Goal: Task Accomplishment & Management: Use online tool/utility

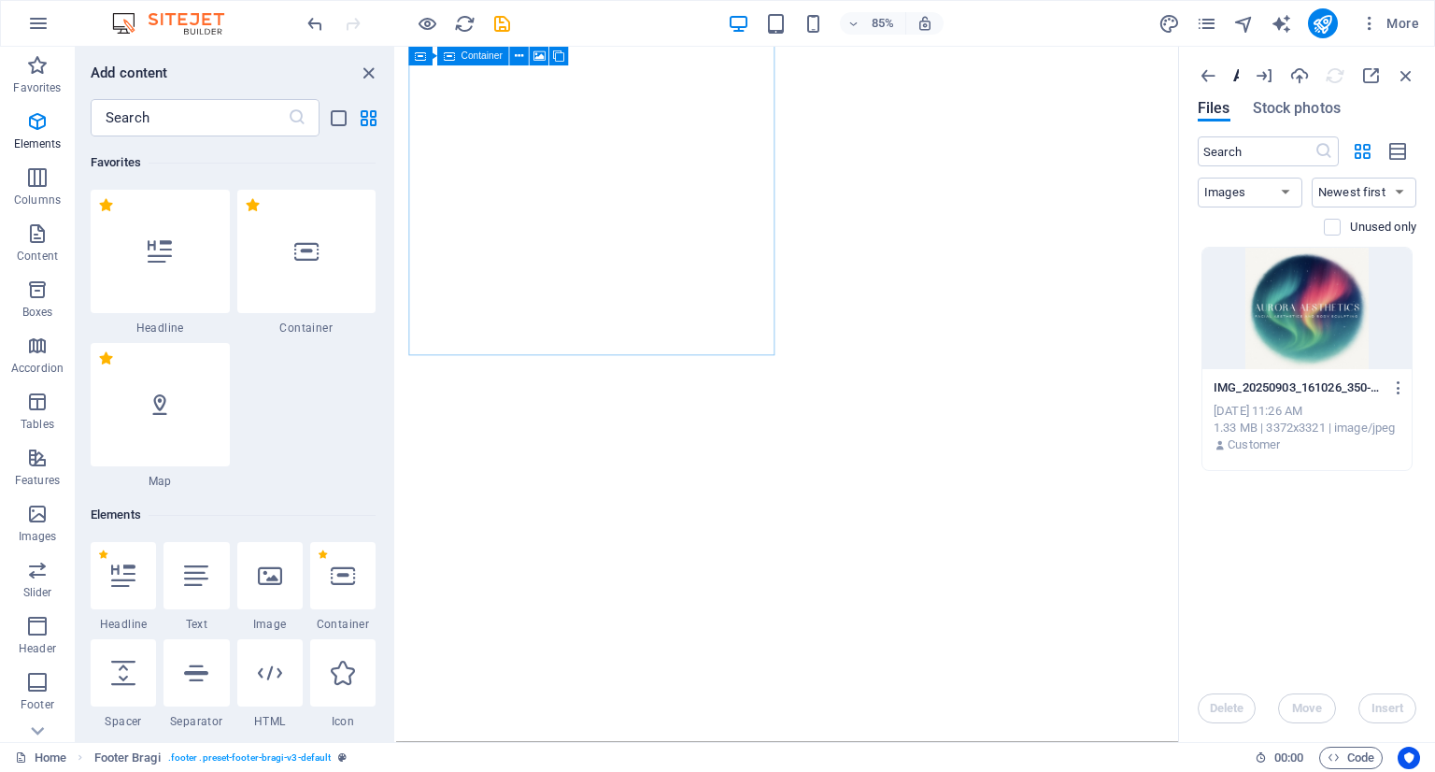
select select "image"
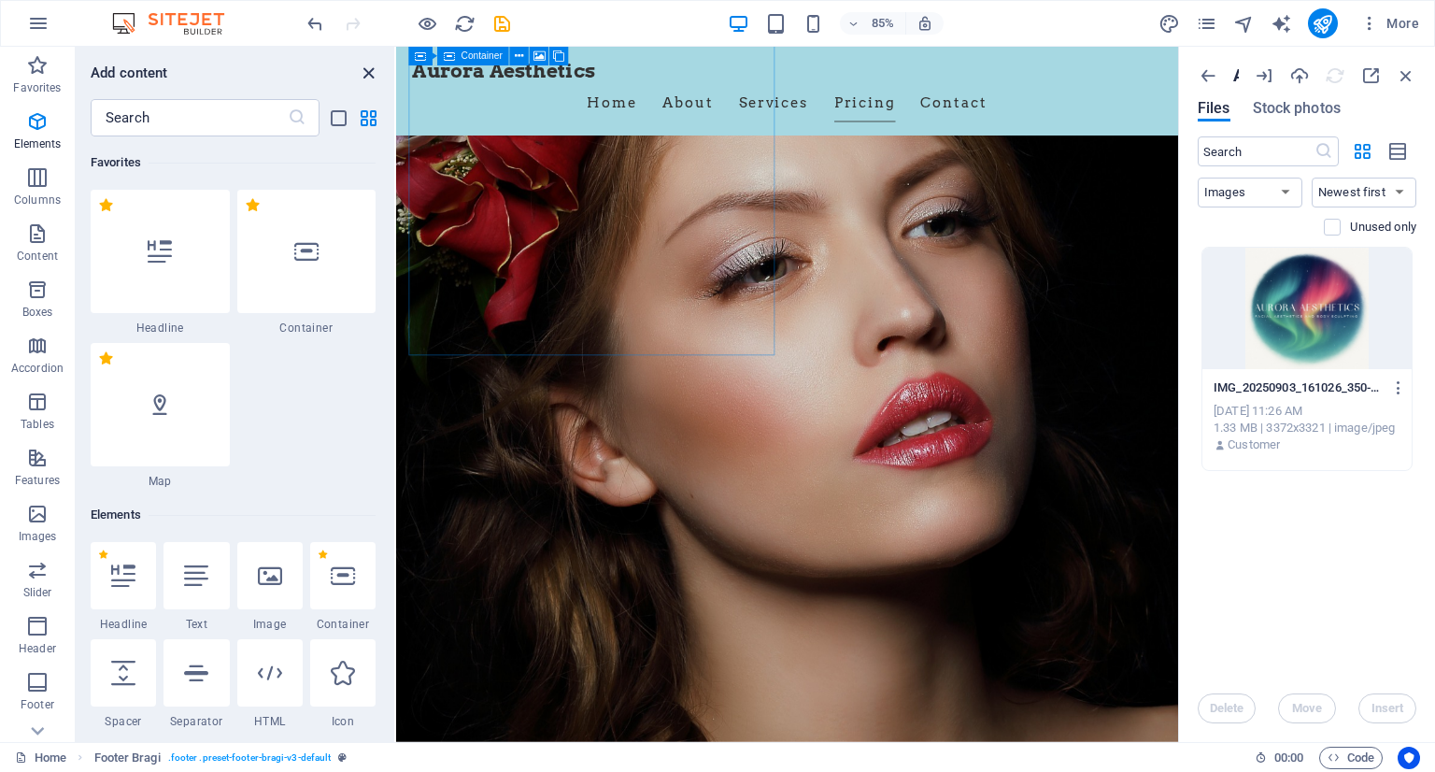
drag, startPoint x: 0, startPoint y: 0, endPoint x: 366, endPoint y: 72, distance: 373.3
click at [366, 72] on icon "close panel" at bounding box center [368, 73] width 21 height 21
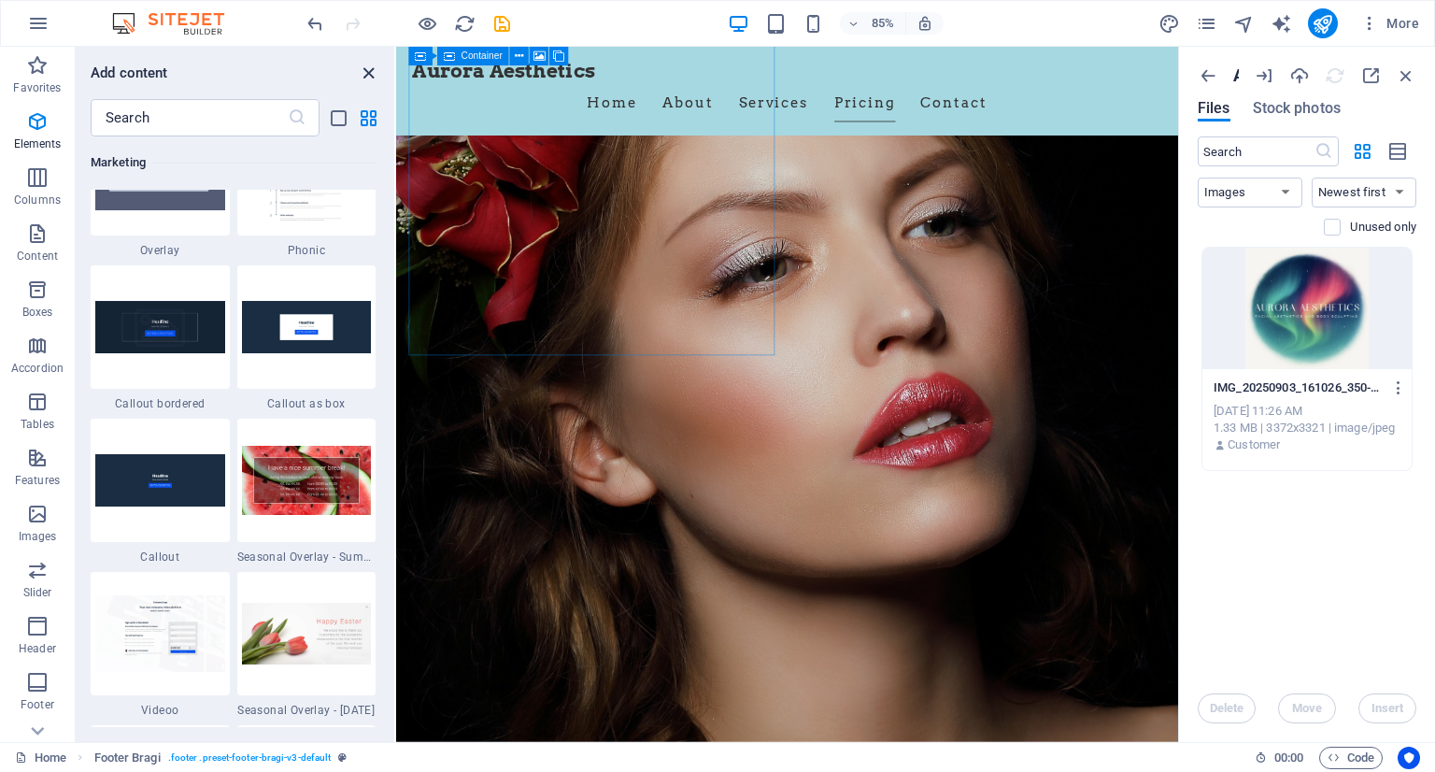
scroll to position [4485, 0]
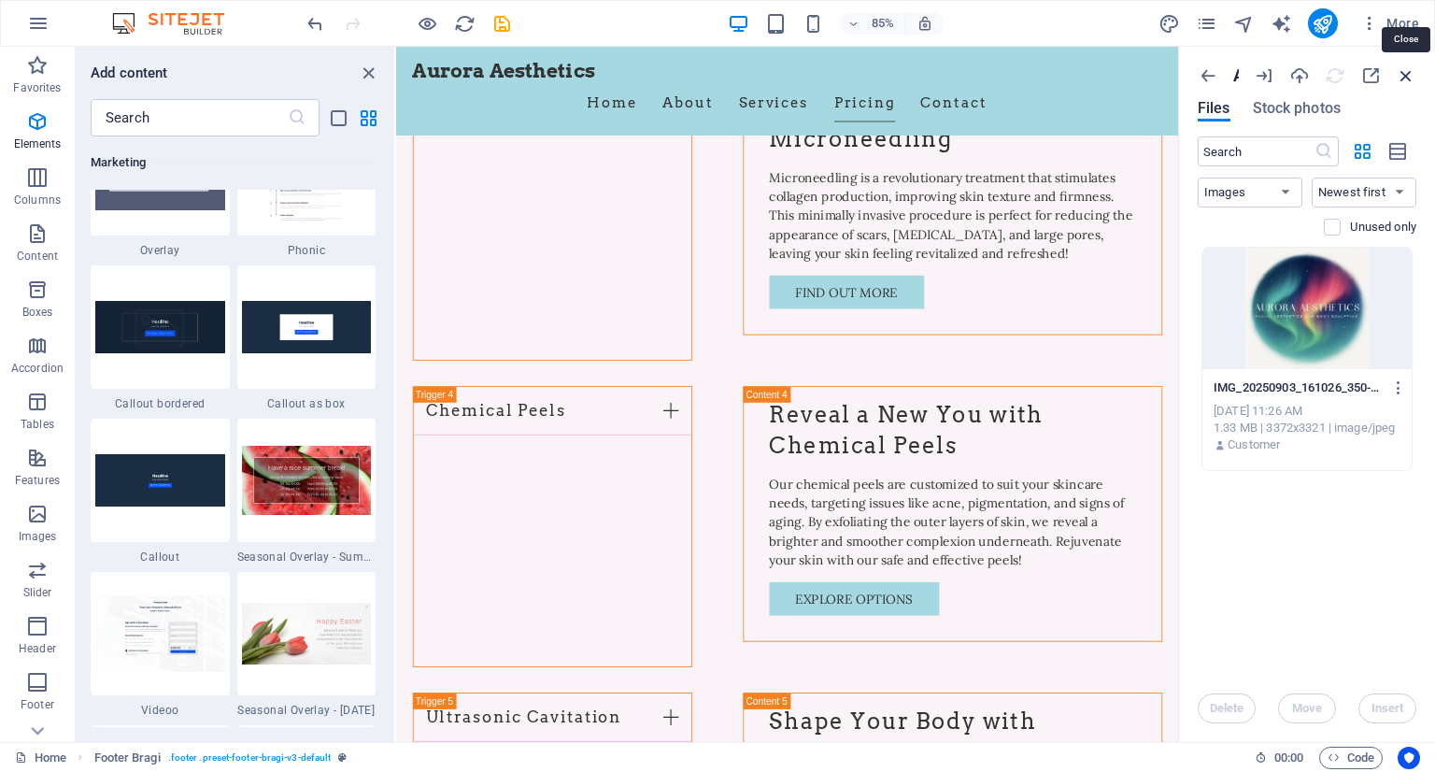
click at [1402, 73] on icon "button" at bounding box center [1406, 75] width 21 height 21
click at [37, 66] on icon "button" at bounding box center [37, 65] width 22 height 22
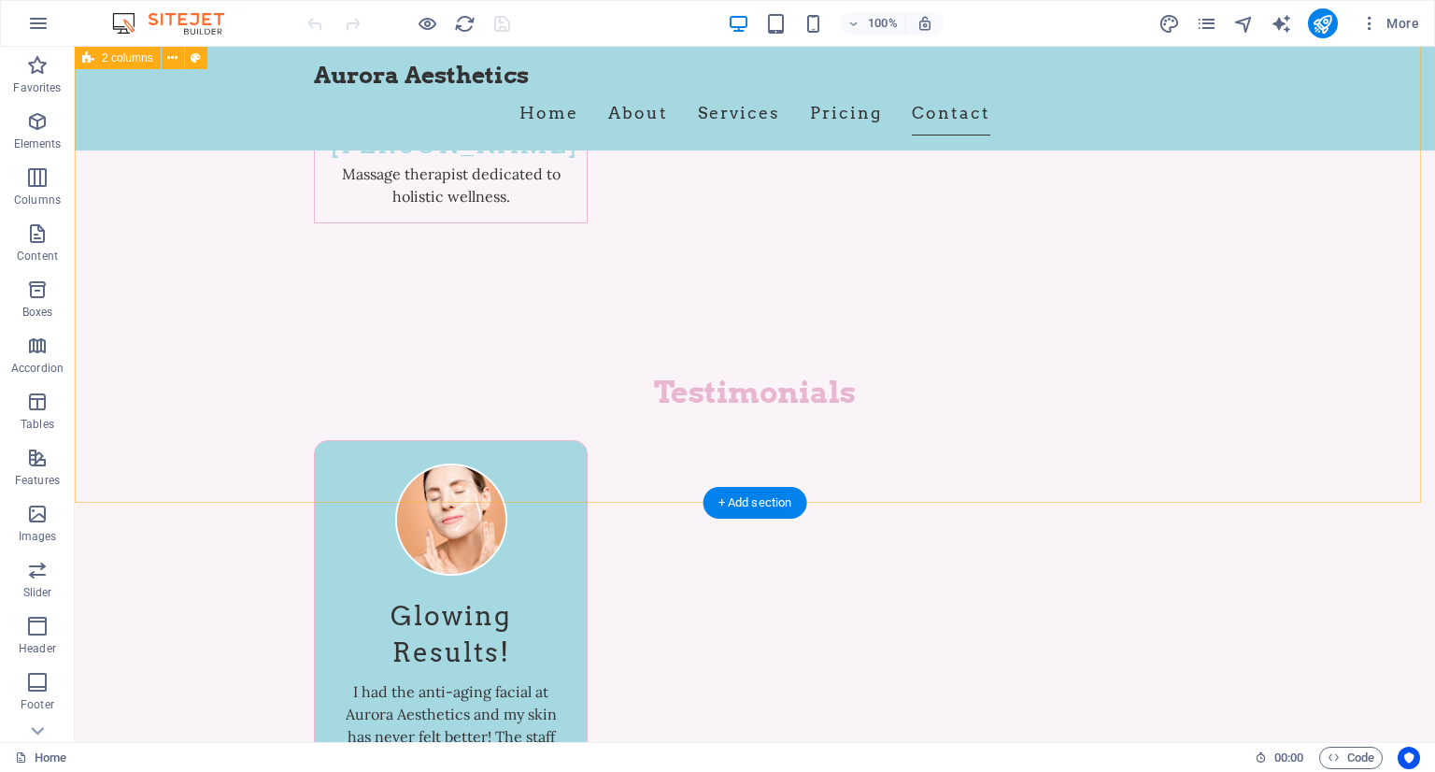
scroll to position [9586, 0]
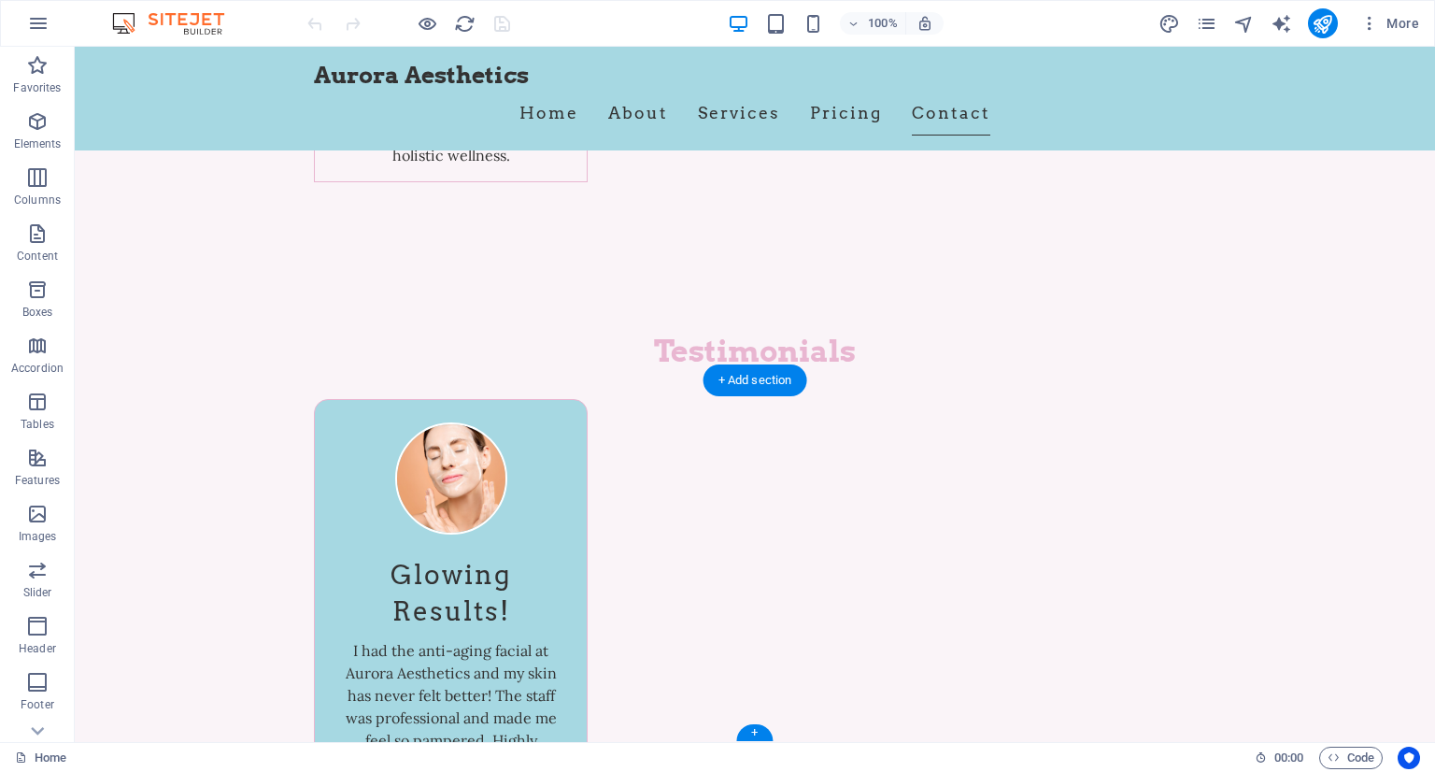
drag, startPoint x: 1156, startPoint y: 627, endPoint x: 1148, endPoint y: 551, distance: 76.0
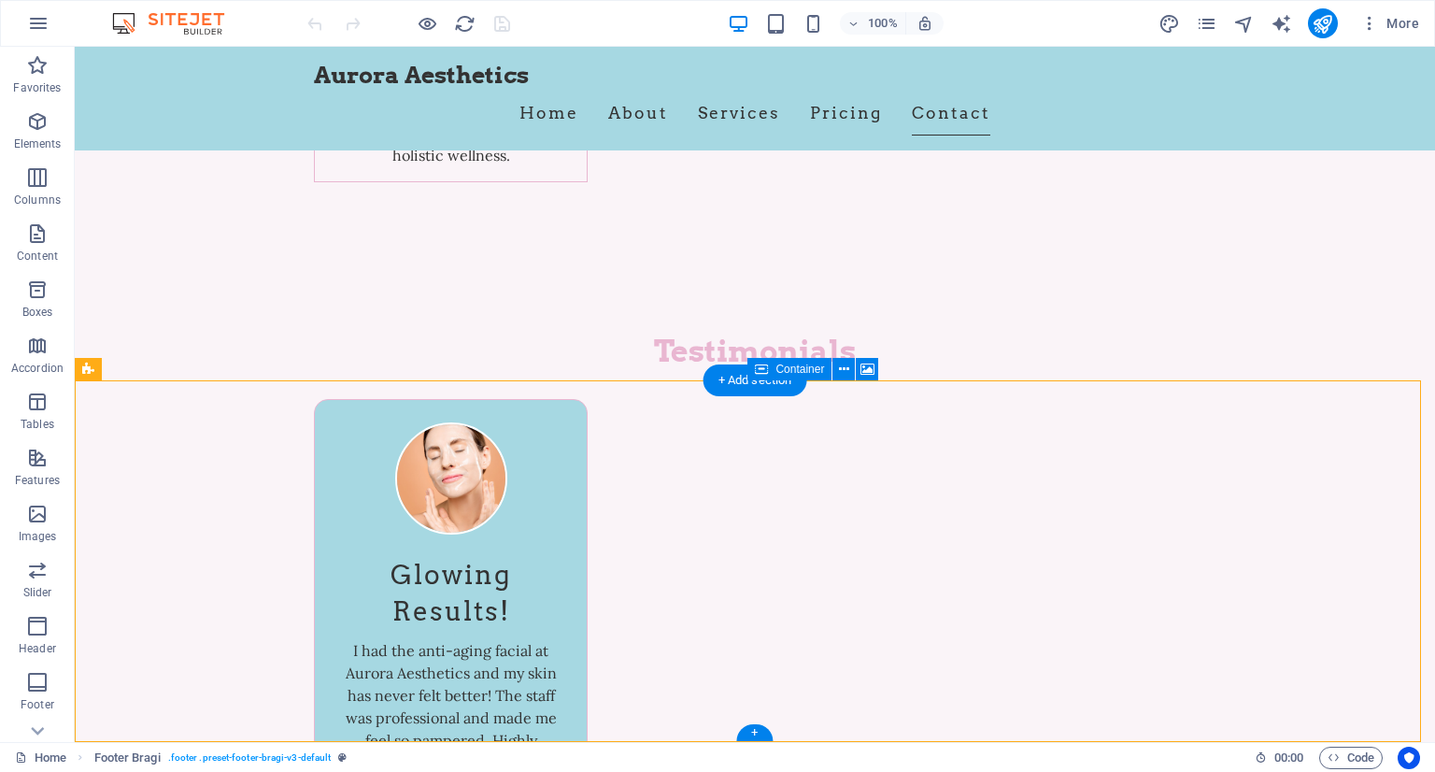
drag, startPoint x: 1332, startPoint y: 477, endPoint x: 1059, endPoint y: 490, distance: 274.0
drag, startPoint x: 862, startPoint y: 548, endPoint x: 1074, endPoint y: 547, distance: 211.2
click at [834, 365] on button at bounding box center [843, 369] width 22 height 22
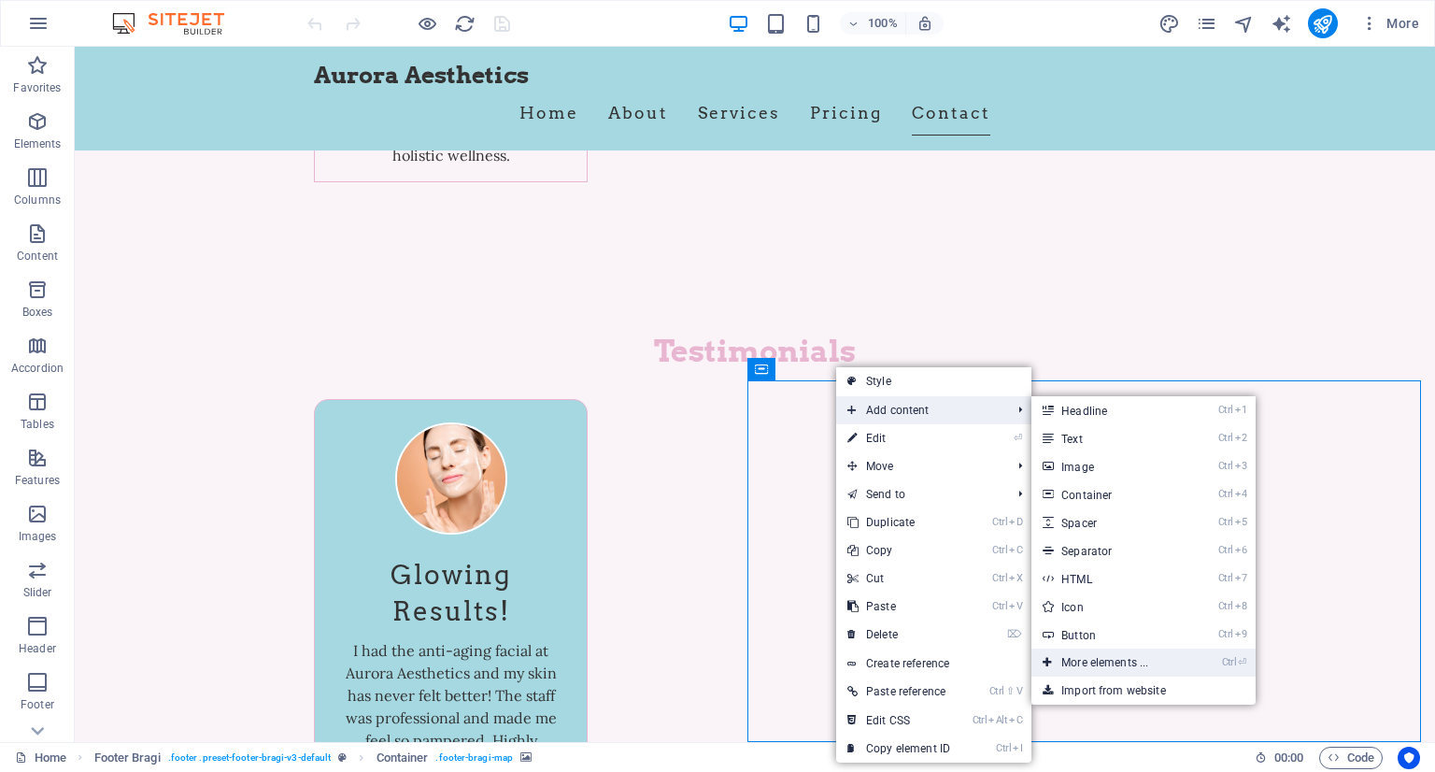
click at [1142, 665] on link "Ctrl ⏎ More elements ..." at bounding box center [1109, 662] width 154 height 28
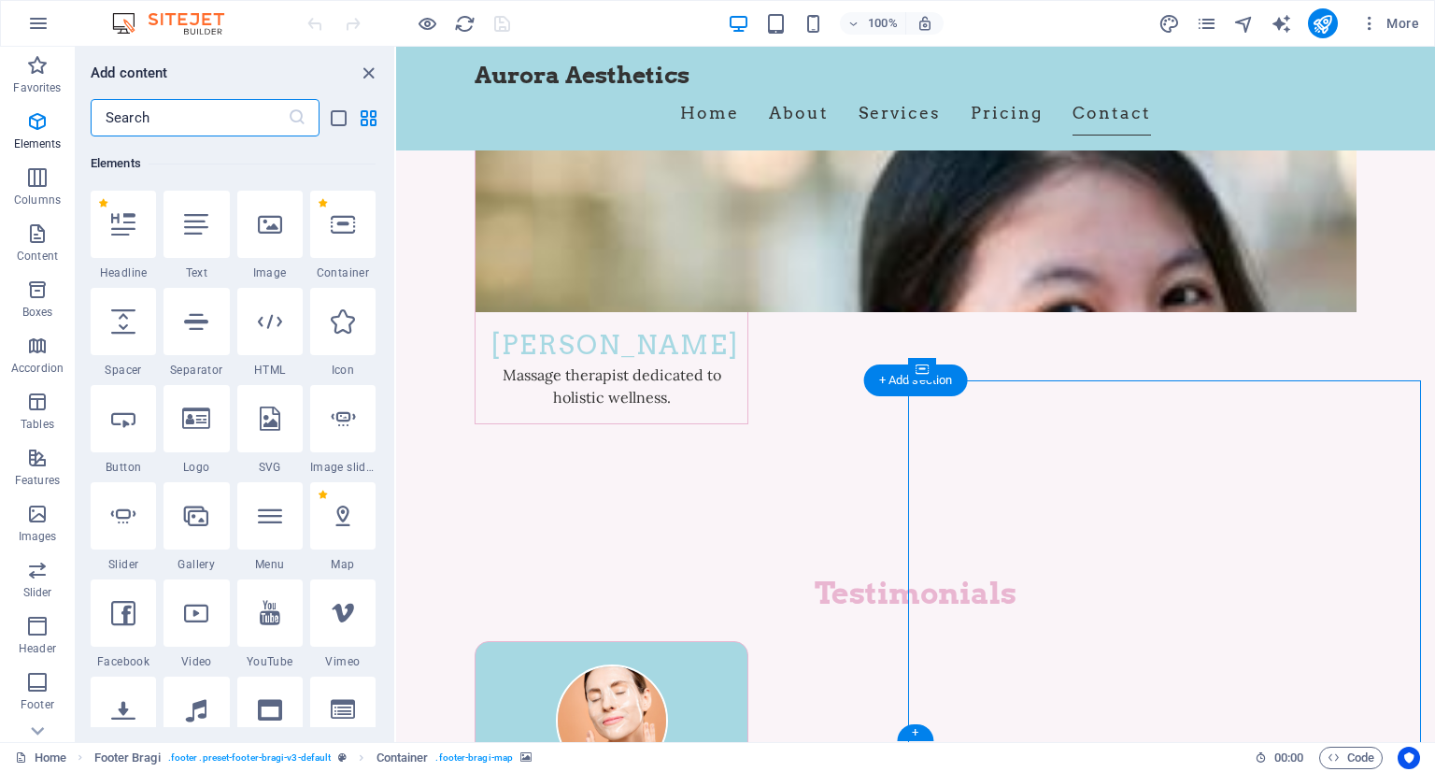
scroll to position [351, 0]
click at [153, 117] on input "text" at bounding box center [189, 117] width 197 height 37
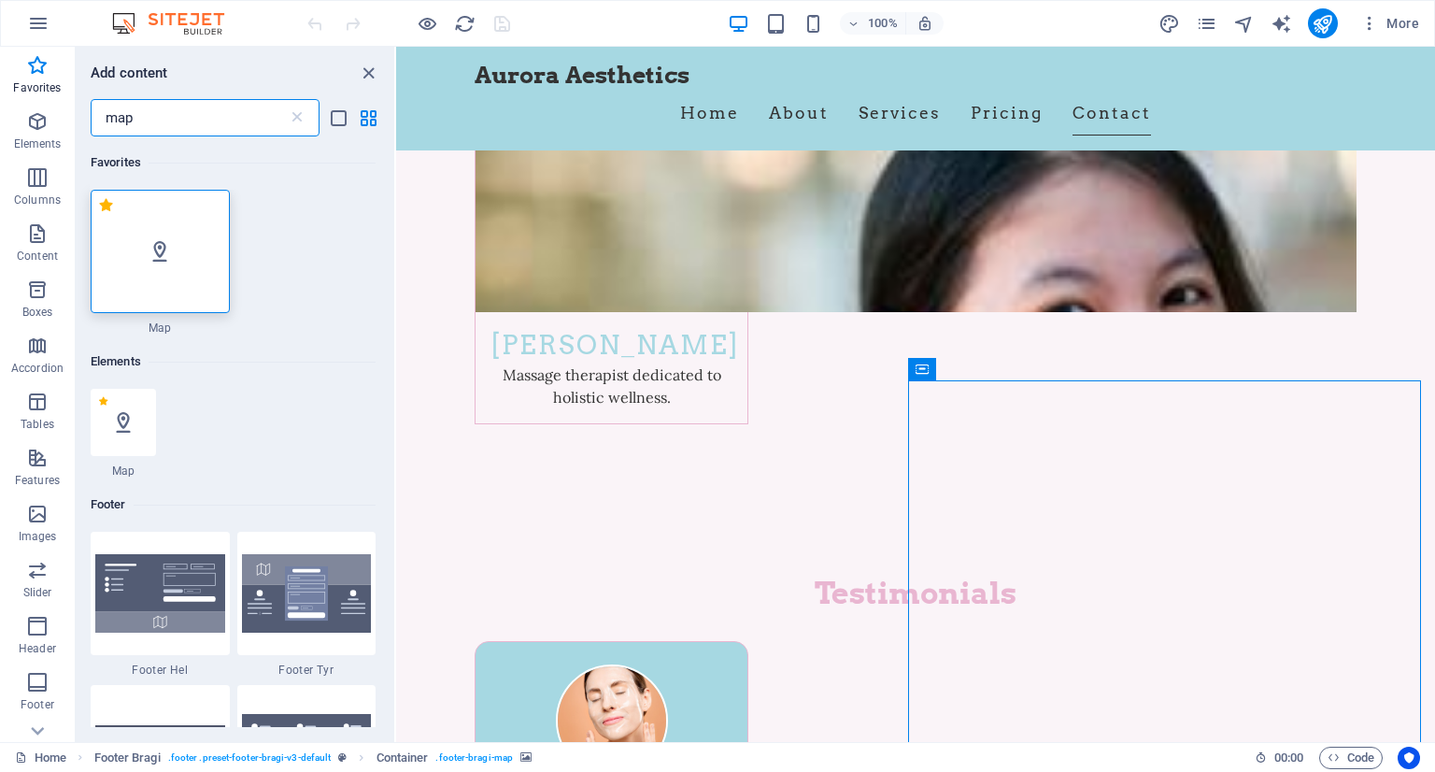
scroll to position [0, 0]
type input "map"
click at [165, 248] on icon at bounding box center [160, 251] width 24 height 24
select select "1"
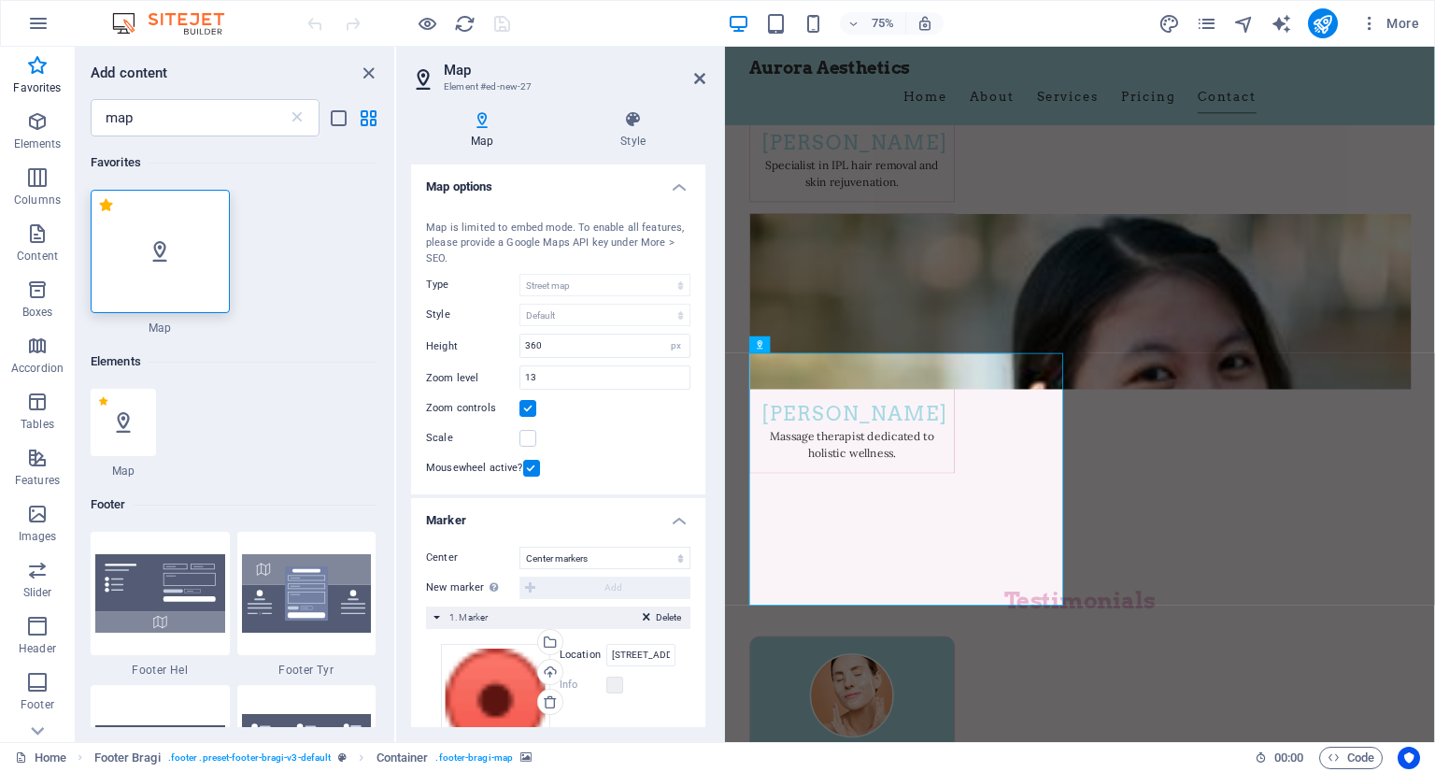
scroll to position [9347, 0]
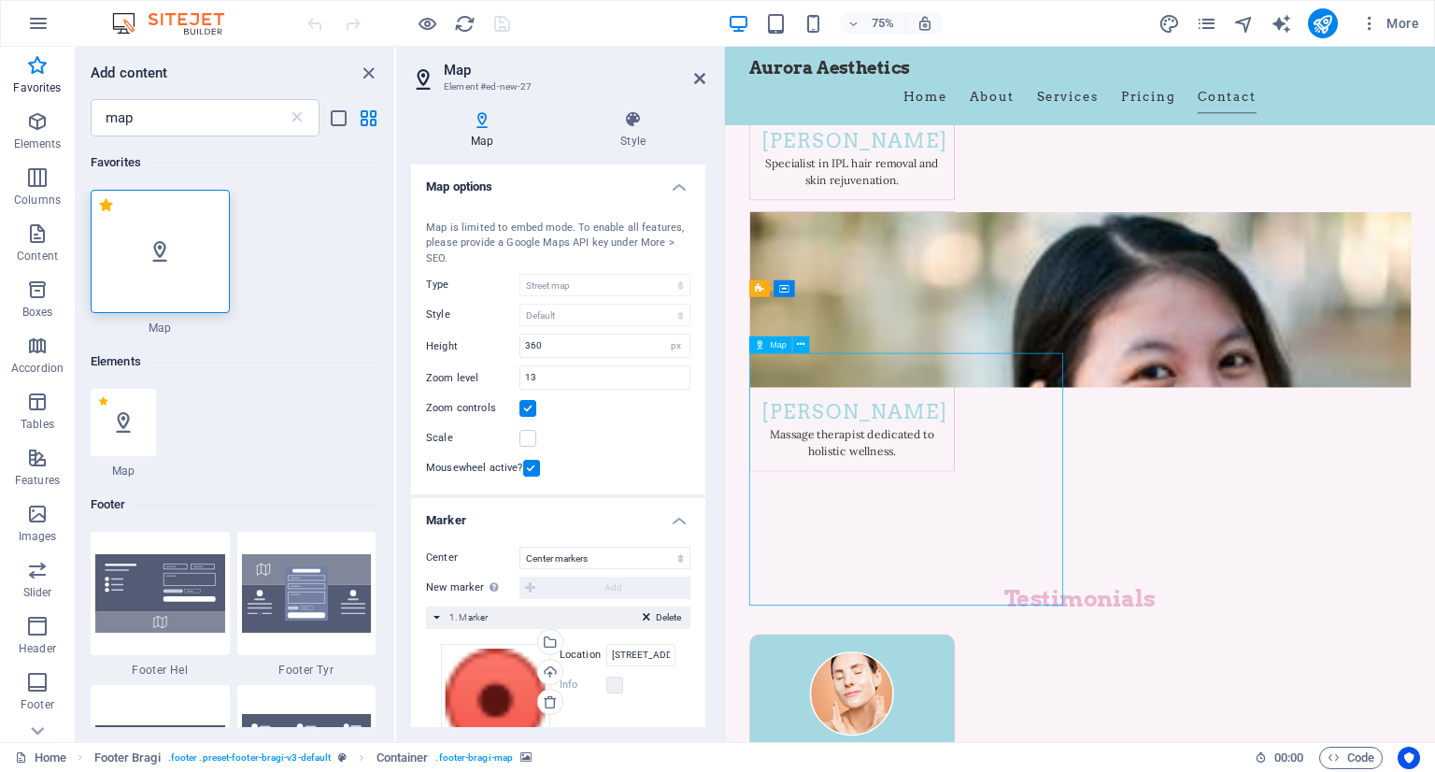
drag, startPoint x: 993, startPoint y: 619, endPoint x: 1141, endPoint y: 618, distance: 147.6
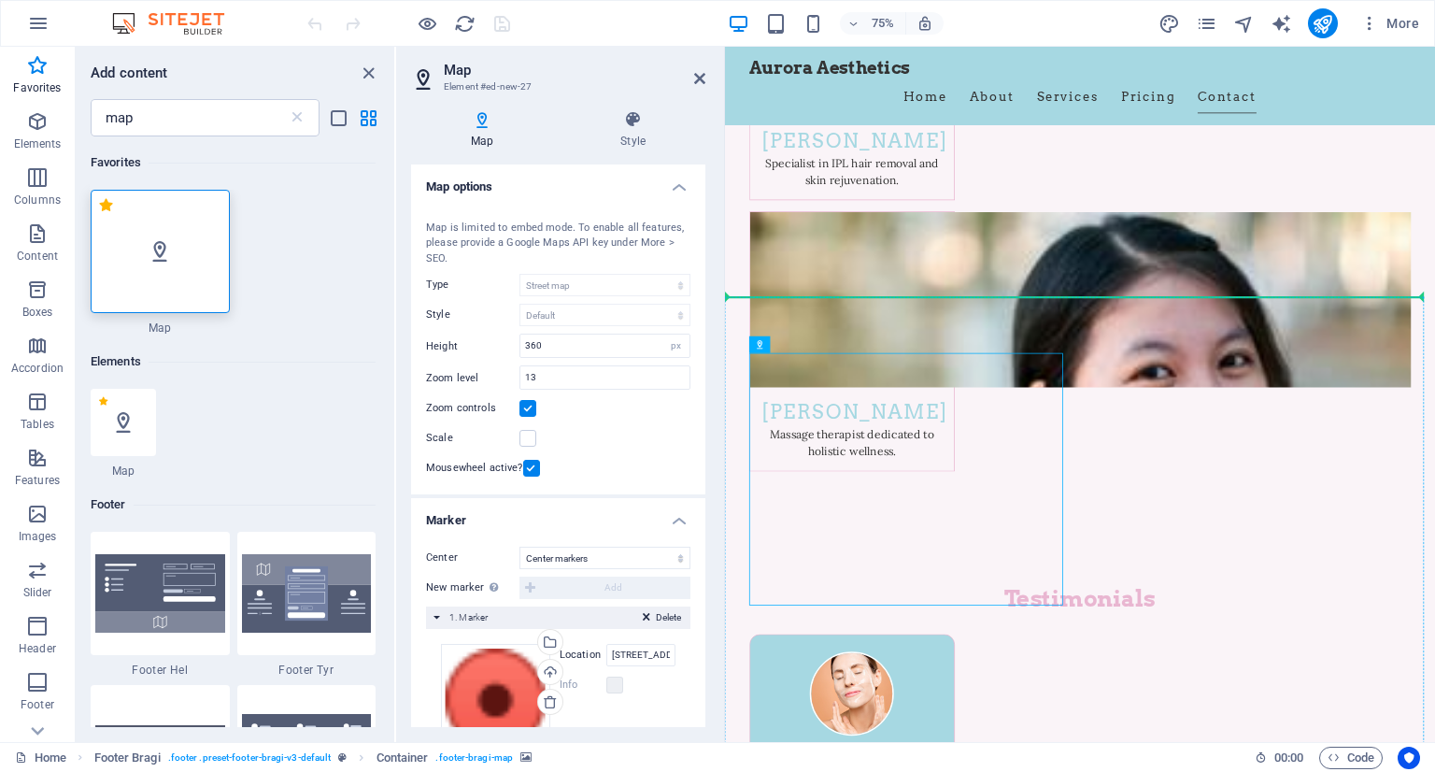
drag, startPoint x: 953, startPoint y: 618, endPoint x: 1521, endPoint y: 590, distance: 568.8
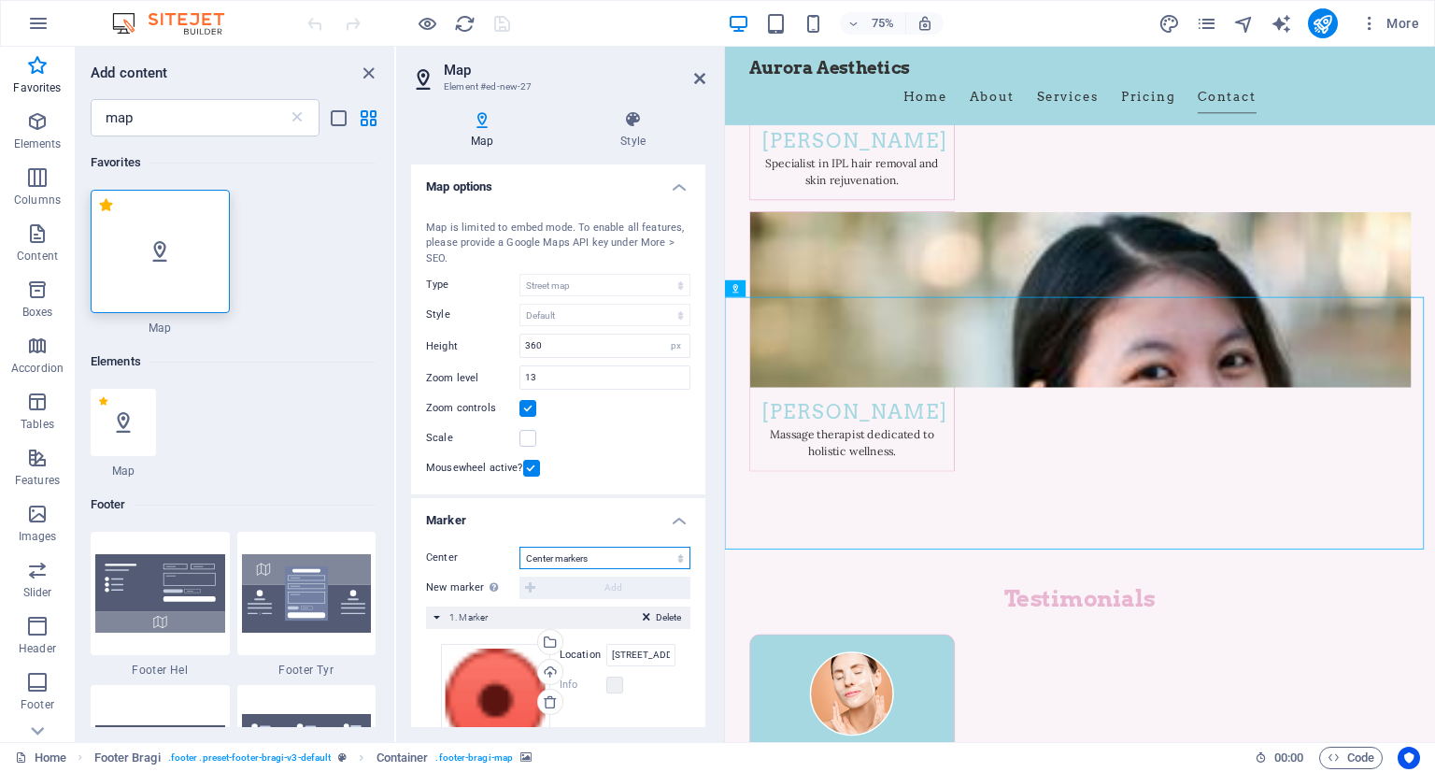
click at [620, 560] on select "Don't center Center markers Center and zoom markers" at bounding box center [604, 558] width 171 height 22
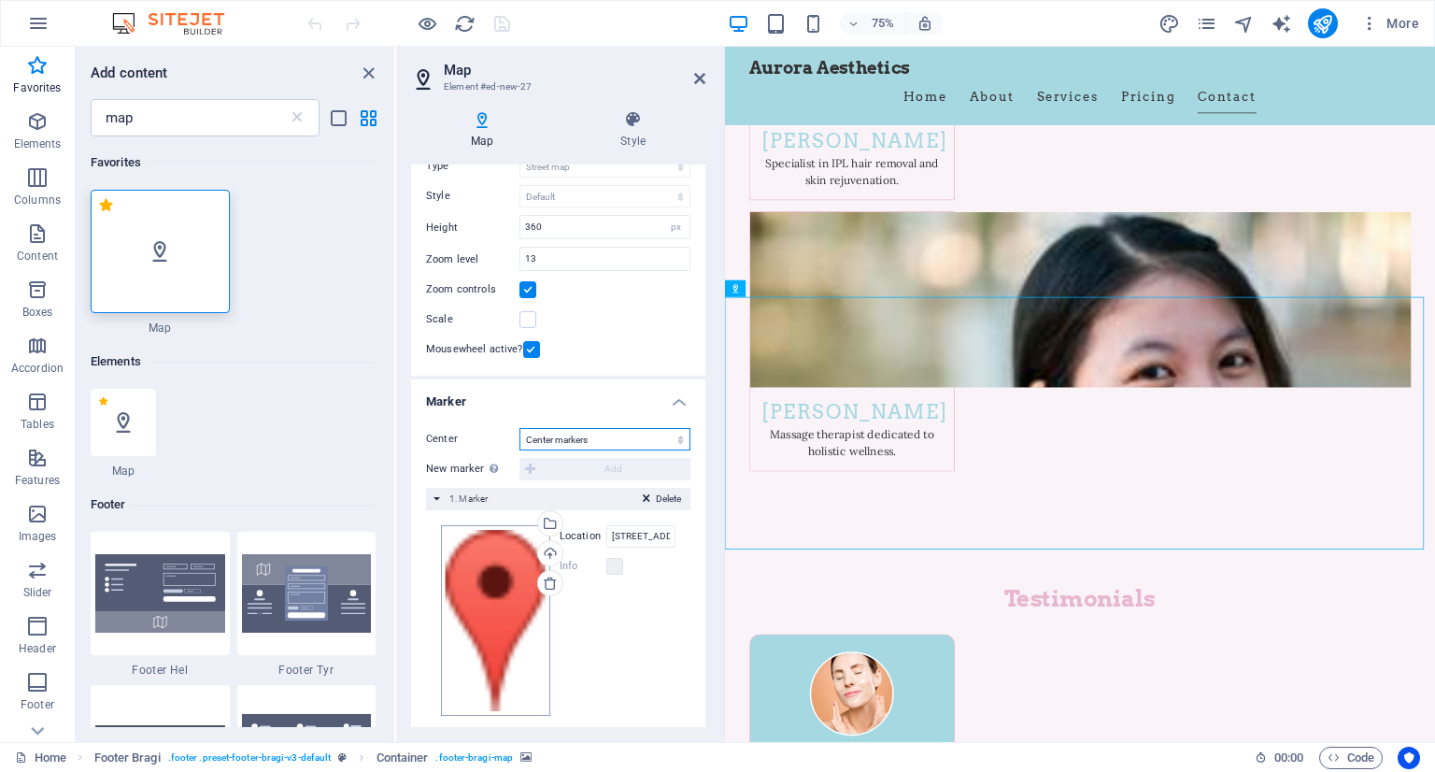
scroll to position [134, 0]
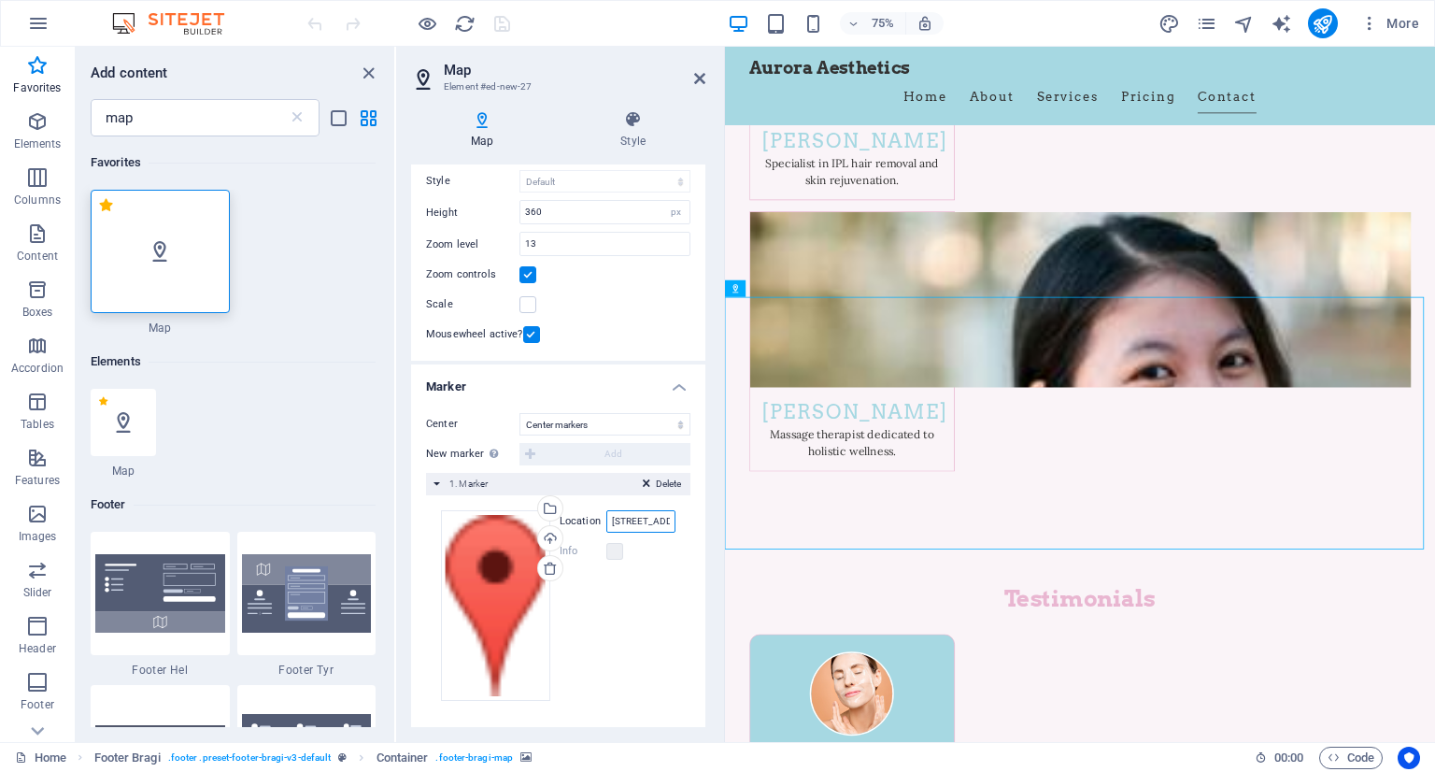
click at [647, 519] on input "123 Beauty Lane, 90001 Los Angeles" at bounding box center [640, 521] width 69 height 22
drag, startPoint x: 1337, startPoint y: 565, endPoint x: 1037, endPoint y: 643, distance: 309.8
click at [631, 519] on input "123 Beauty Lane, 90001 Los Angeles" at bounding box center [640, 521] width 69 height 22
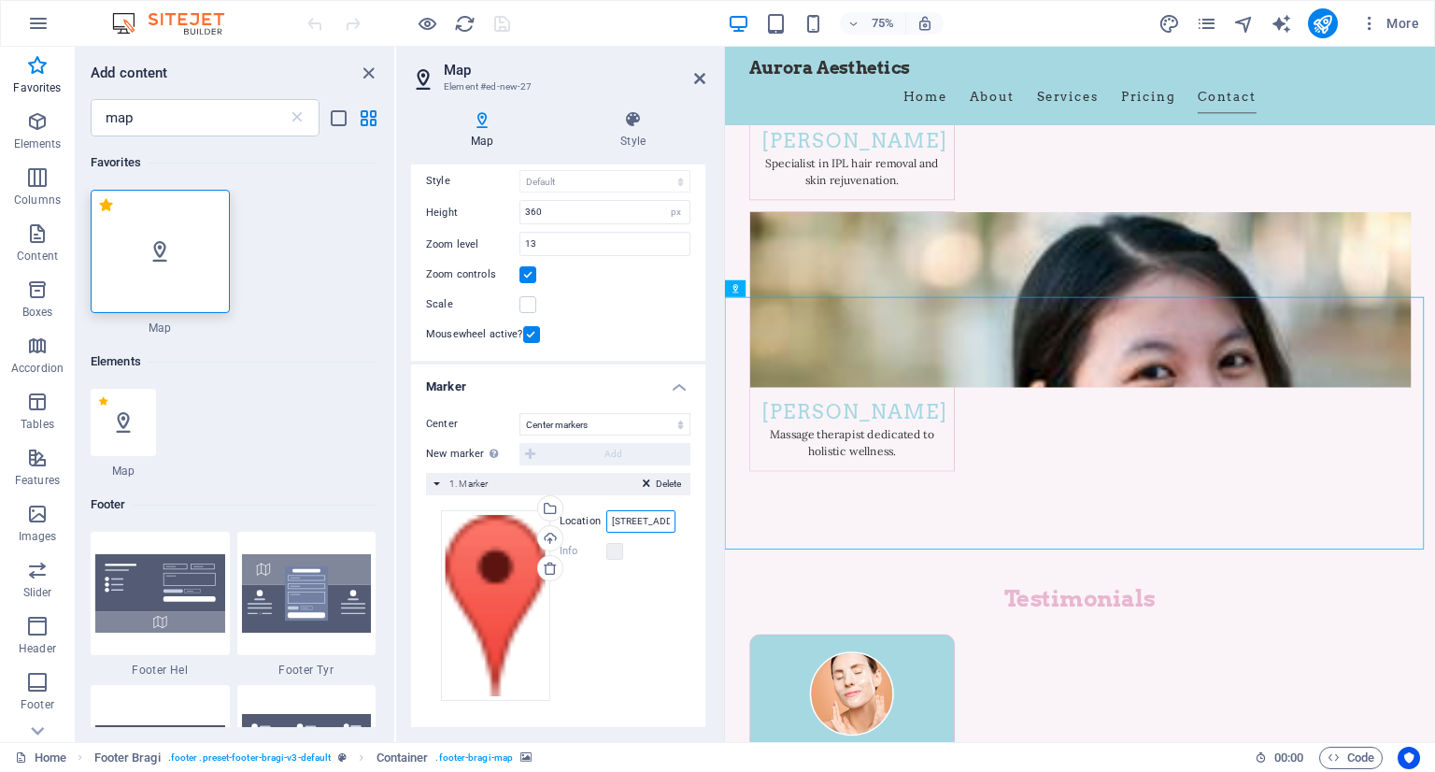
click at [639, 519] on input "123 Beauty Lane, 90001 Los Angeles" at bounding box center [640, 521] width 69 height 22
drag, startPoint x: 612, startPoint y: 519, endPoint x: 669, endPoint y: 524, distance: 57.2
click at [669, 524] on input "123 Beauty Lane, 90001 Los Angeles" at bounding box center [640, 521] width 69 height 22
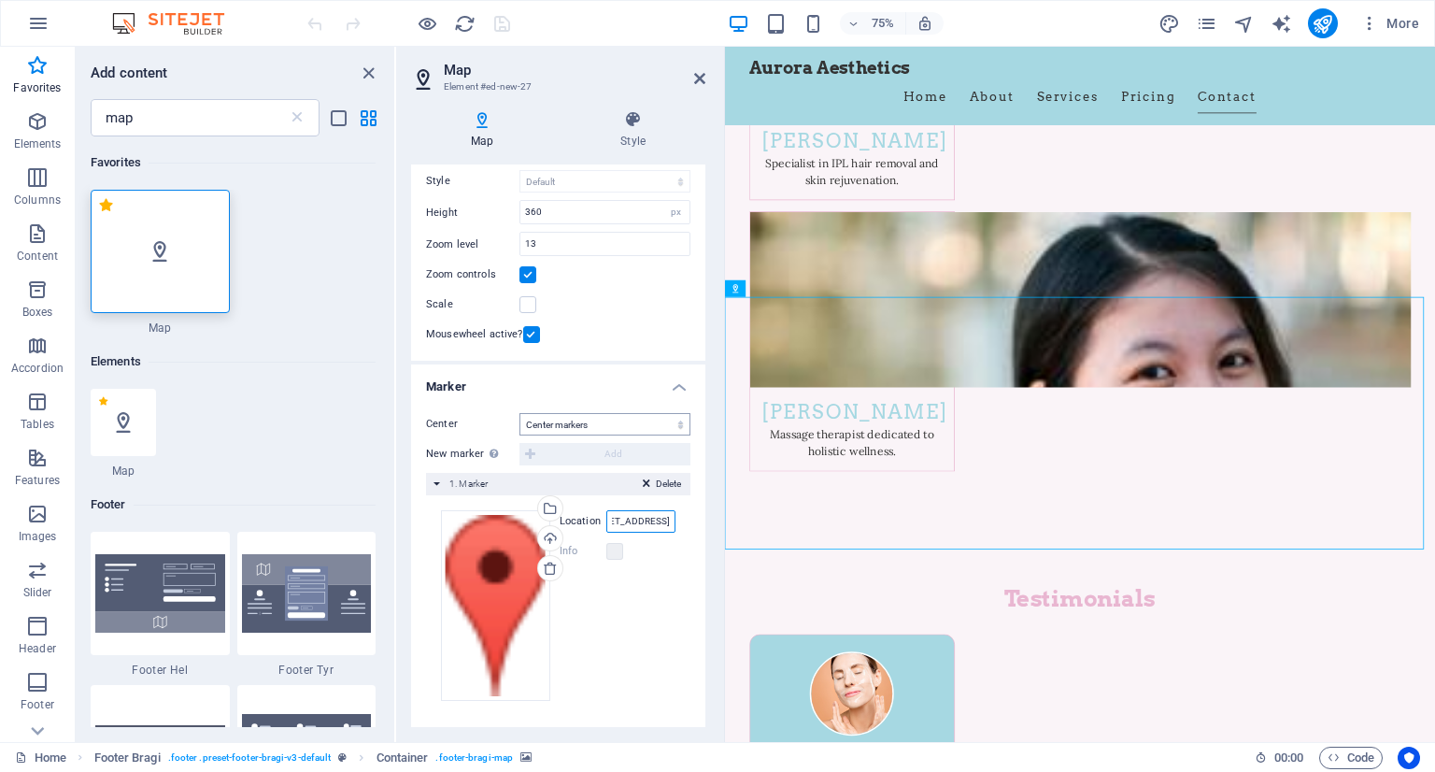
type input "1211 14 street SW calgary"
click at [662, 420] on select "Don't center Center markers Center and zoom markers" at bounding box center [604, 424] width 171 height 22
click at [519, 413] on select "Don't center Center markers Center and zoom markers" at bounding box center [604, 424] width 171 height 22
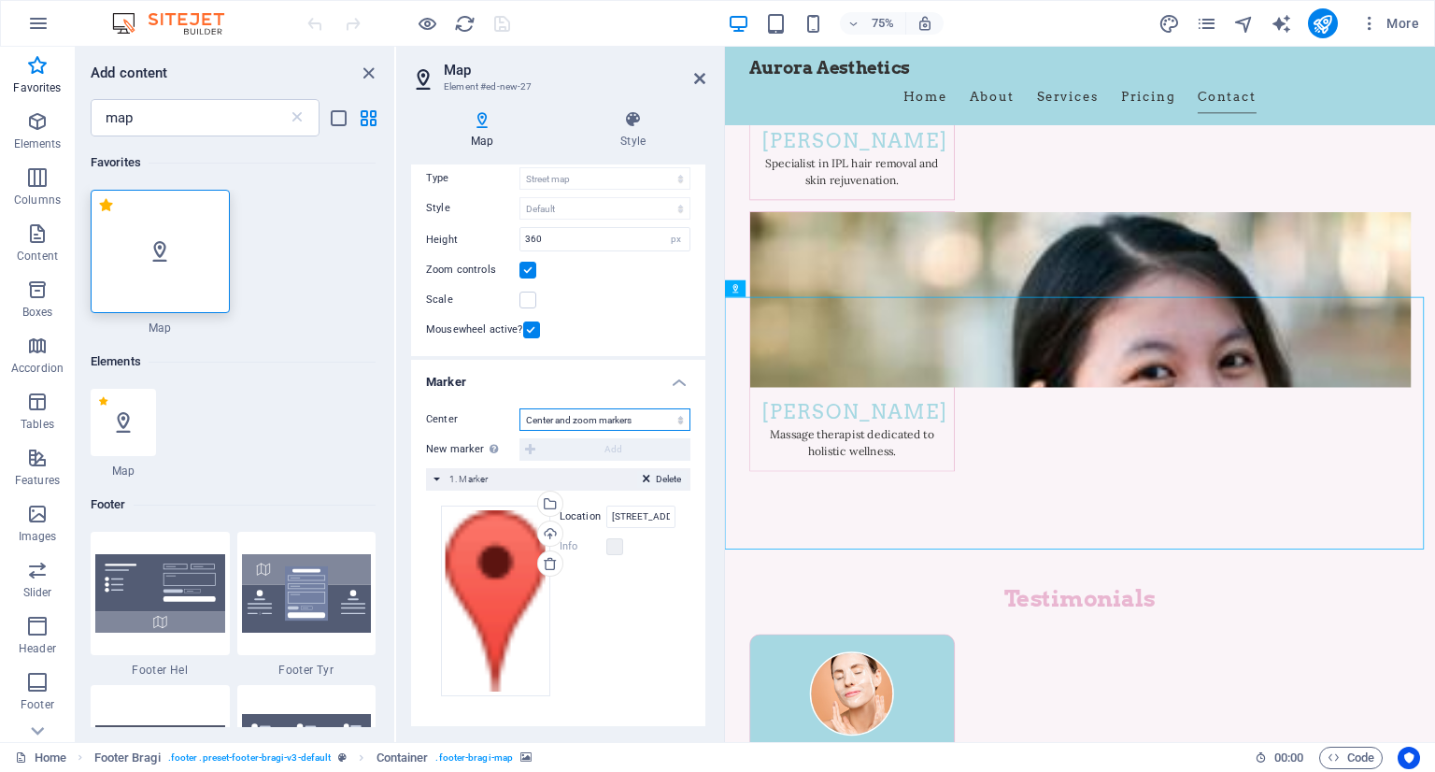
scroll to position [102, 0]
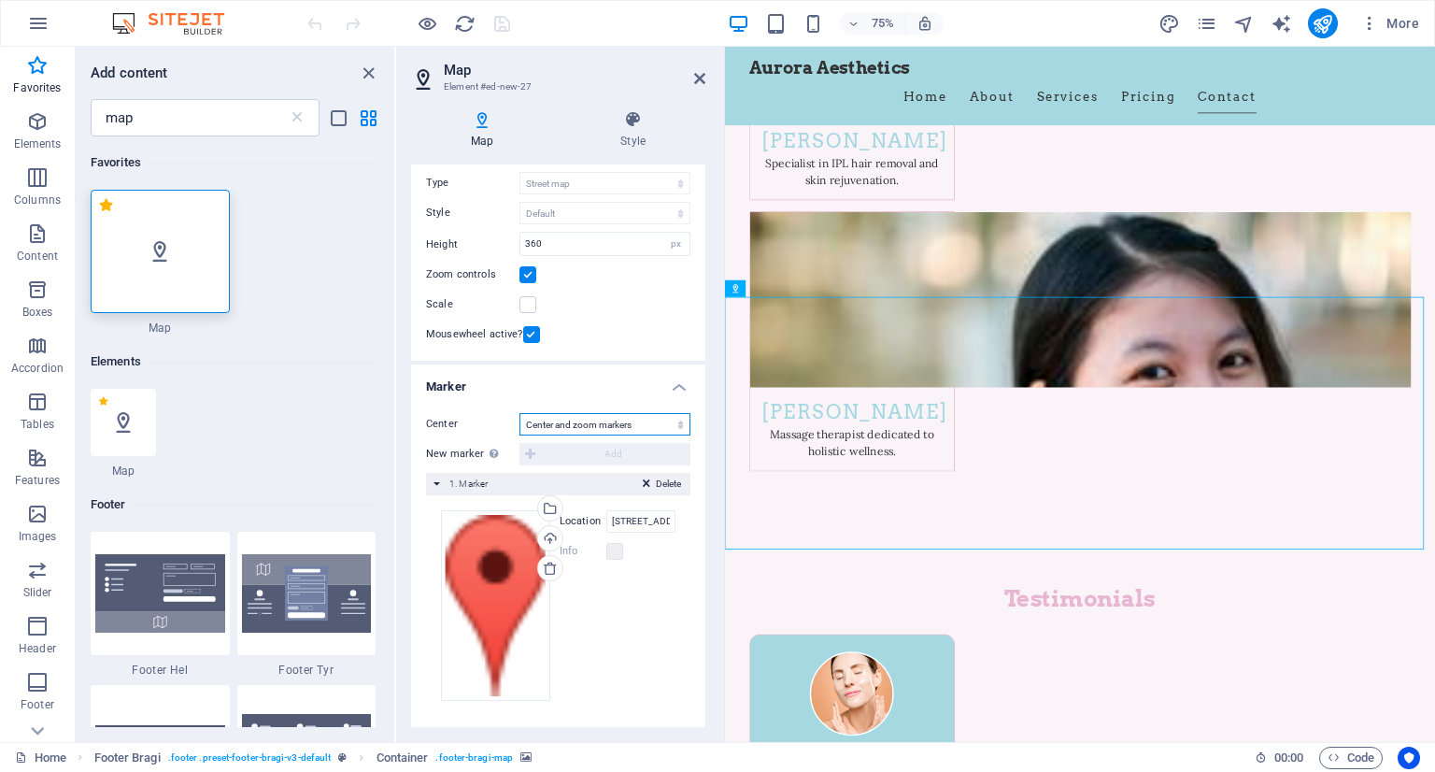
click at [628, 420] on select "Don't center Center markers Center and zoom markers" at bounding box center [604, 424] width 171 height 22
select select "1"
click at [519, 413] on select "Don't center Center markers Center and zoom markers" at bounding box center [604, 424] width 171 height 22
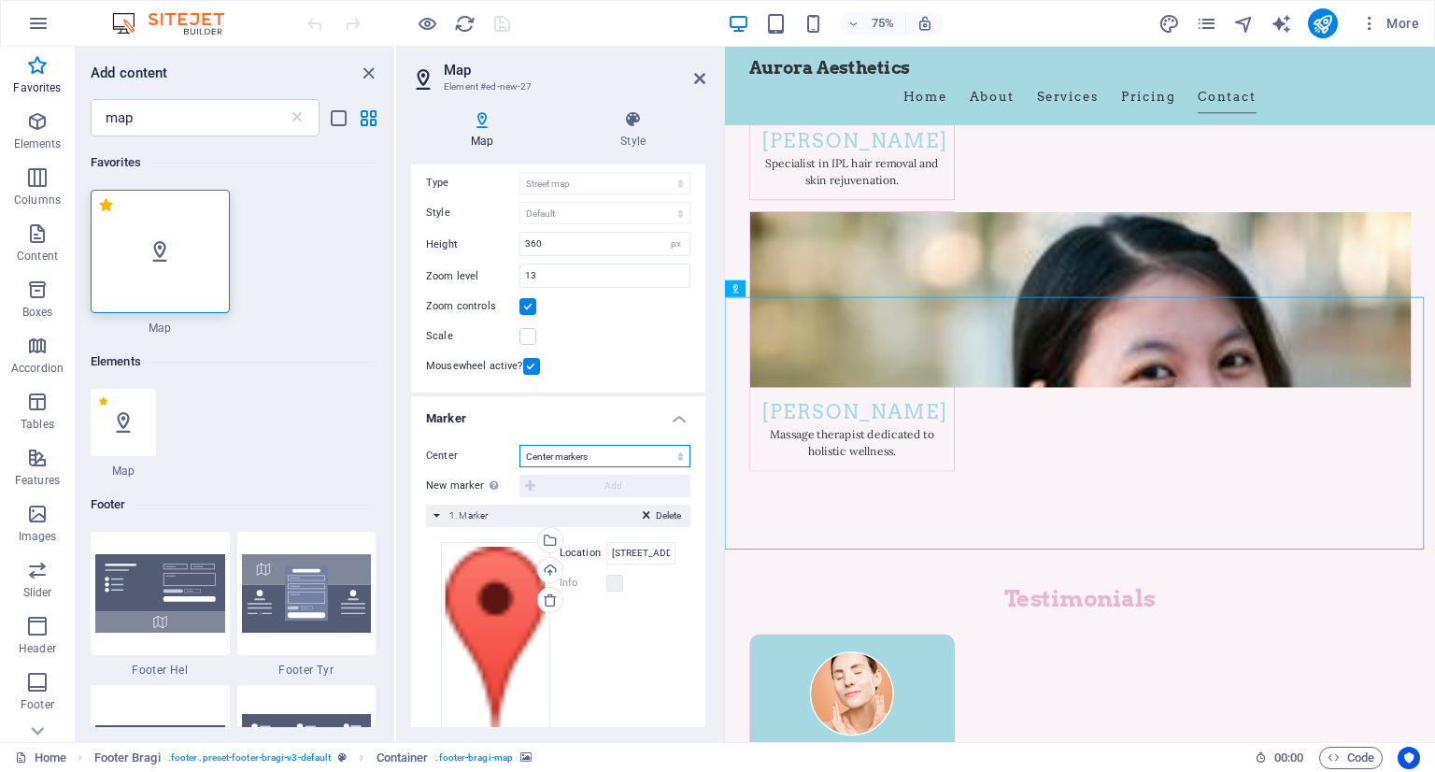
scroll to position [134, 0]
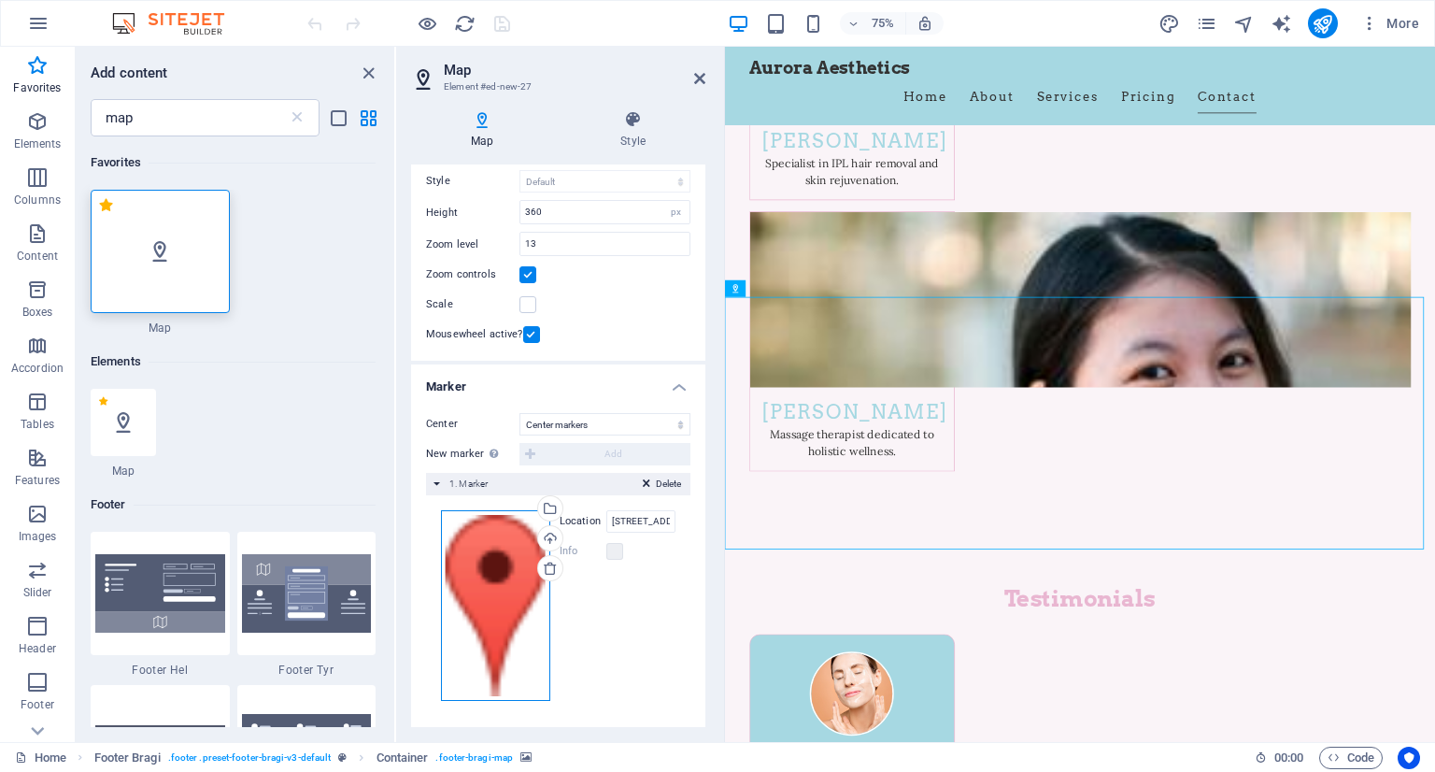
click at [508, 565] on div "Drag files here, click to choose files or select files from Files or our free s…" at bounding box center [495, 605] width 109 height 191
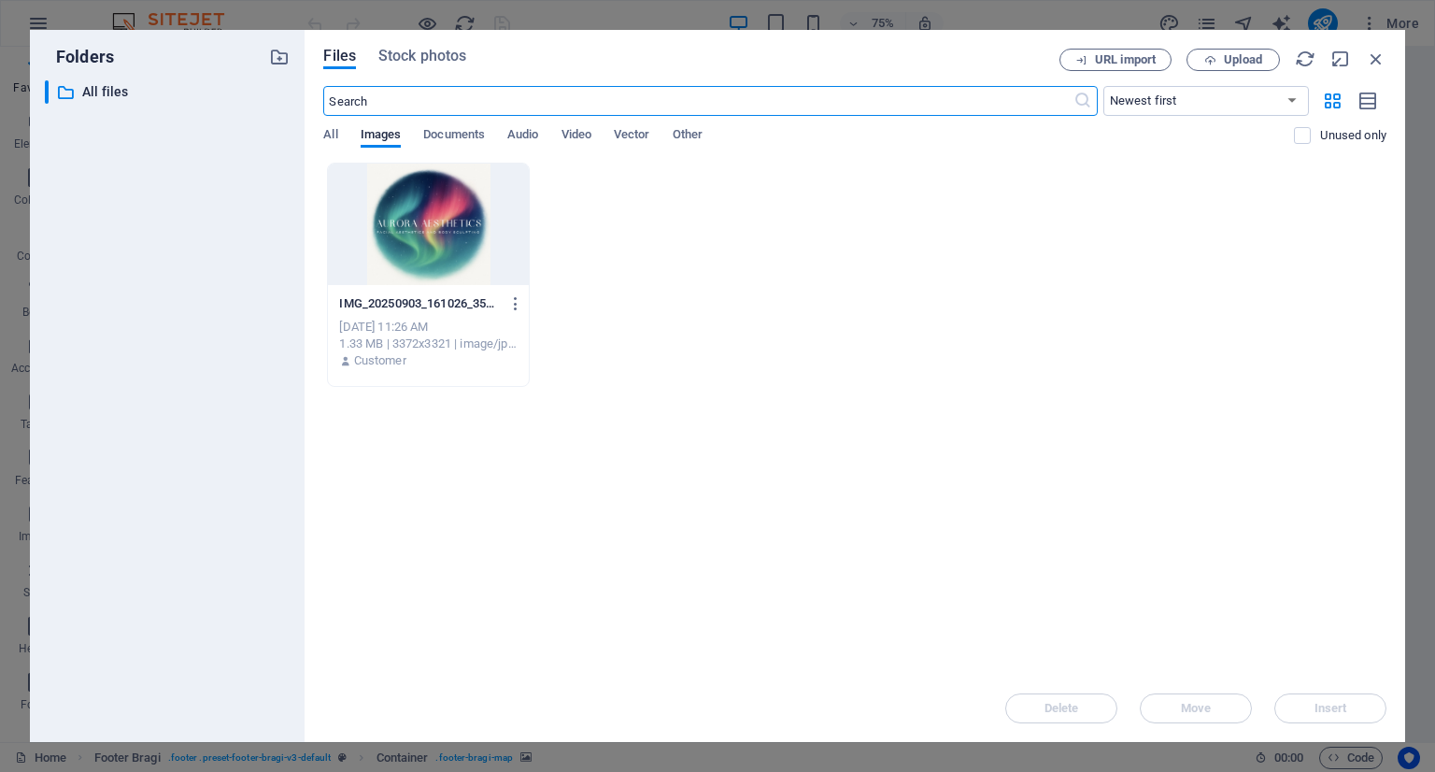
scroll to position [9189, 0]
click at [430, 236] on div at bounding box center [428, 224] width 200 height 121
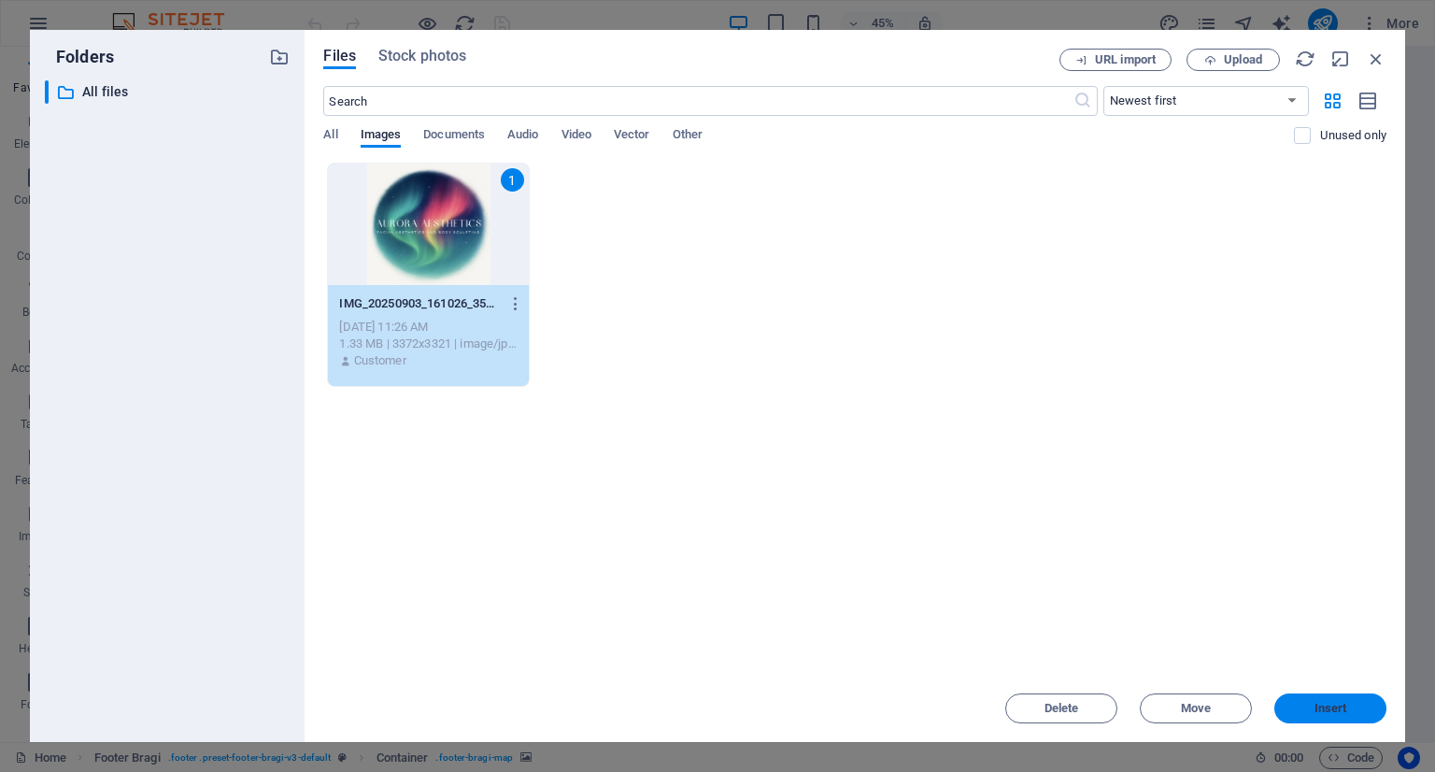
click at [1345, 699] on button "Insert" at bounding box center [1330, 708] width 112 height 30
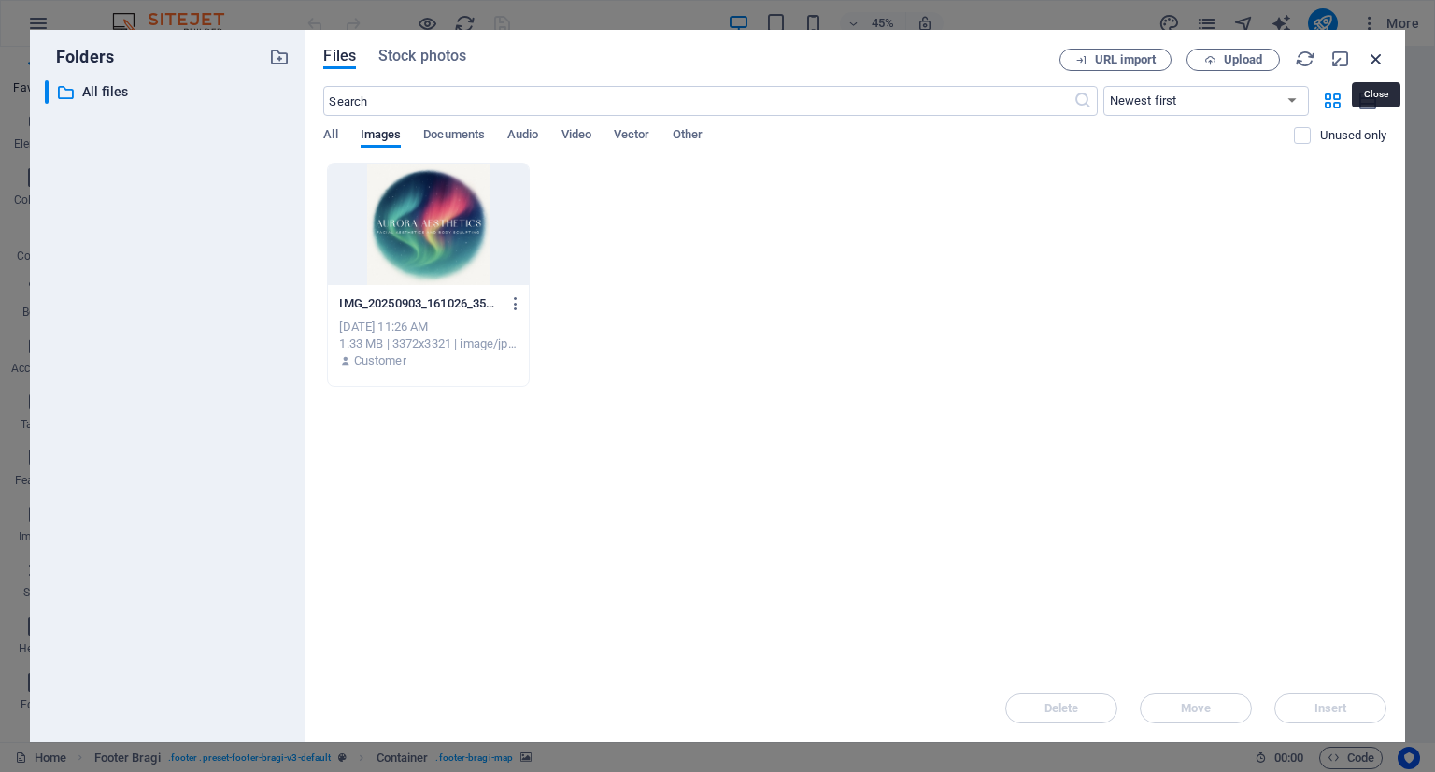
click at [1377, 57] on icon "button" at bounding box center [1376, 59] width 21 height 21
select select "image"
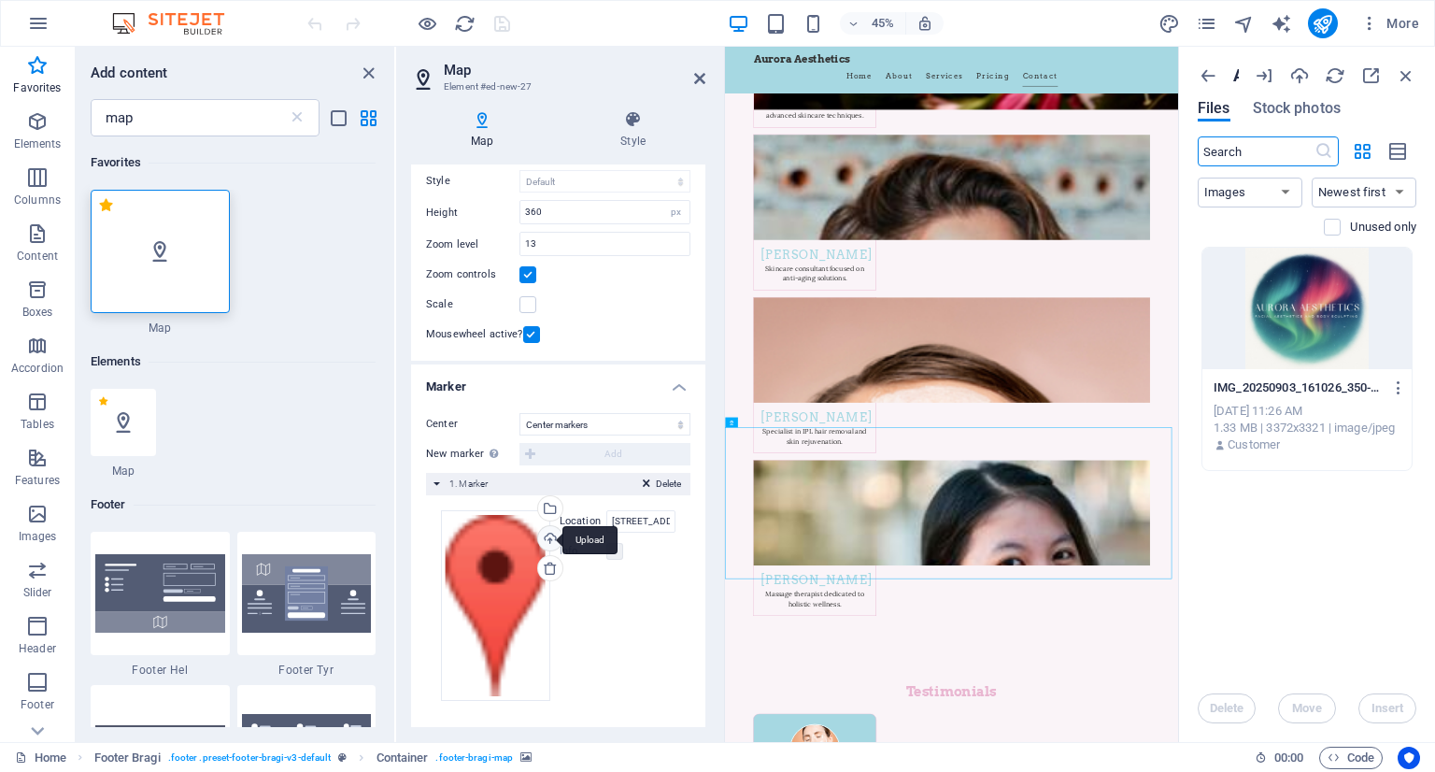
click at [549, 535] on div "Upload" at bounding box center [548, 540] width 28 height 28
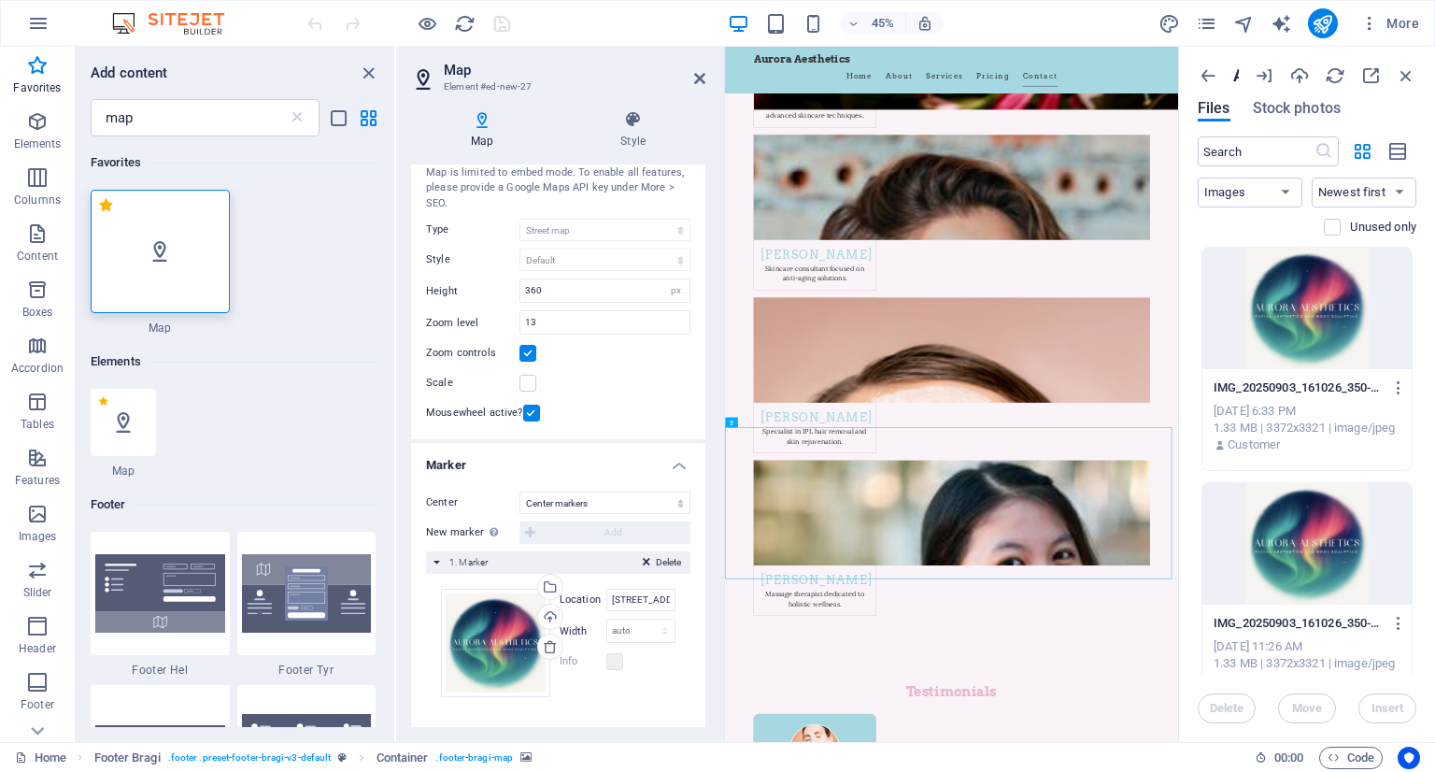
scroll to position [52, 0]
click at [1404, 68] on icon "button" at bounding box center [1406, 75] width 21 height 21
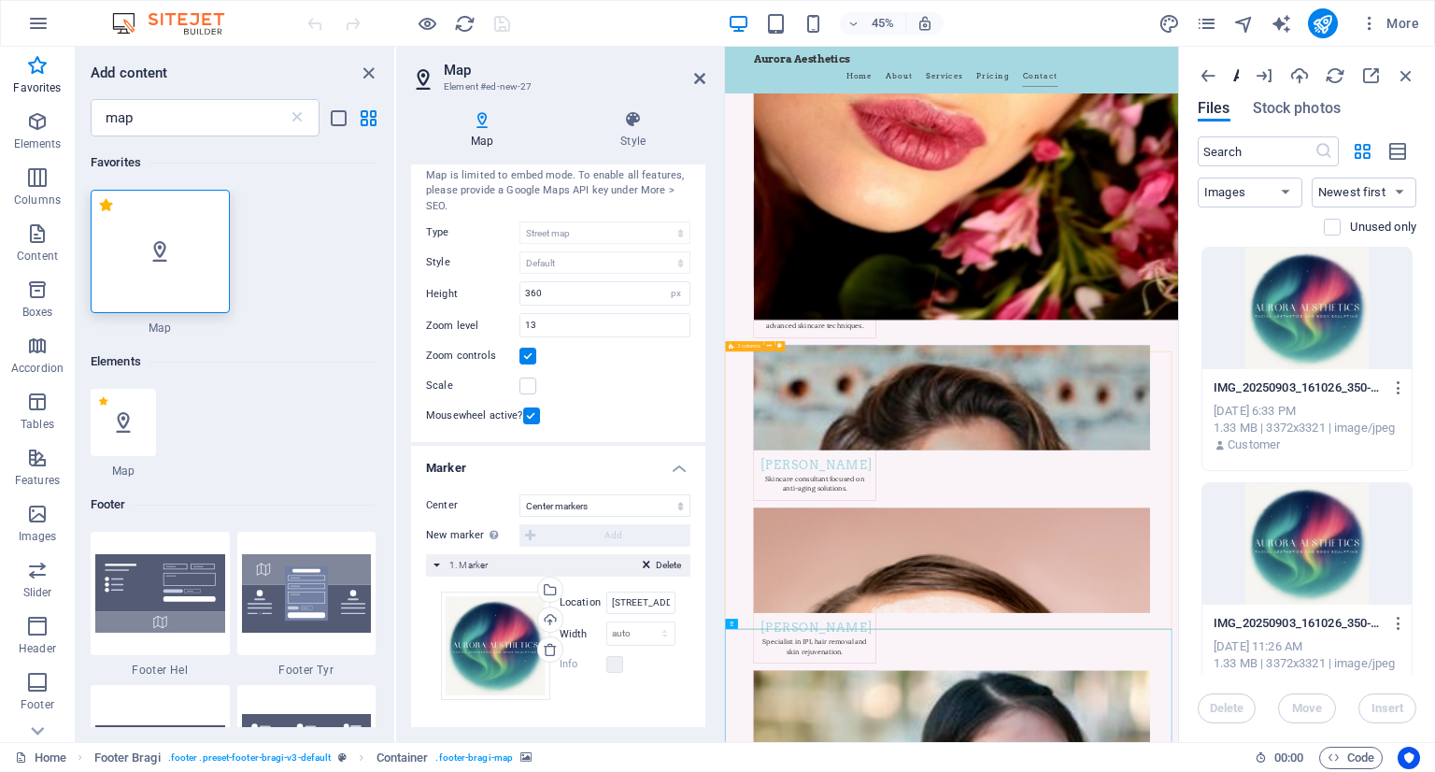
scroll to position [9096, 0]
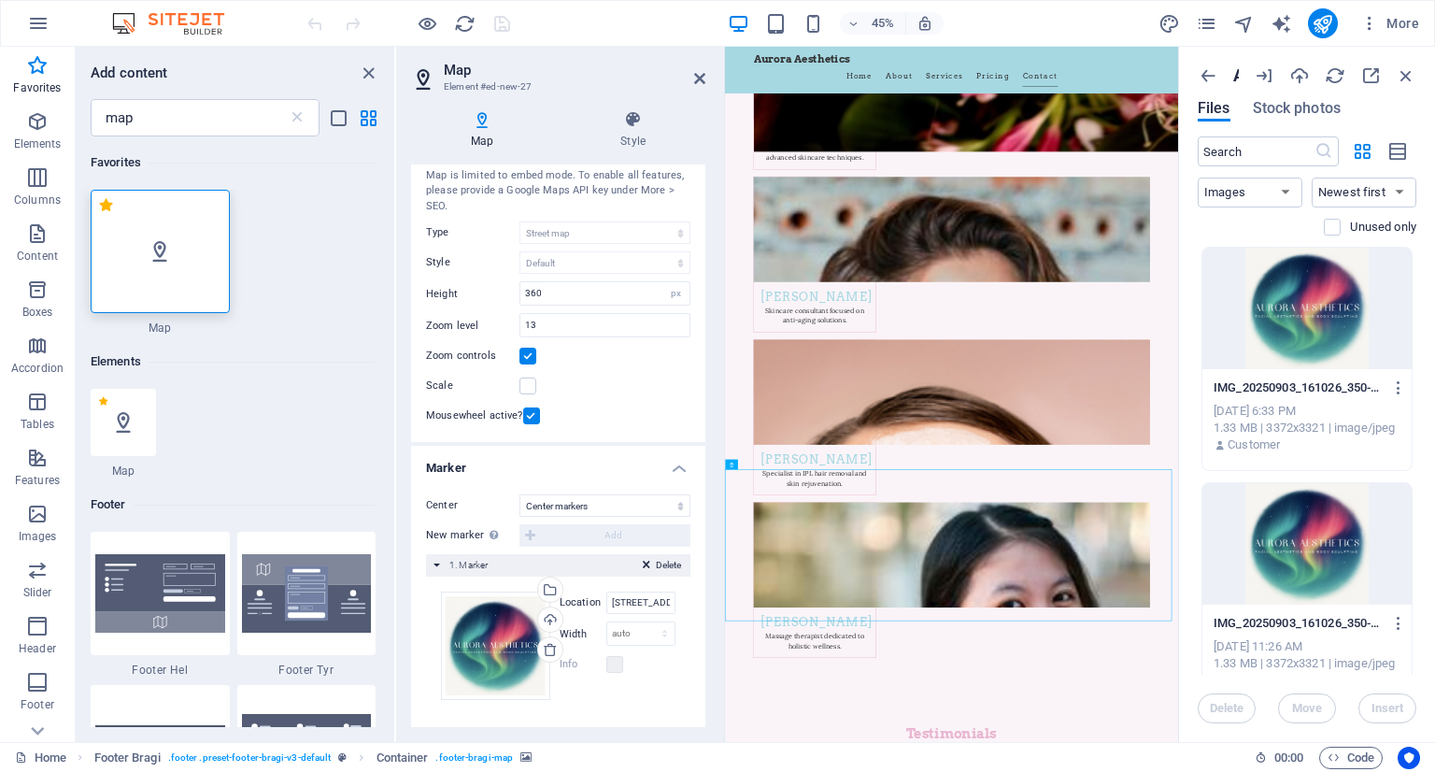
click at [692, 71] on h2 "Map" at bounding box center [575, 70] width 262 height 17
click at [703, 76] on icon at bounding box center [699, 78] width 11 height 15
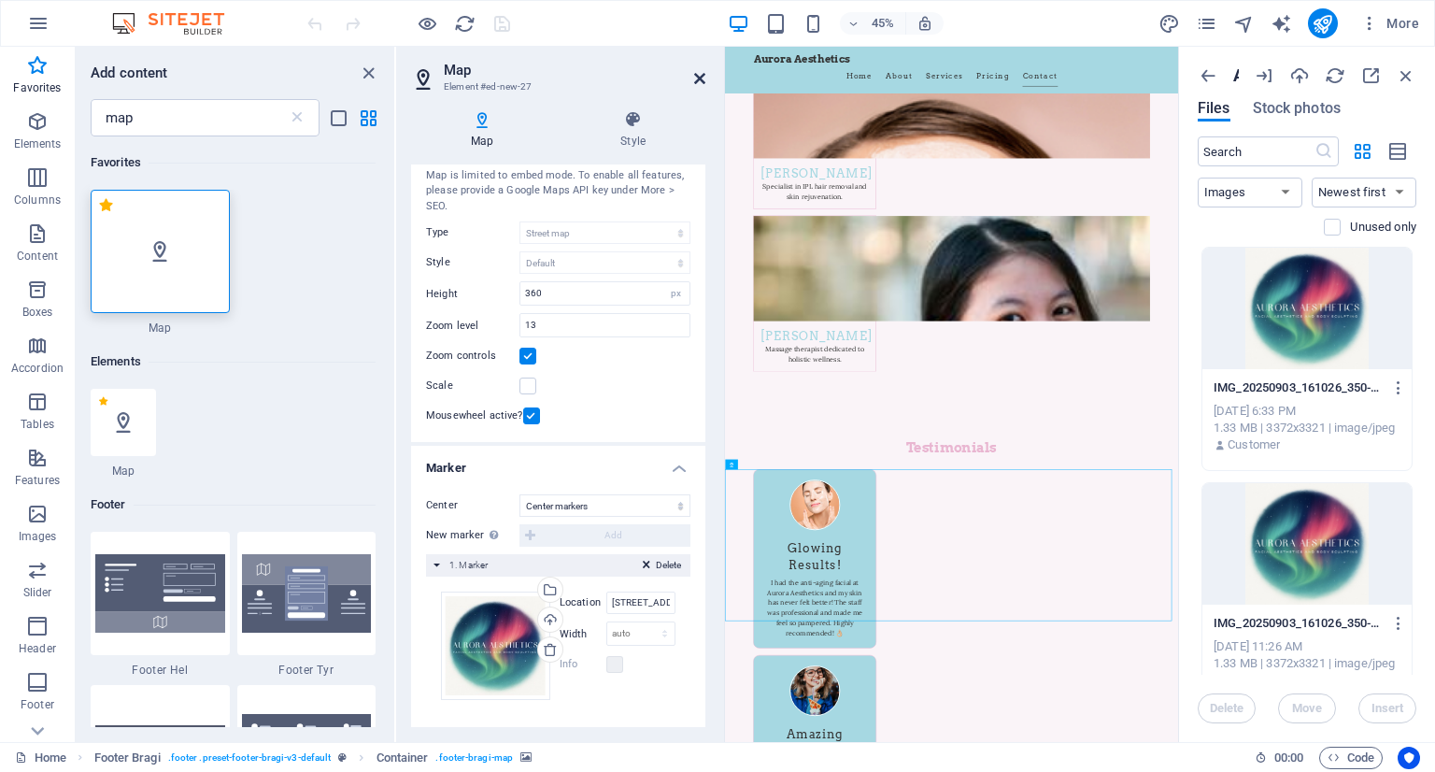
scroll to position [9403, 0]
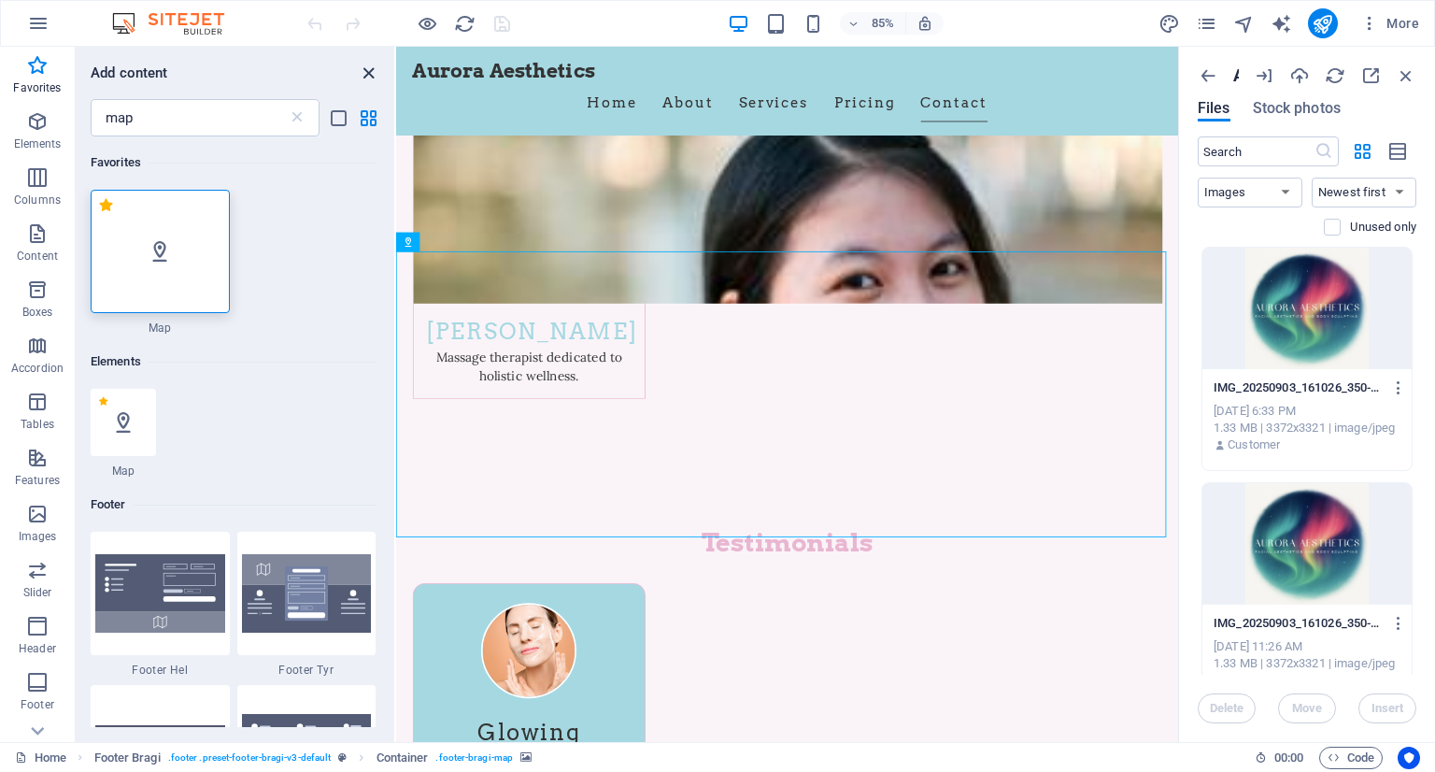
click at [370, 63] on icon "close panel" at bounding box center [368, 73] width 21 height 21
click at [367, 66] on icon "close panel" at bounding box center [368, 73] width 21 height 21
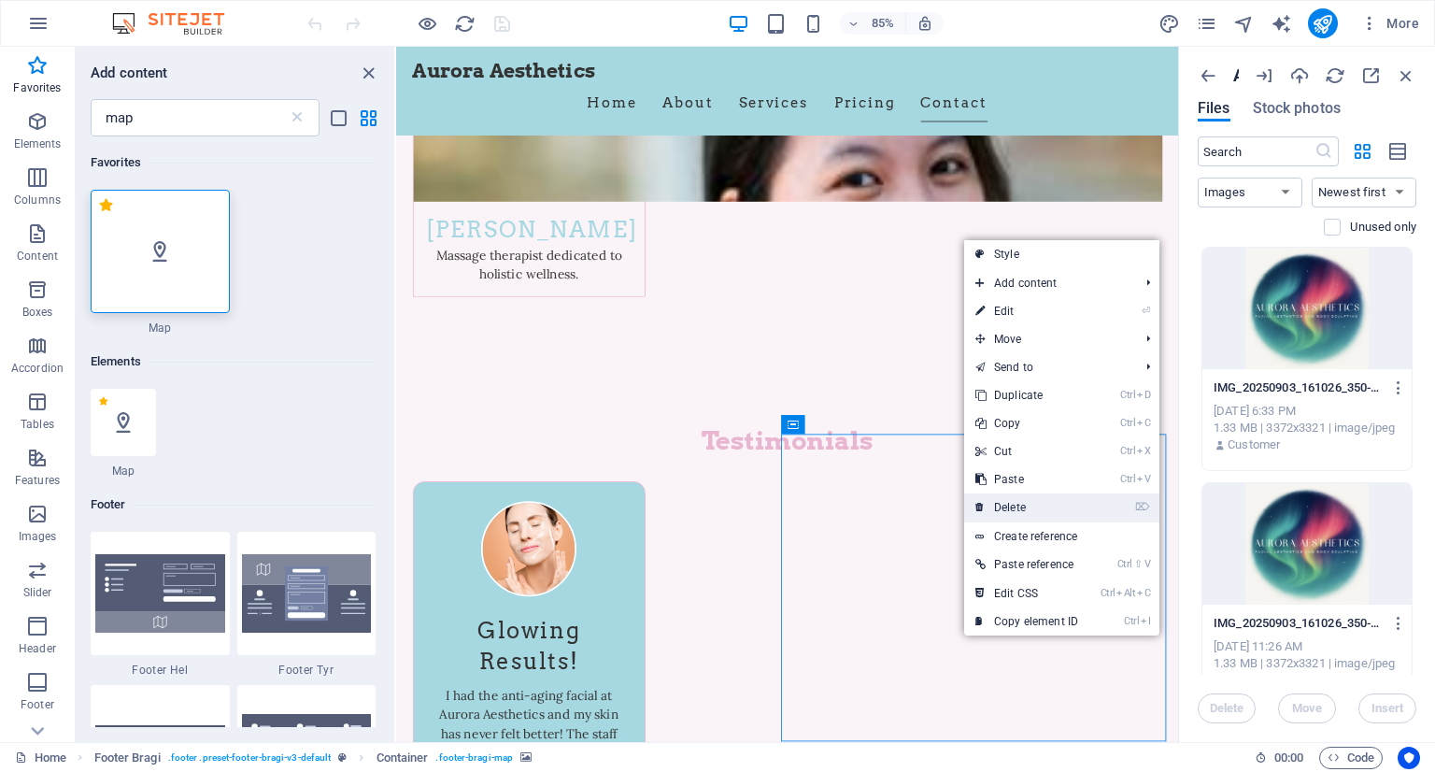
click at [1054, 507] on link "⌦ Delete" at bounding box center [1026, 507] width 125 height 28
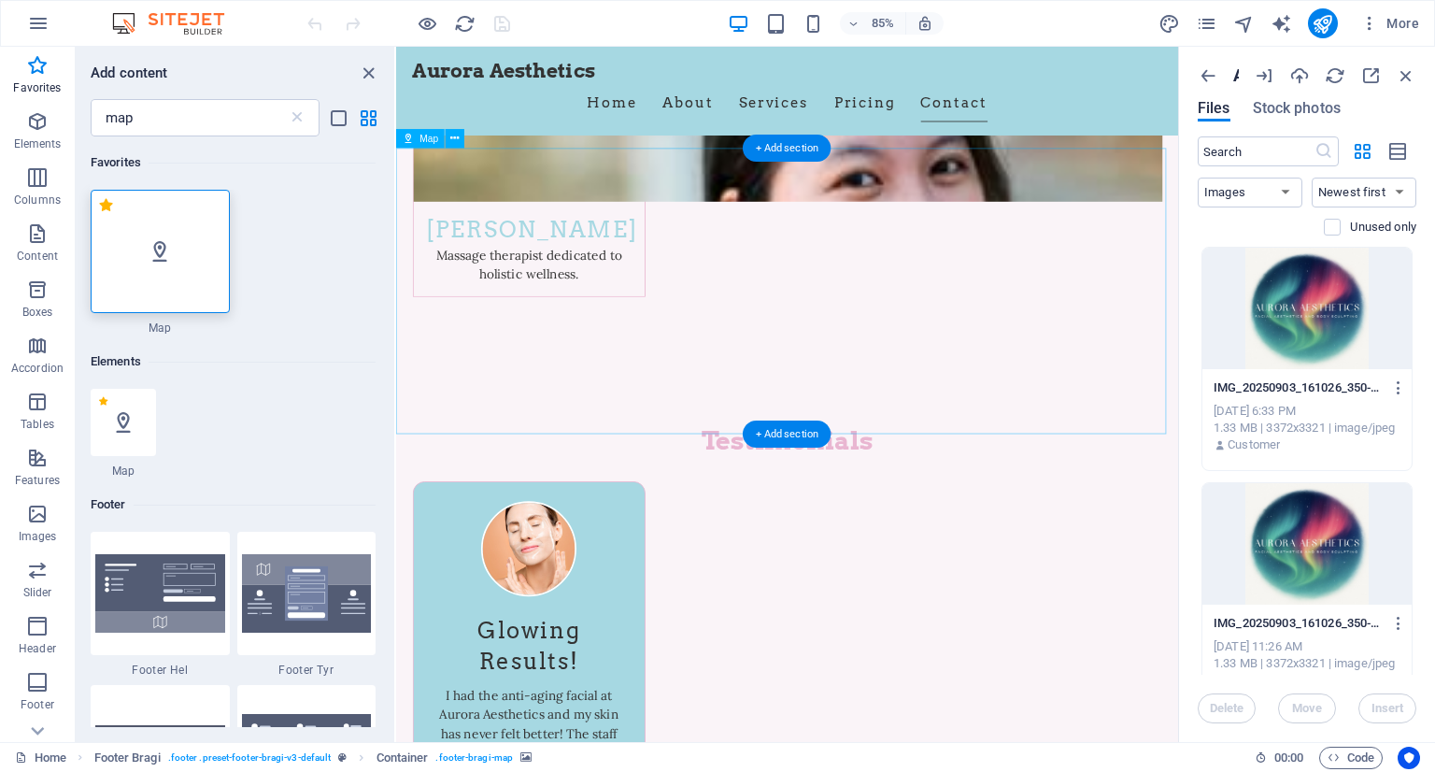
select select "1"
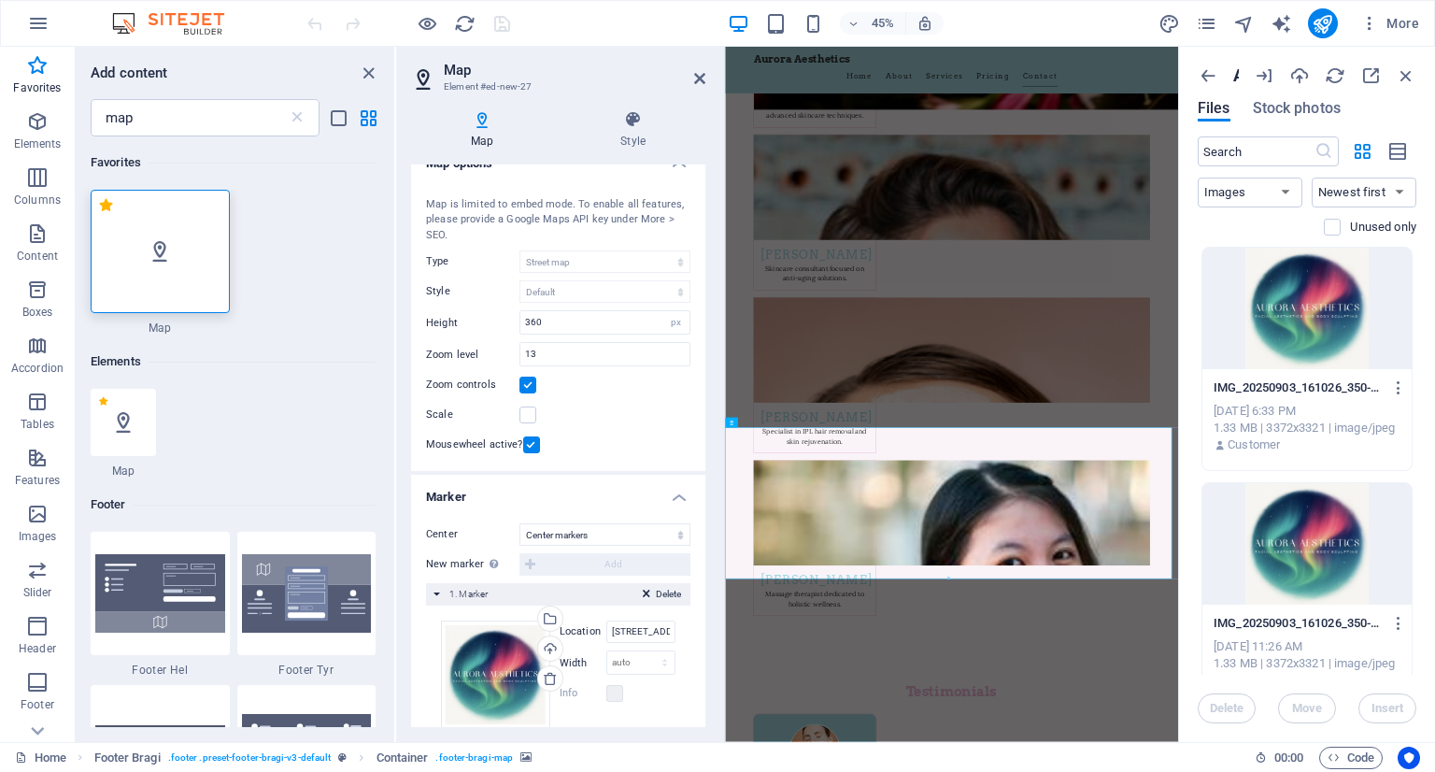
scroll to position [0, 0]
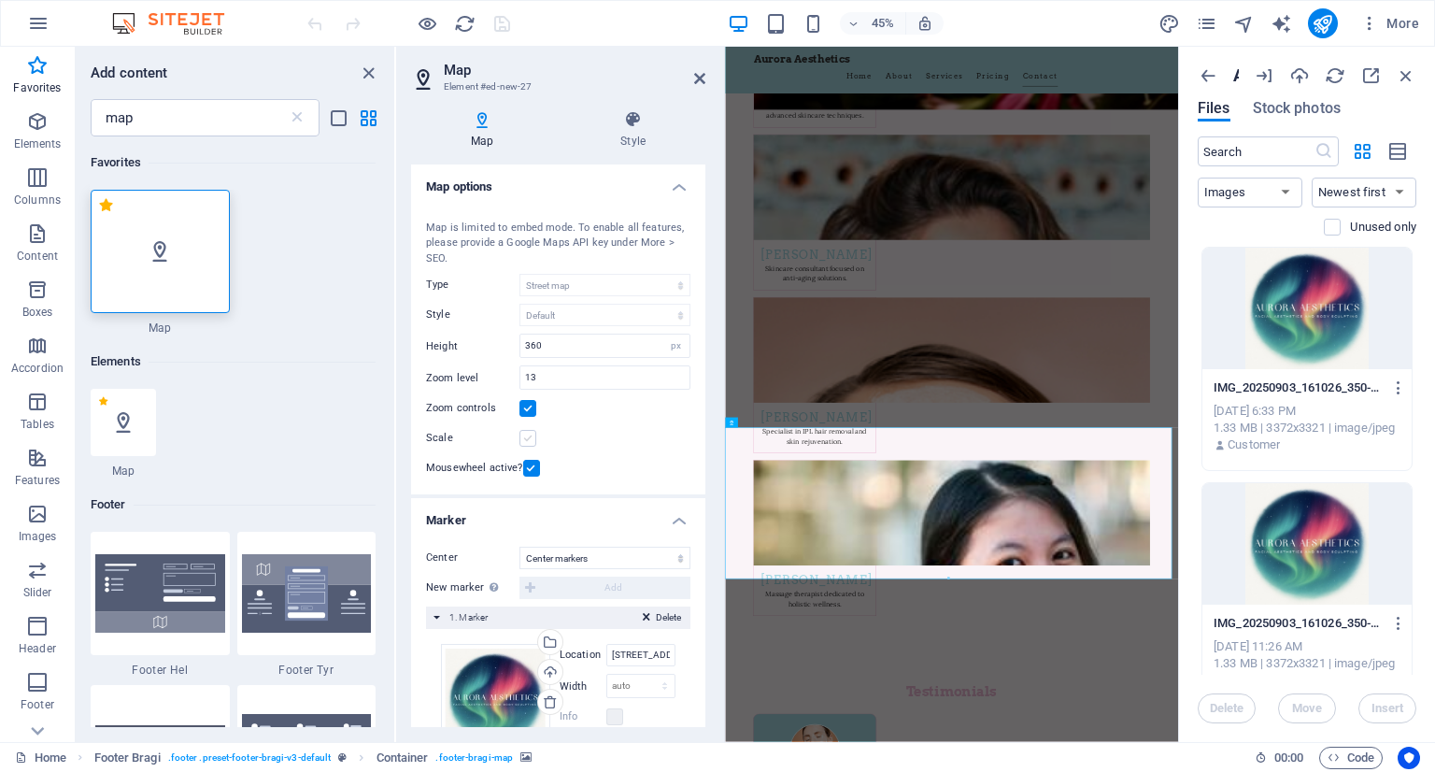
click at [530, 438] on label at bounding box center [527, 438] width 17 height 17
click at [0, 0] on input "Scale" at bounding box center [0, 0] width 0 height 0
click at [530, 438] on label at bounding box center [527, 438] width 17 height 17
click at [0, 0] on input "Scale" at bounding box center [0, 0] width 0 height 0
click at [530, 438] on label at bounding box center [527, 438] width 17 height 17
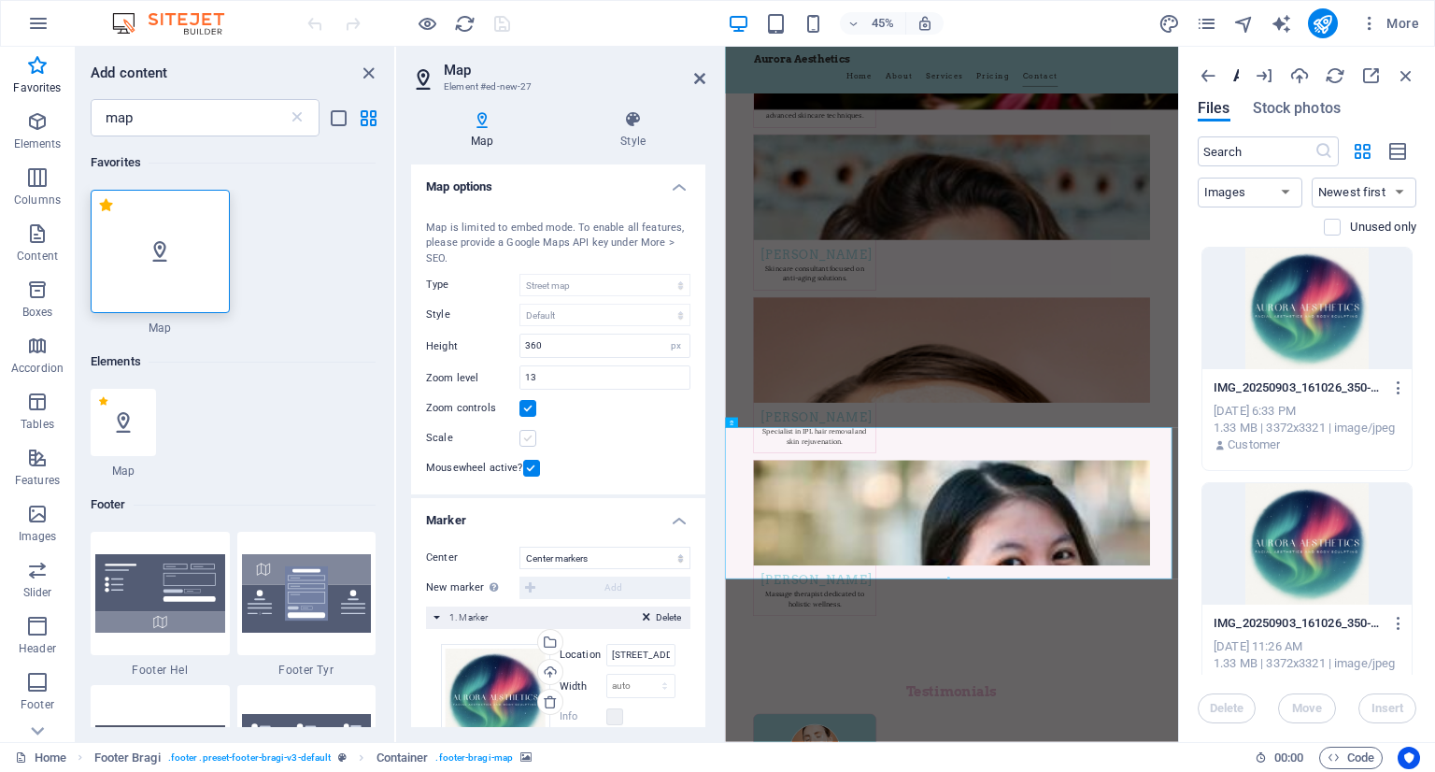
click at [0, 0] on input "Scale" at bounding box center [0, 0] width 0 height 0
click at [530, 438] on label at bounding box center [527, 438] width 17 height 17
click at [0, 0] on input "Scale" at bounding box center [0, 0] width 0 height 0
click at [530, 438] on label at bounding box center [527, 438] width 17 height 17
click at [0, 0] on input "Scale" at bounding box center [0, 0] width 0 height 0
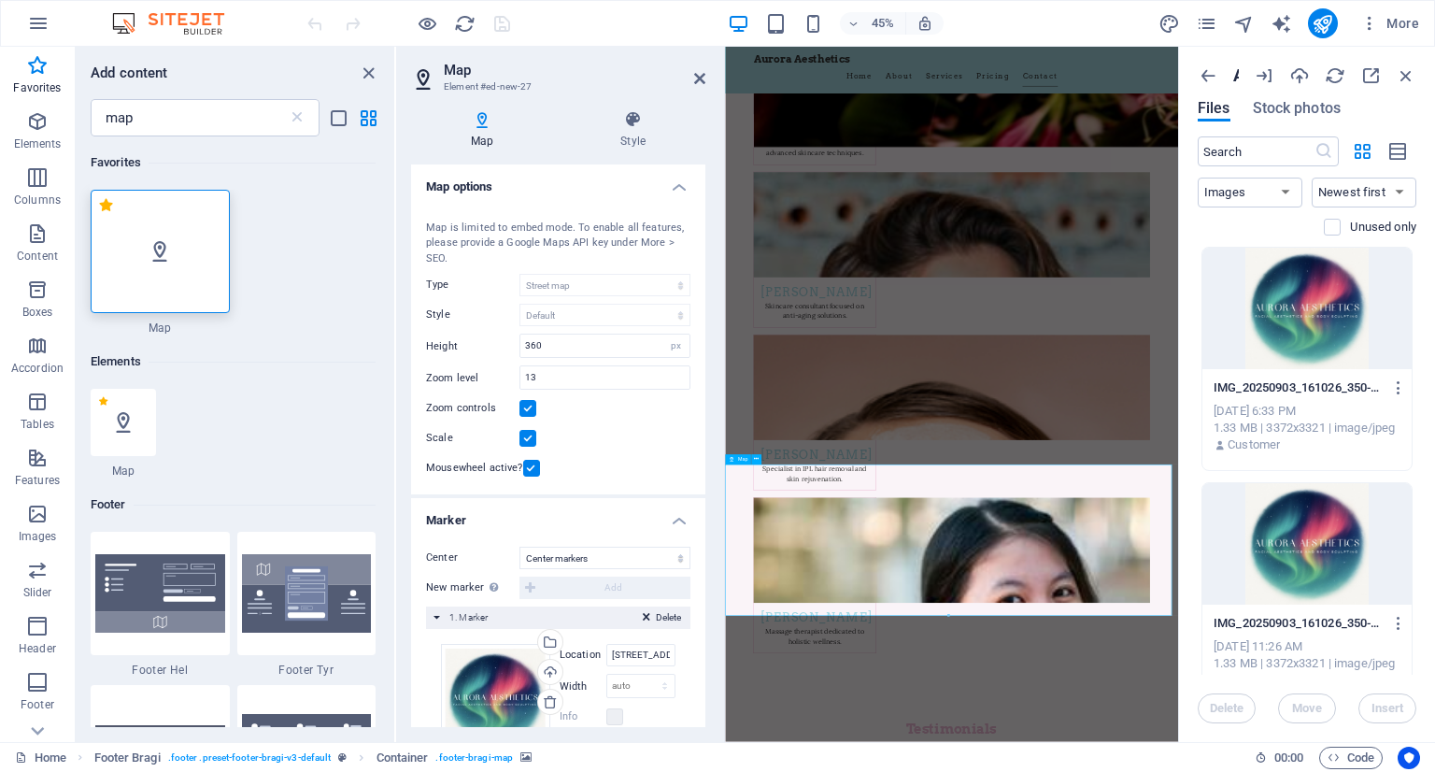
scroll to position [9189, 0]
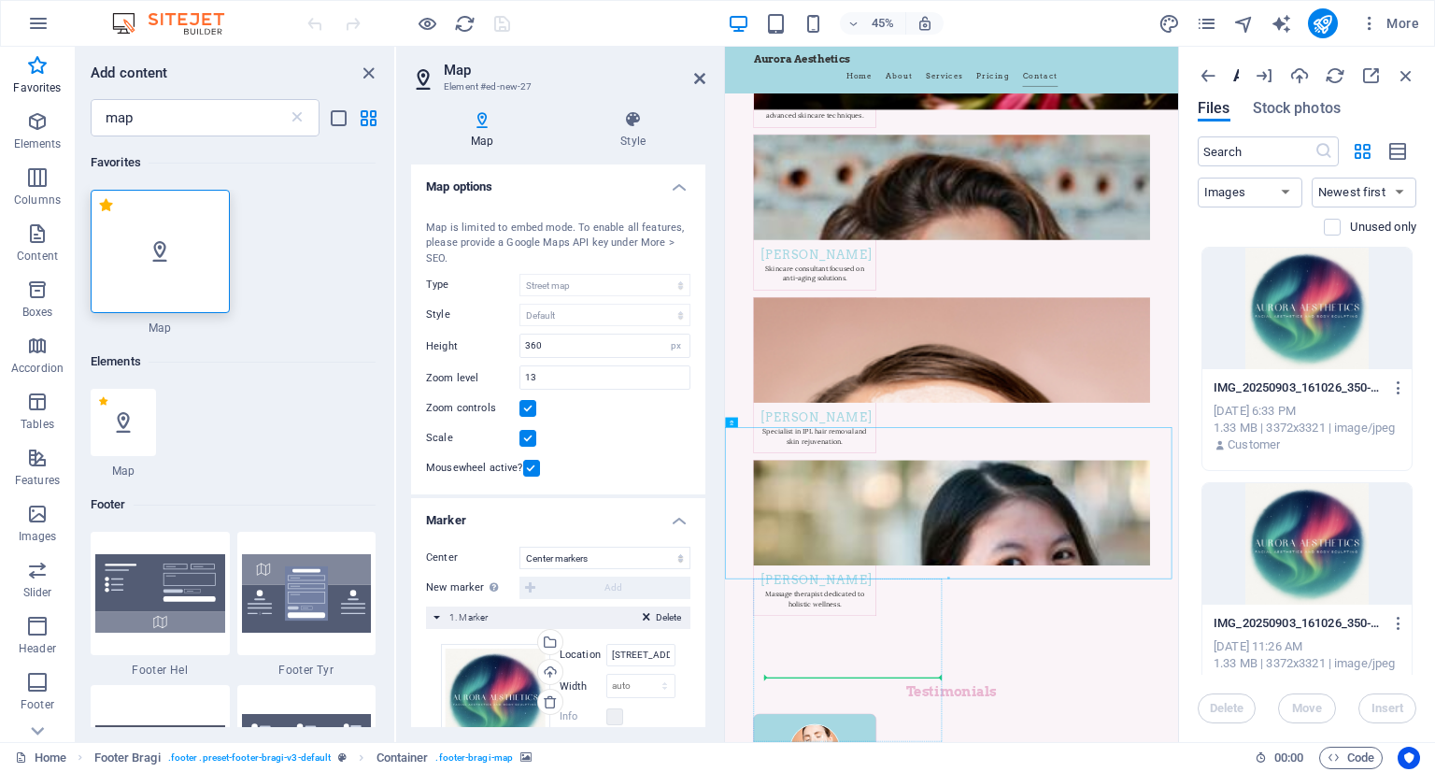
drag, startPoint x: 1160, startPoint y: 1067, endPoint x: 1074, endPoint y: 1423, distance: 366.2
drag, startPoint x: 1023, startPoint y: 1313, endPoint x: 1401, endPoint y: 1298, distance: 377.8
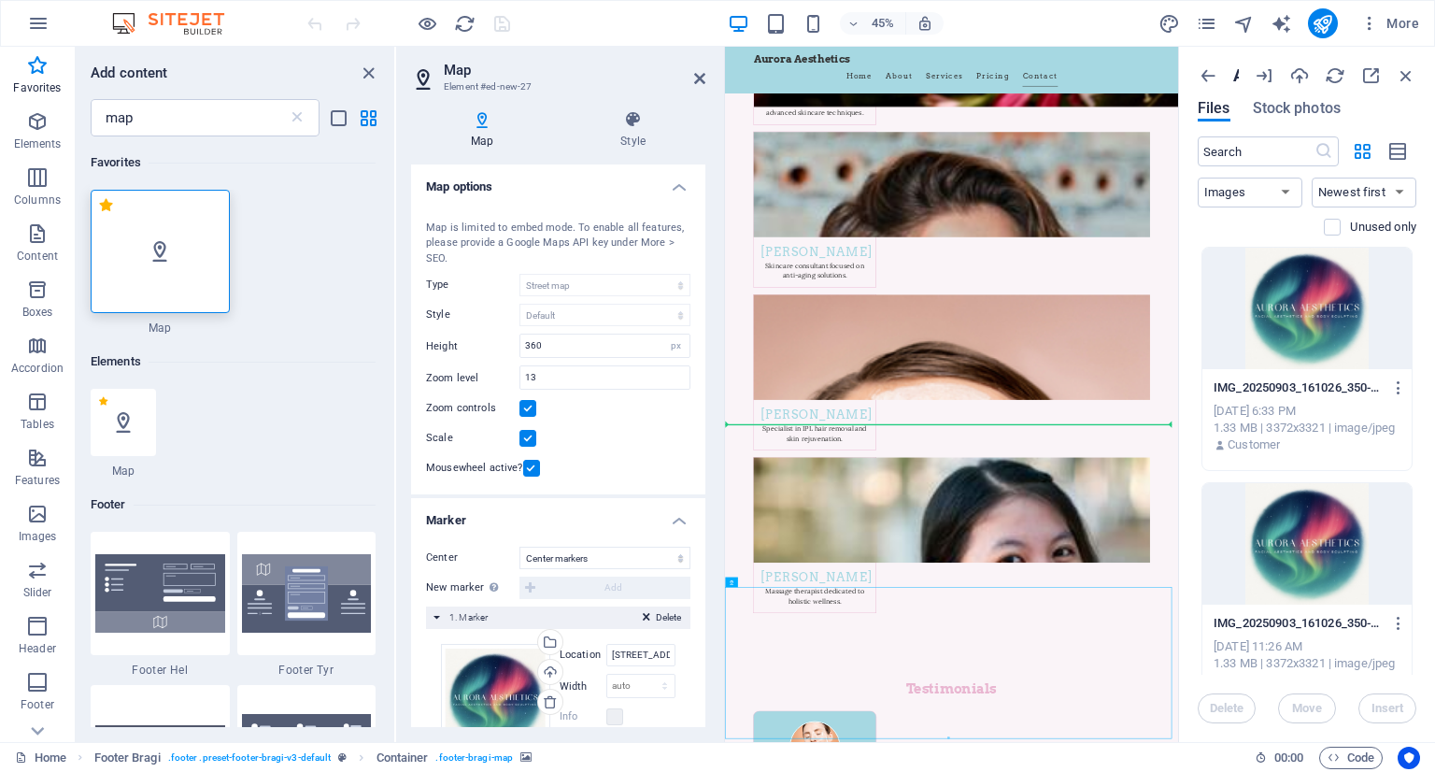
drag, startPoint x: 1160, startPoint y: 1361, endPoint x: 1442, endPoint y: 998, distance: 460.1
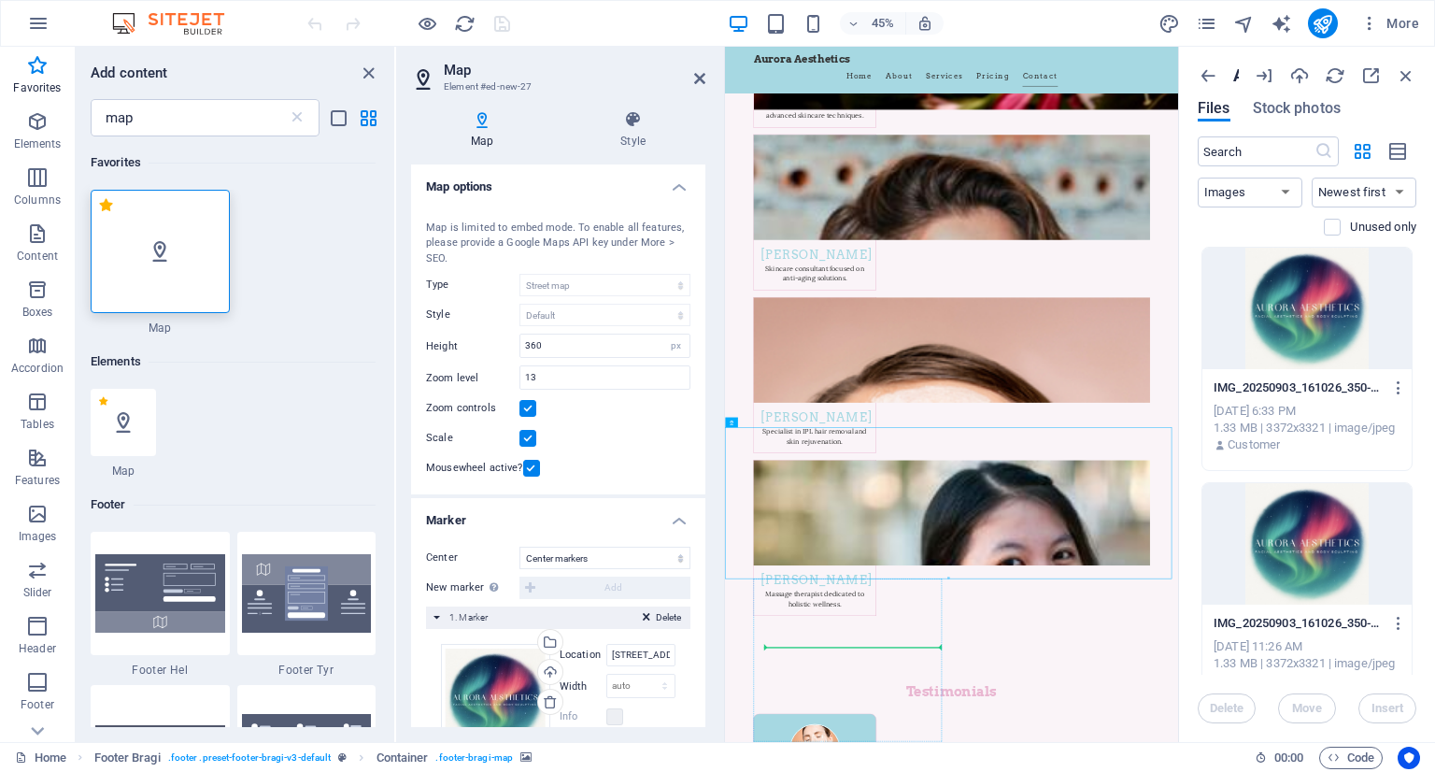
drag, startPoint x: 1151, startPoint y: 1103, endPoint x: 1150, endPoint y: 1416, distance: 313.9
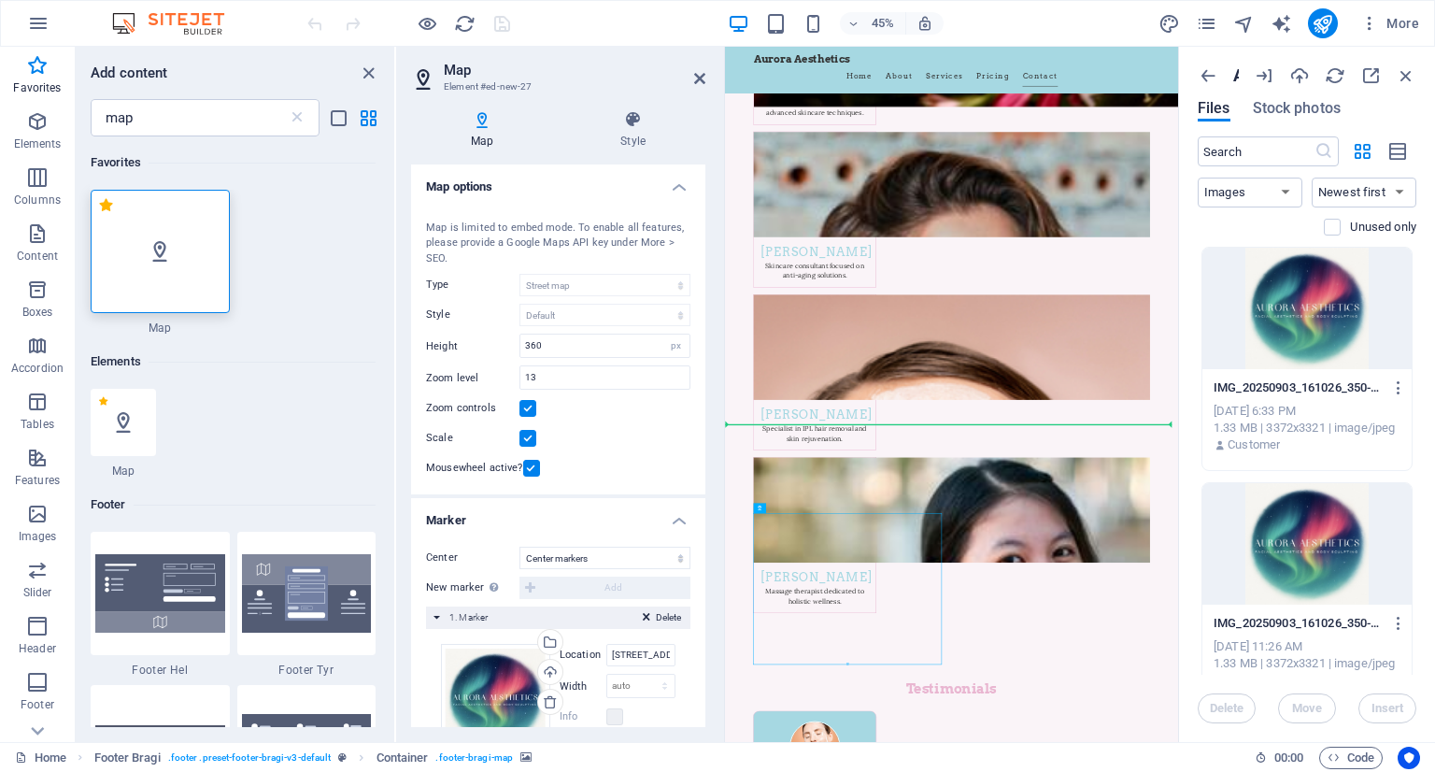
drag, startPoint x: 1001, startPoint y: 1257, endPoint x: 1381, endPoint y: 1233, distance: 381.0
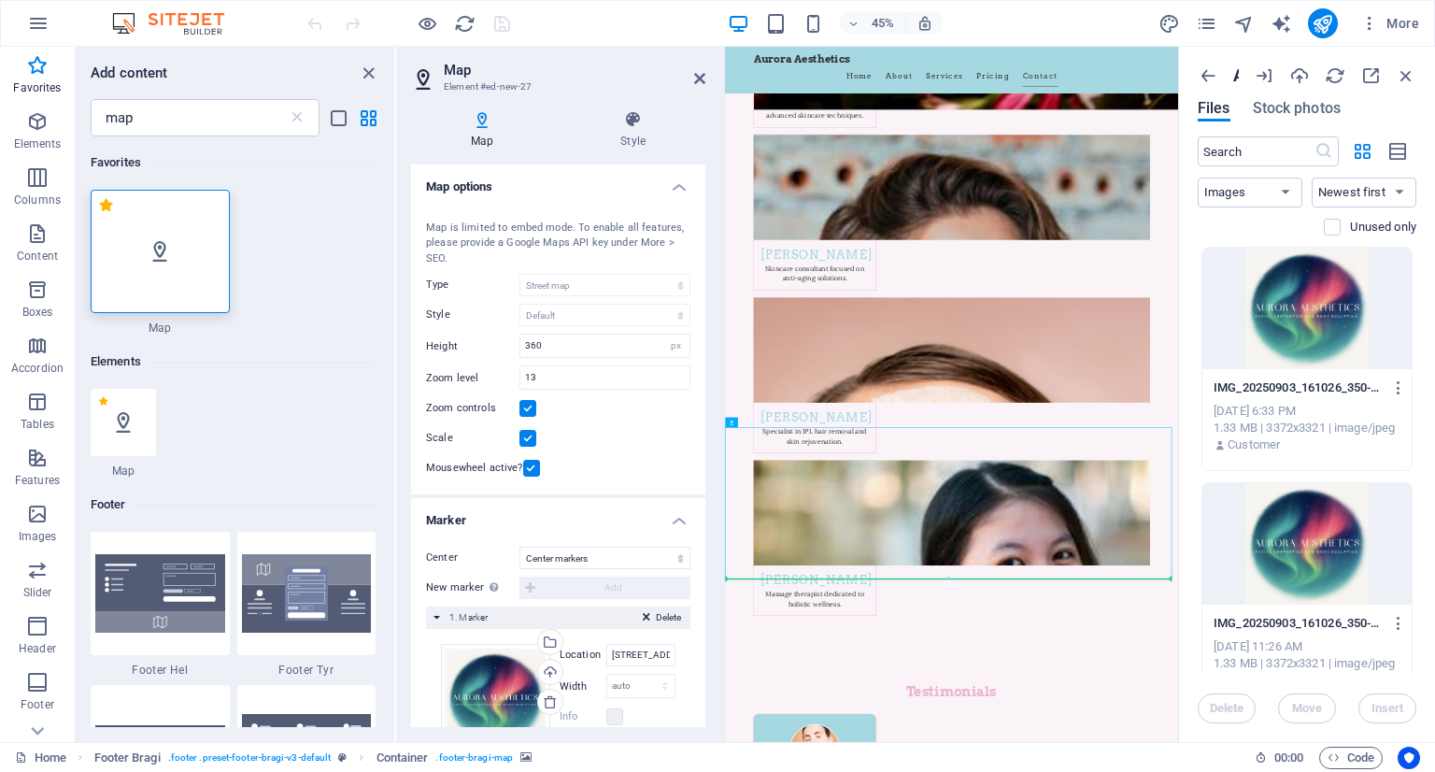
drag, startPoint x: 1243, startPoint y: 1094, endPoint x: 1247, endPoint y: 1318, distance: 224.3
drag, startPoint x: 1351, startPoint y: 1103, endPoint x: 1341, endPoint y: 1453, distance: 350.5
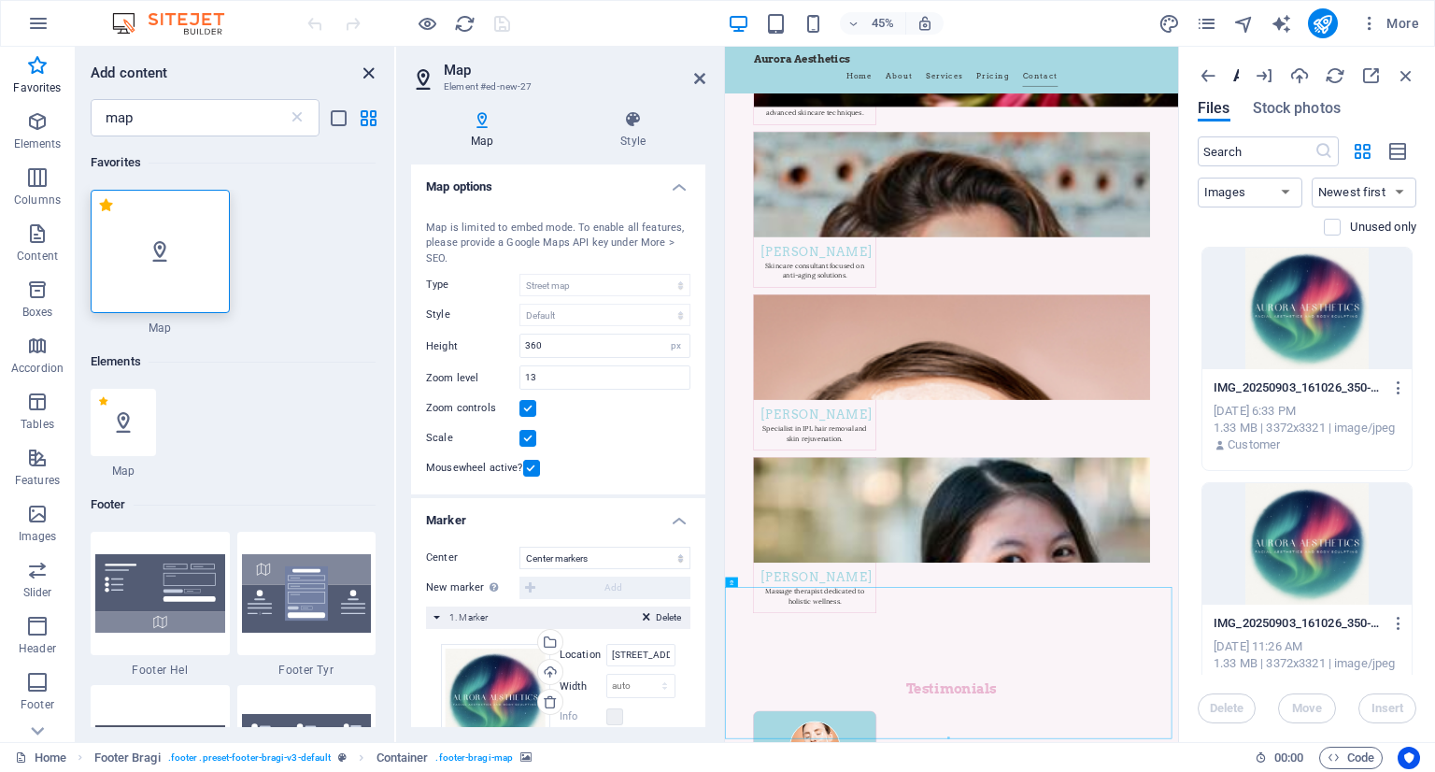
click at [368, 52] on div "Add content map ​ Favorites 1 Star Map Elements 1 Star Map Footer 1 Star Footer…" at bounding box center [235, 394] width 319 height 695
click at [368, 72] on icon "close panel" at bounding box center [368, 73] width 21 height 21
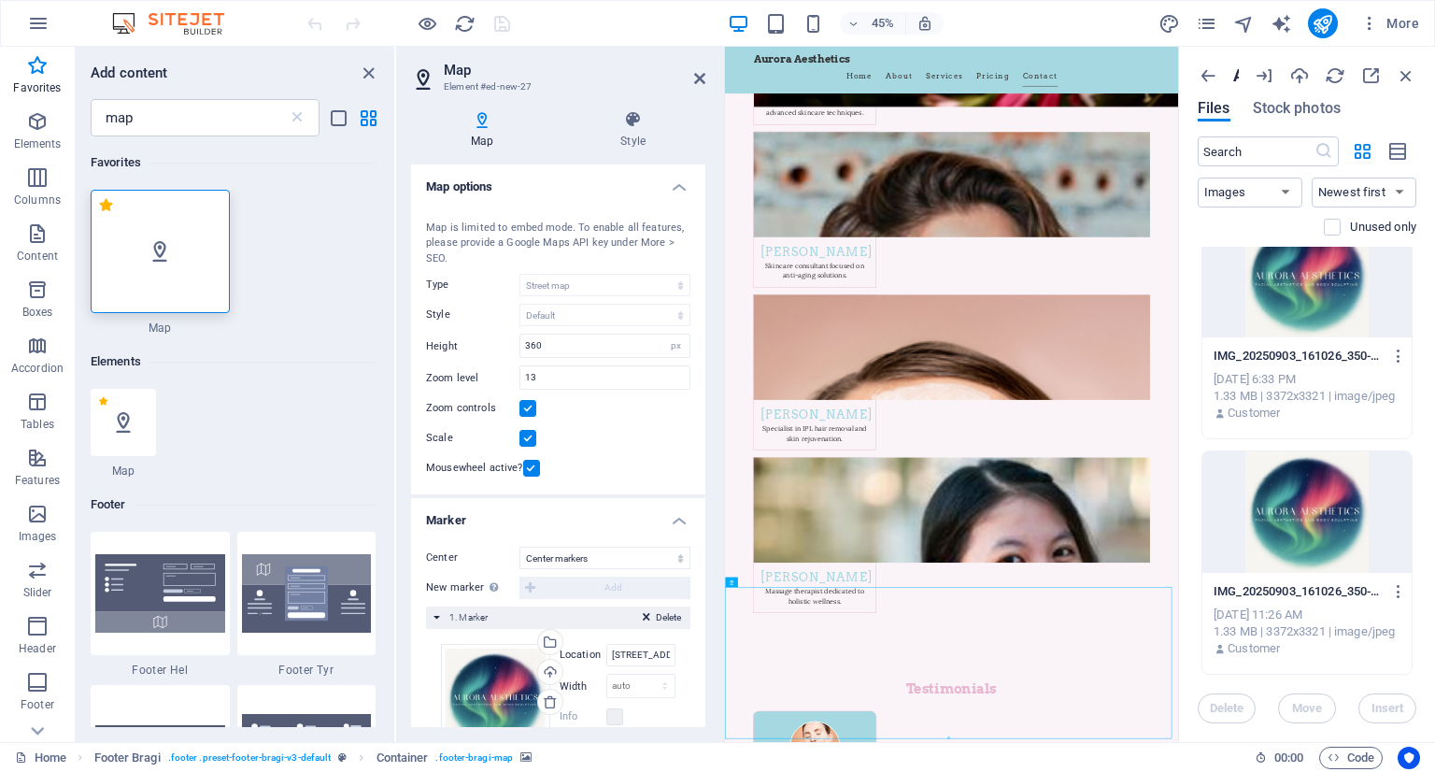
scroll to position [0, 0]
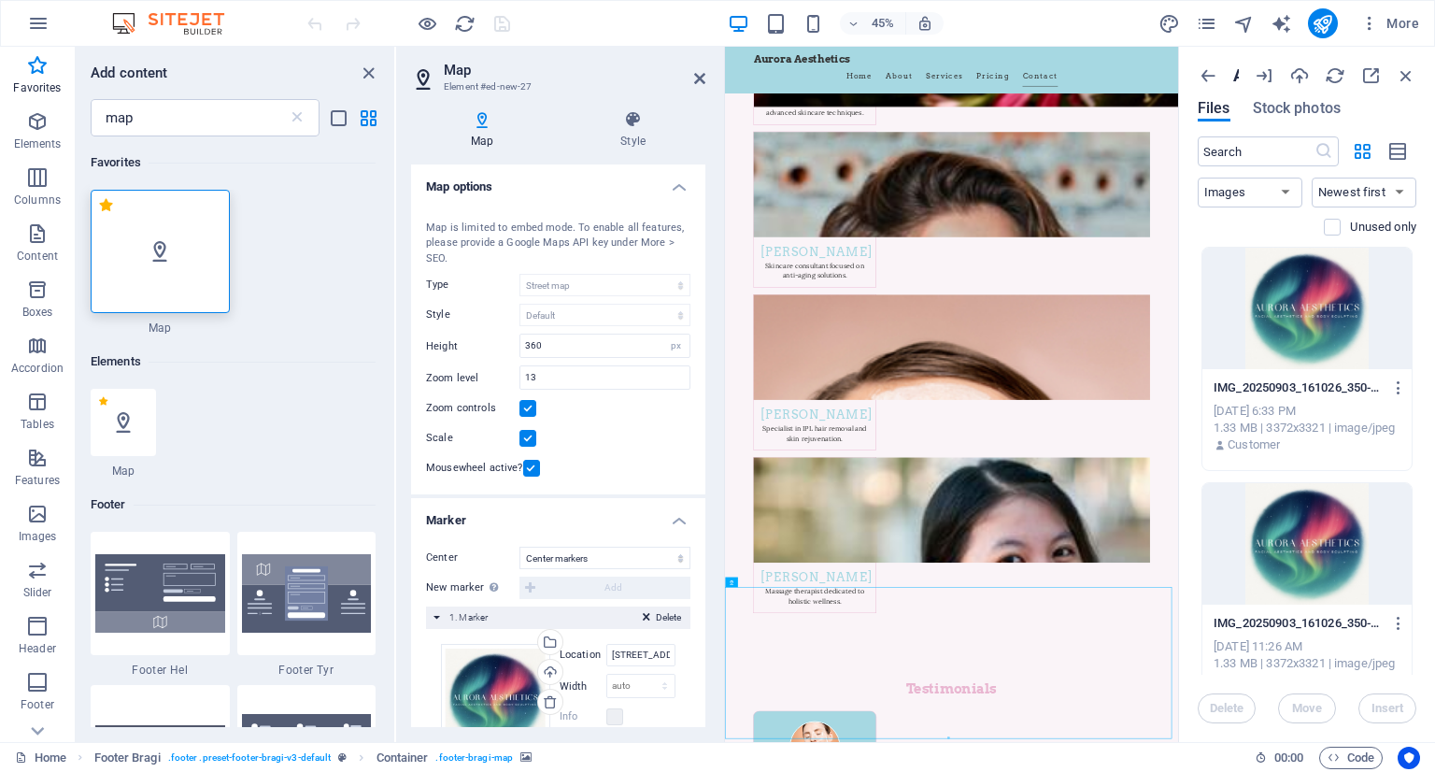
click at [1302, 592] on div at bounding box center [1306, 543] width 209 height 121
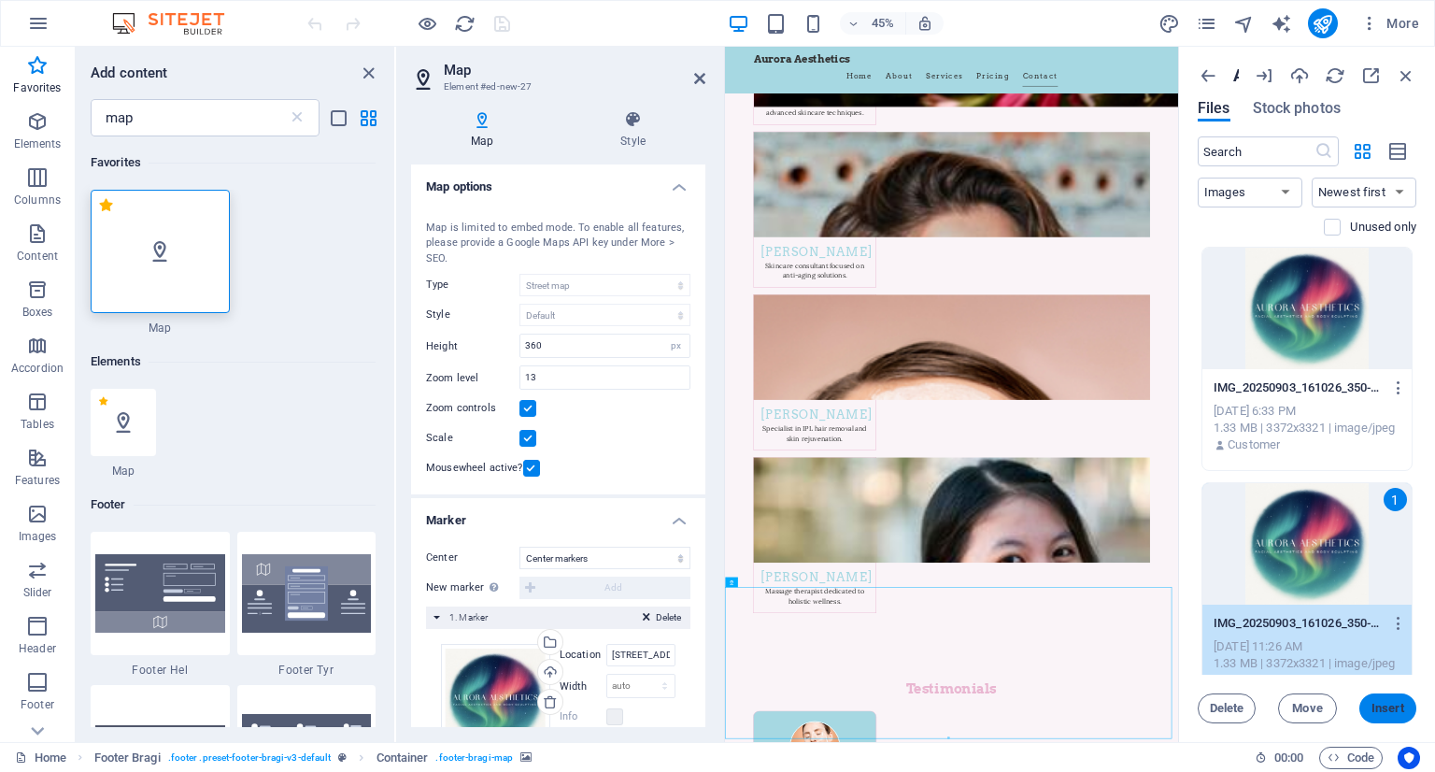
click at [1382, 705] on span "Insert" at bounding box center [1388, 708] width 33 height 11
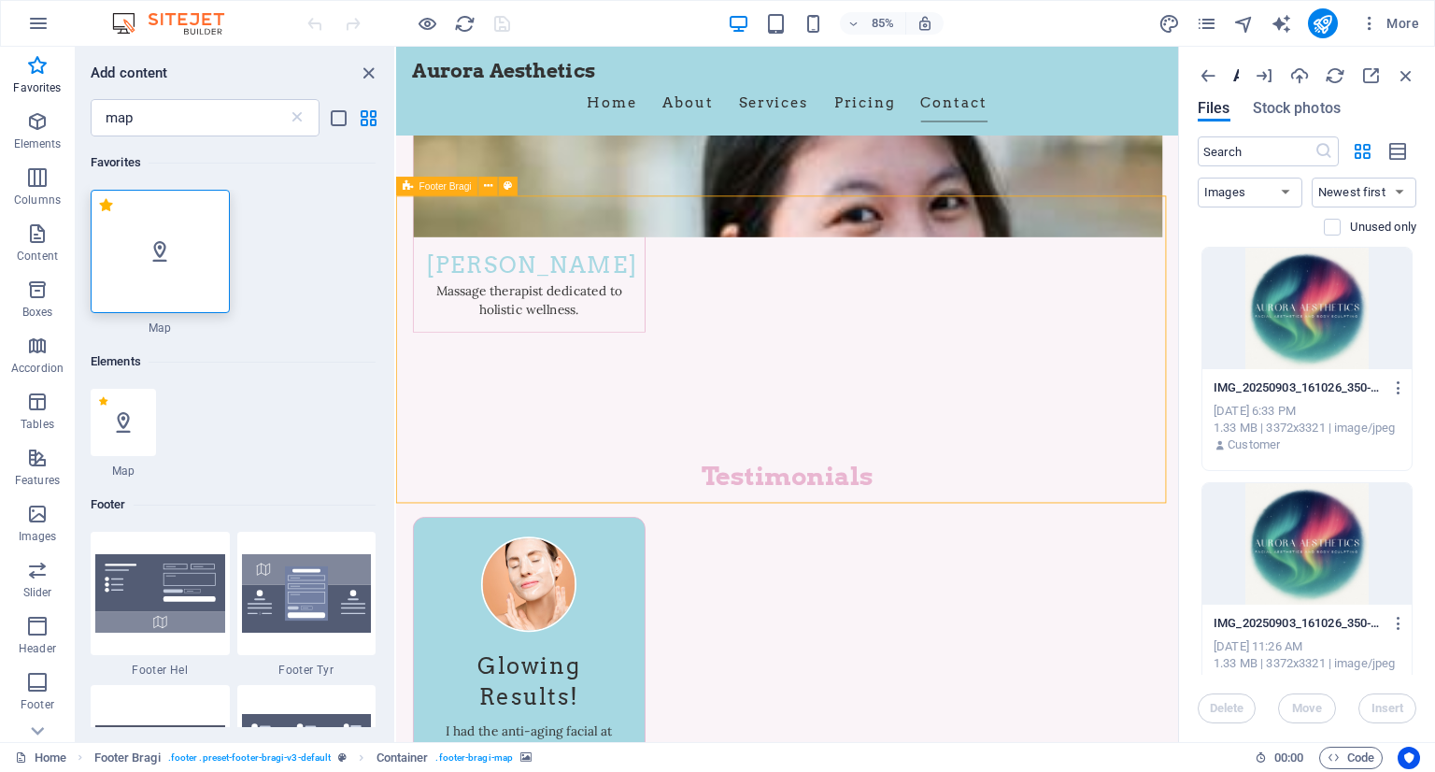
scroll to position [9509, 0]
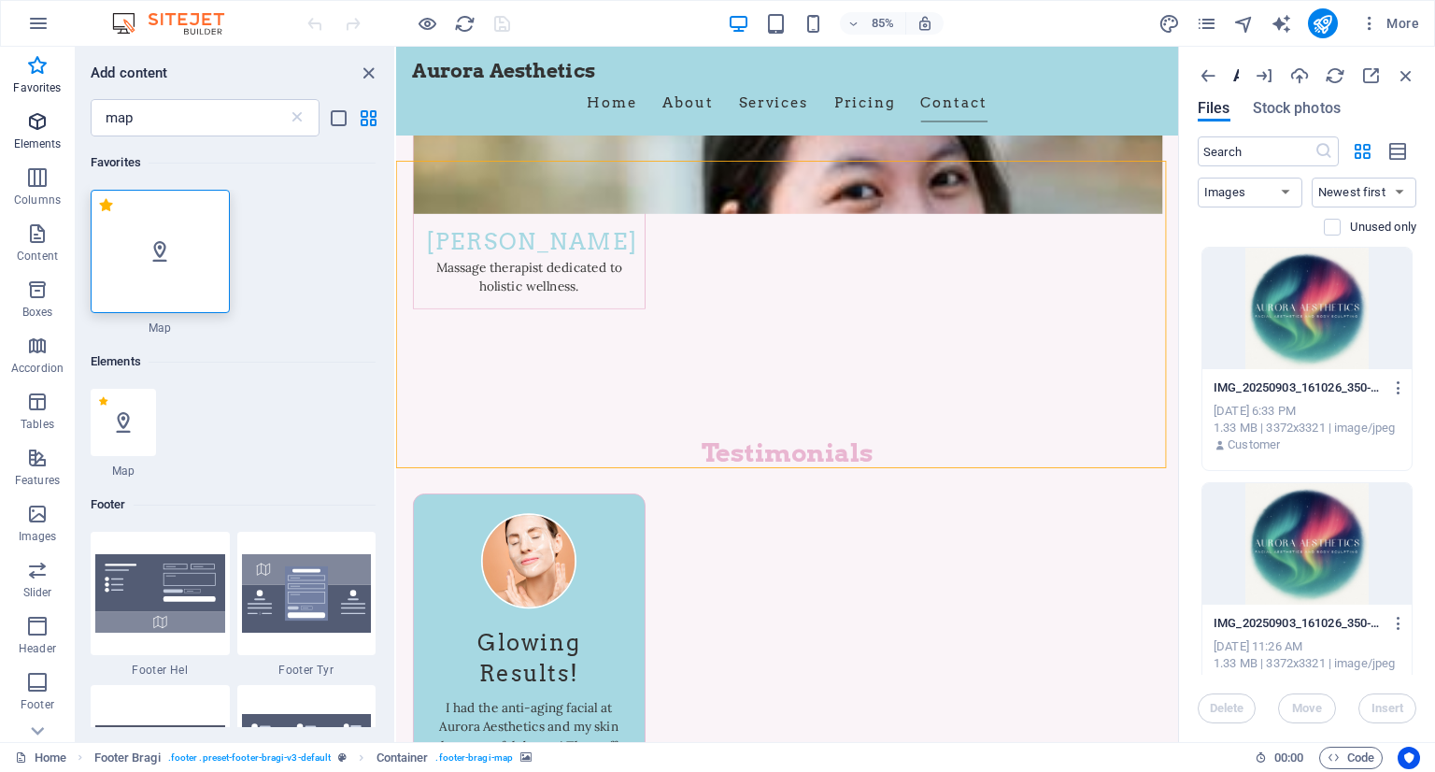
click at [32, 135] on span "Elements" at bounding box center [37, 132] width 75 height 45
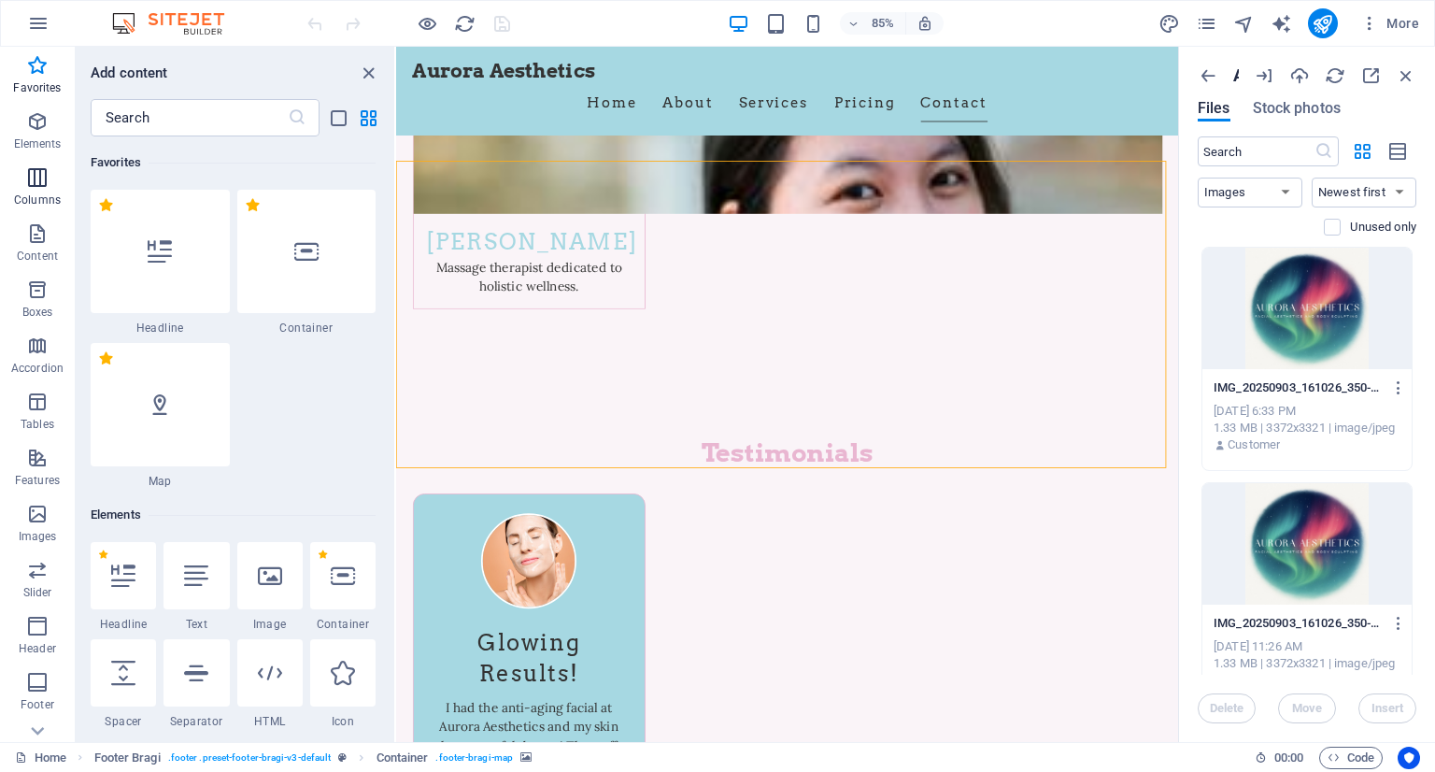
click at [42, 188] on icon "button" at bounding box center [37, 177] width 22 height 22
click at [39, 252] on p "Content" at bounding box center [37, 256] width 41 height 15
click at [43, 331] on button "Accordion" at bounding box center [37, 355] width 75 height 56
click at [22, 334] on span "Accordion" at bounding box center [37, 356] width 75 height 45
click at [34, 363] on p "Accordion" at bounding box center [37, 368] width 52 height 15
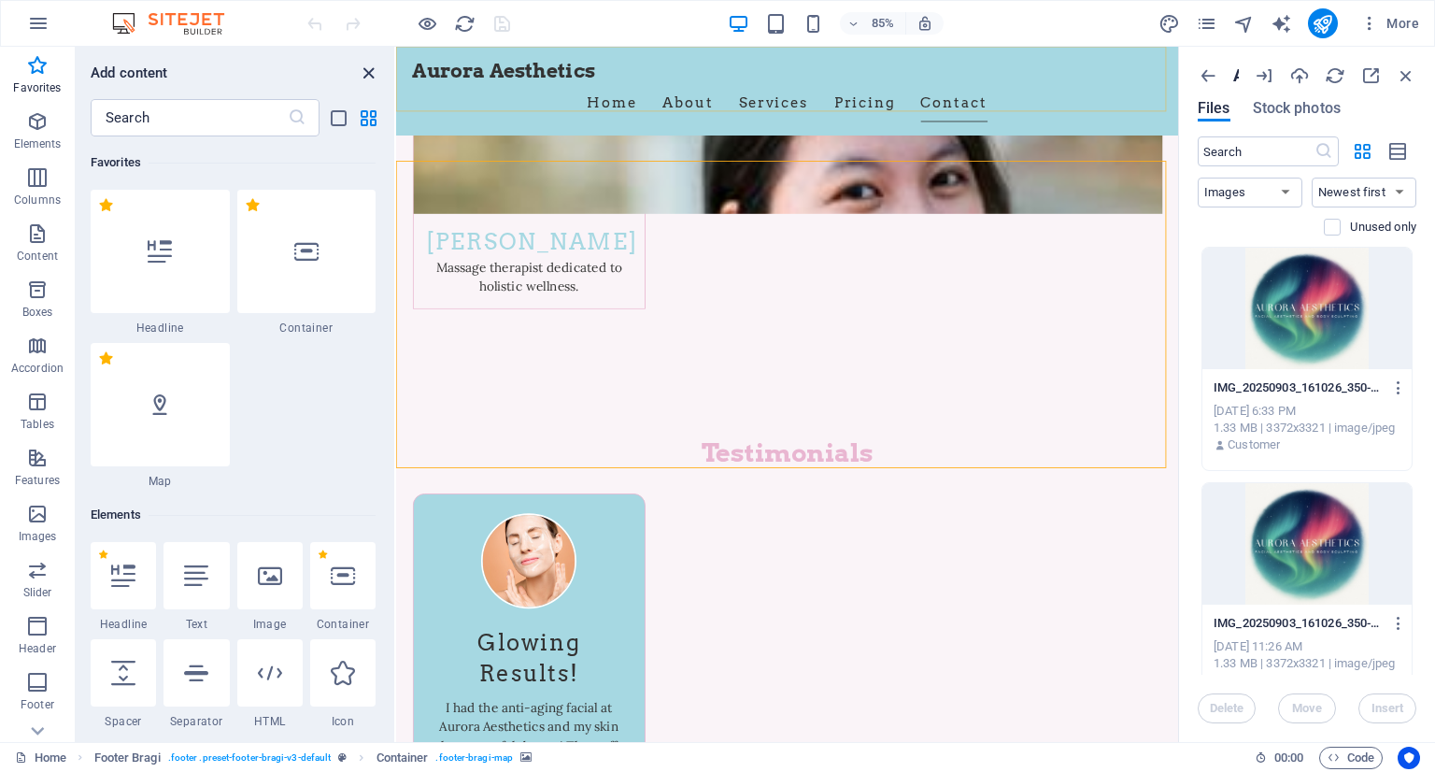
click at [363, 73] on icon "close panel" at bounding box center [368, 73] width 21 height 21
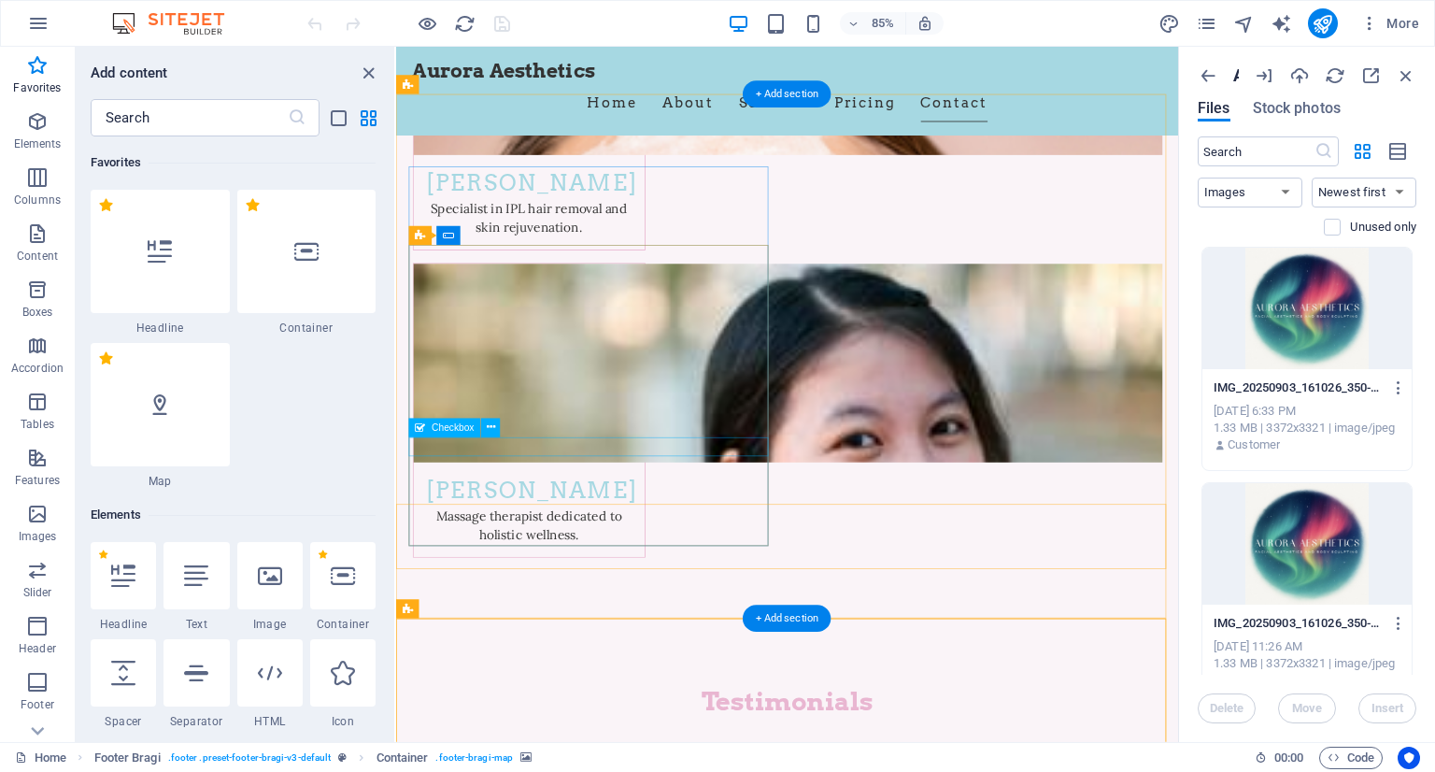
scroll to position [9530, 0]
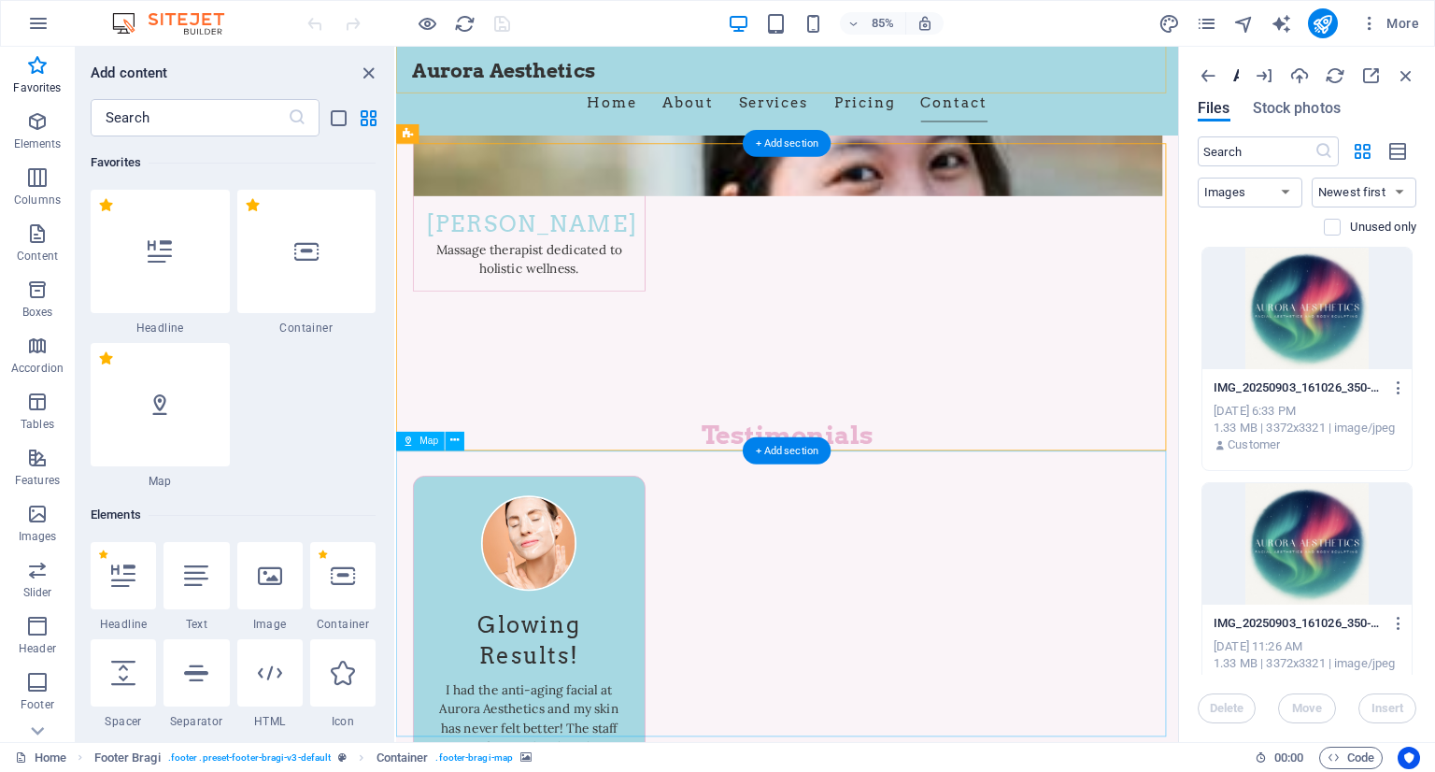
click at [415, 27] on div at bounding box center [408, 23] width 209 height 30
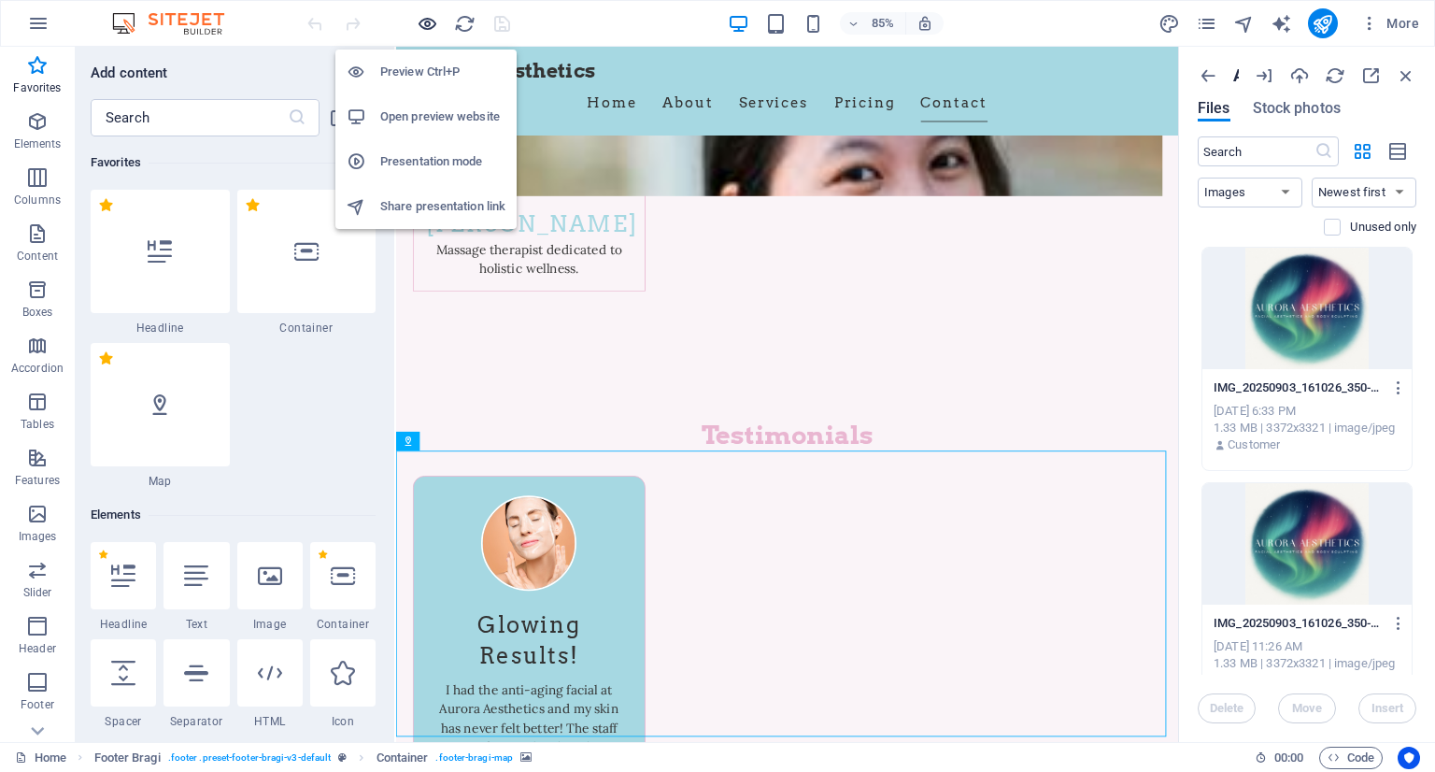
click at [428, 25] on icon "button" at bounding box center [427, 23] width 21 height 21
click at [425, 64] on h6 "Preview Ctrl+P" at bounding box center [442, 72] width 125 height 22
click at [439, 65] on h6 "Preview Ctrl+P" at bounding box center [442, 72] width 125 height 22
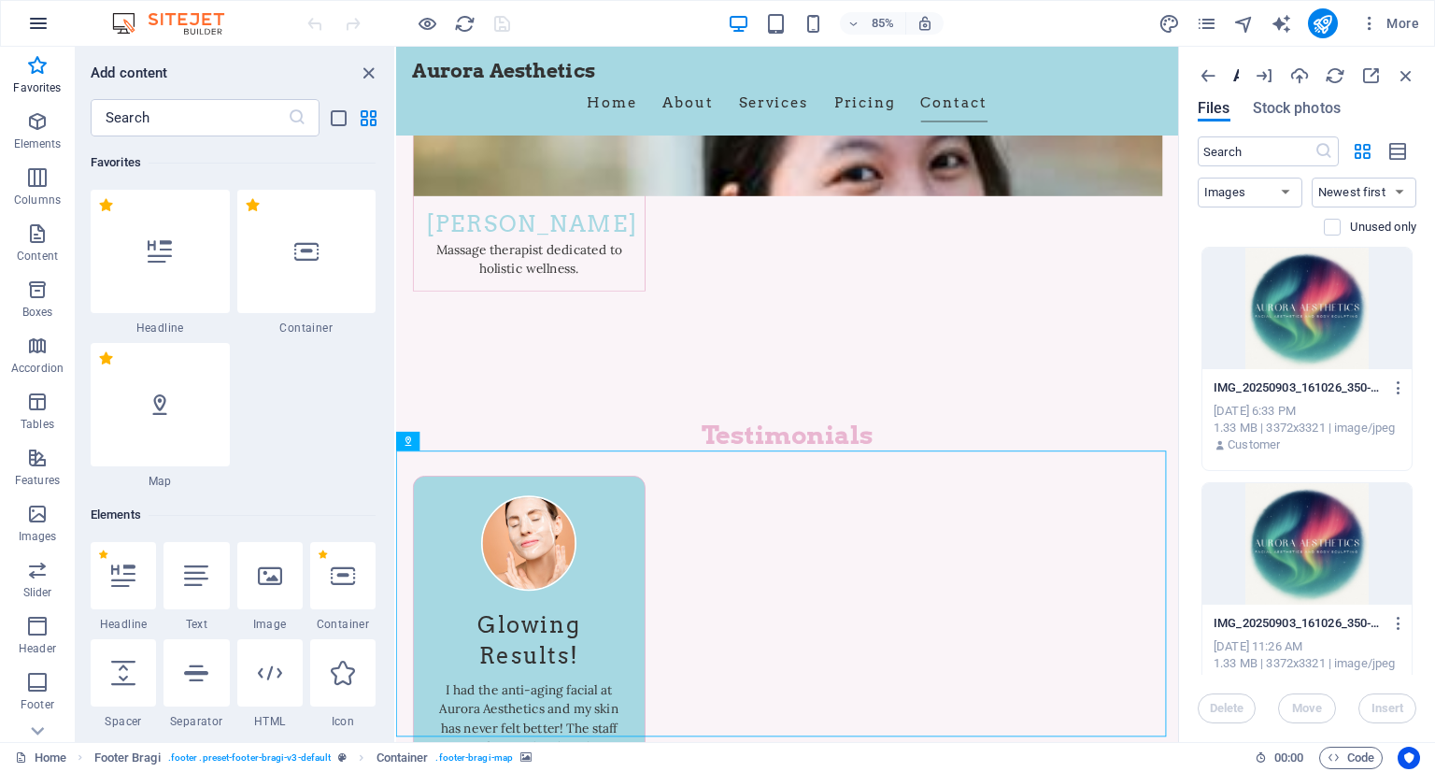
click at [34, 36] on button "button" at bounding box center [38, 23] width 45 height 45
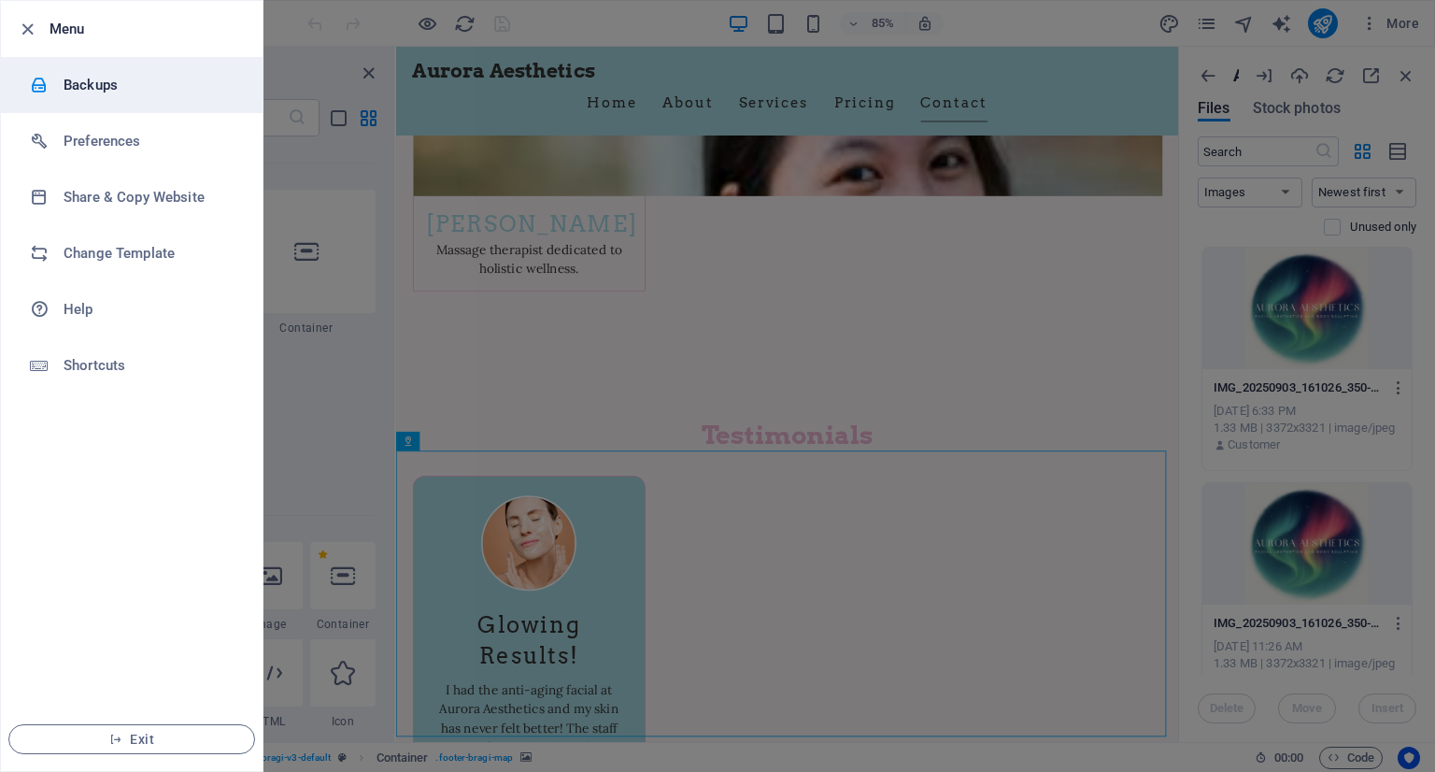
click at [138, 90] on h6 "Backups" at bounding box center [150, 85] width 173 height 22
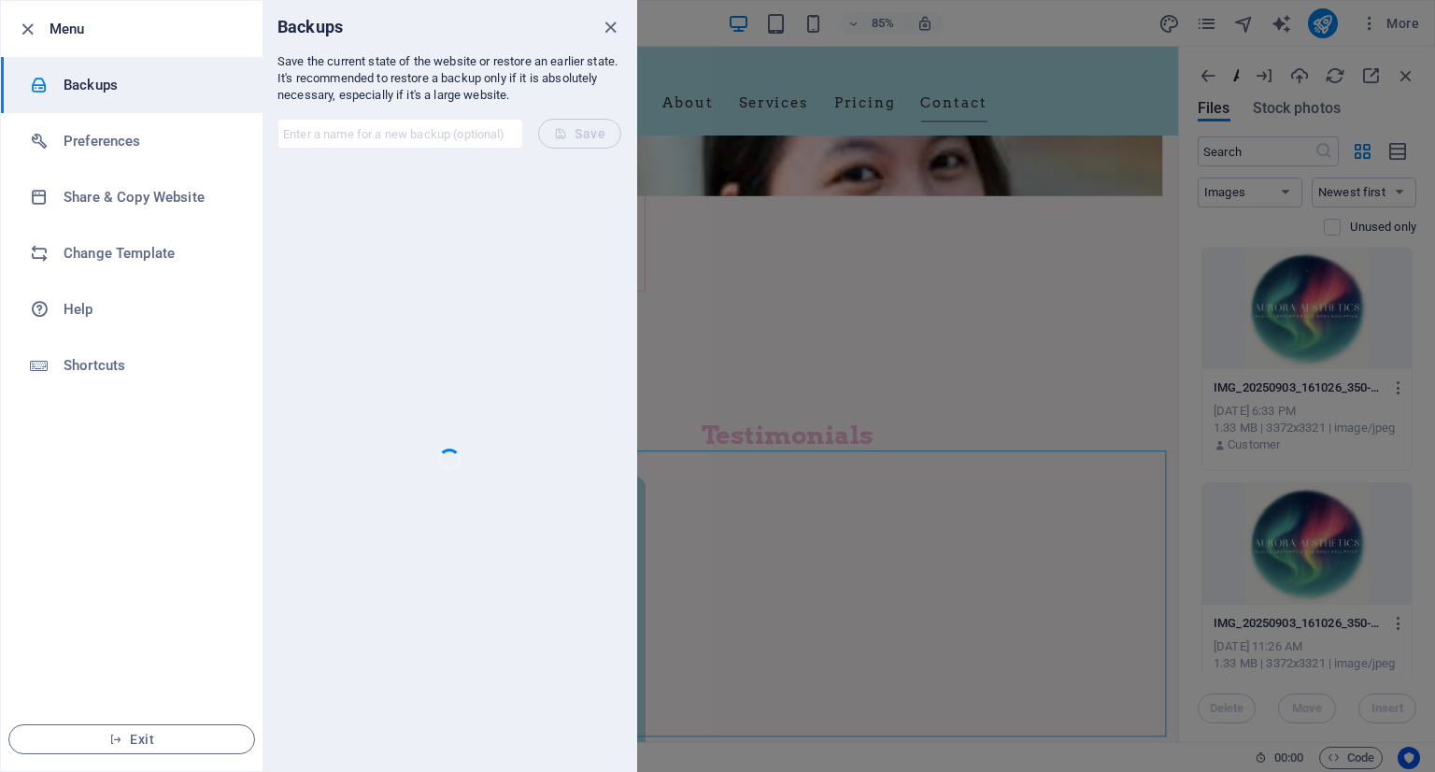
click at [652, 214] on div at bounding box center [717, 386] width 1435 height 772
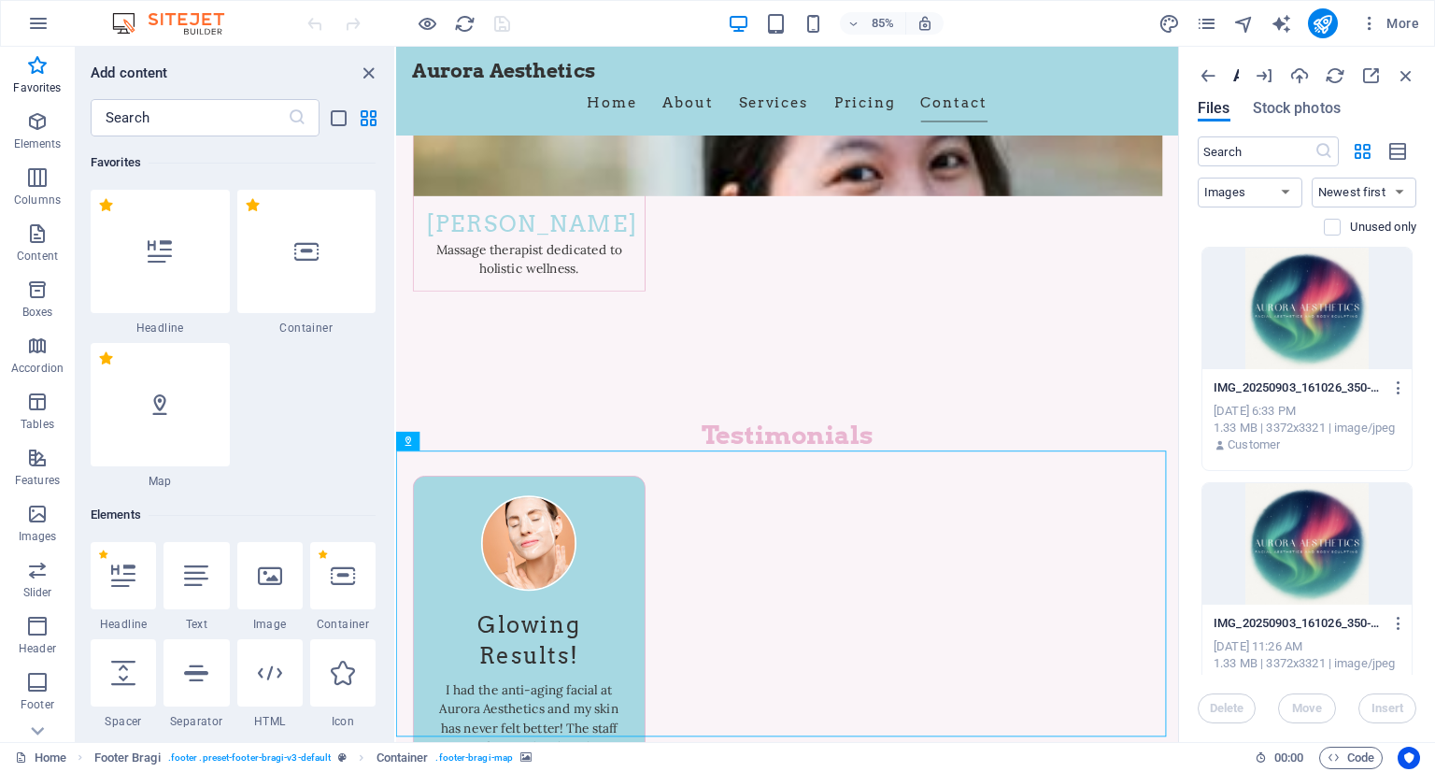
click at [198, 21] on img at bounding box center [177, 23] width 140 height 22
drag, startPoint x: 864, startPoint y: 72, endPoint x: 491, endPoint y: 76, distance: 372.8
click at [465, 23] on icon "reload" at bounding box center [464, 23] width 21 height 21
click at [1402, 22] on span "More" at bounding box center [1389, 23] width 59 height 19
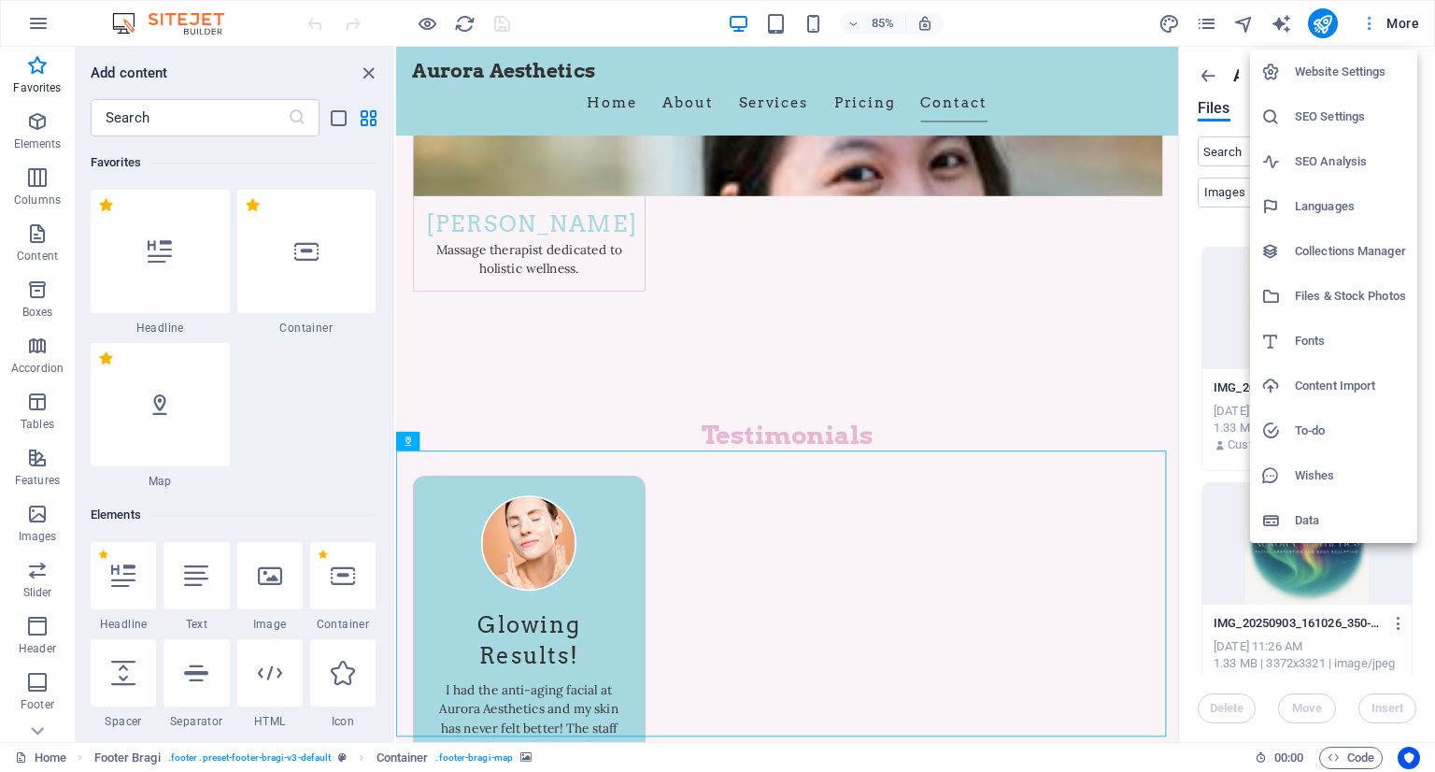
click at [1402, 22] on div at bounding box center [717, 386] width 1435 height 772
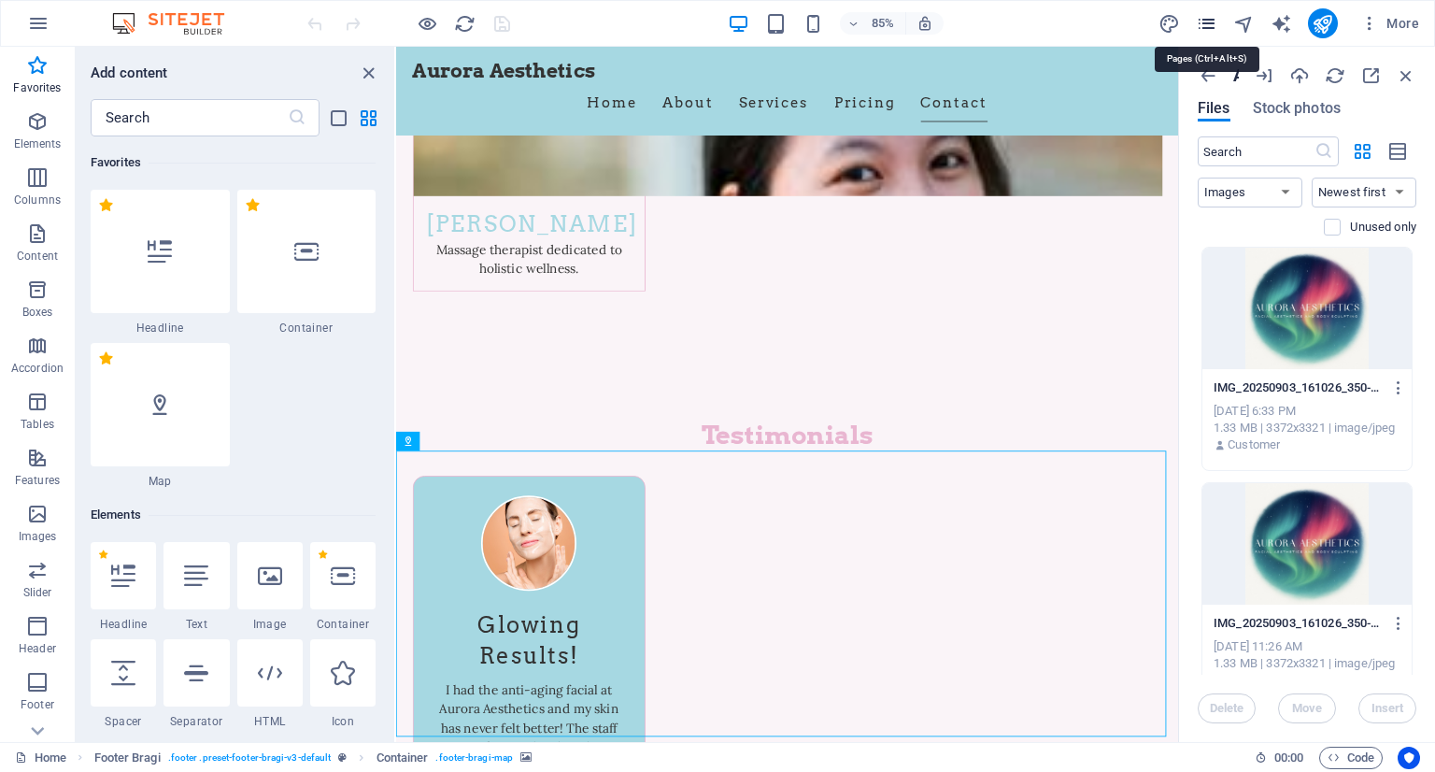
click at [1207, 24] on icon "pages" at bounding box center [1206, 23] width 21 height 21
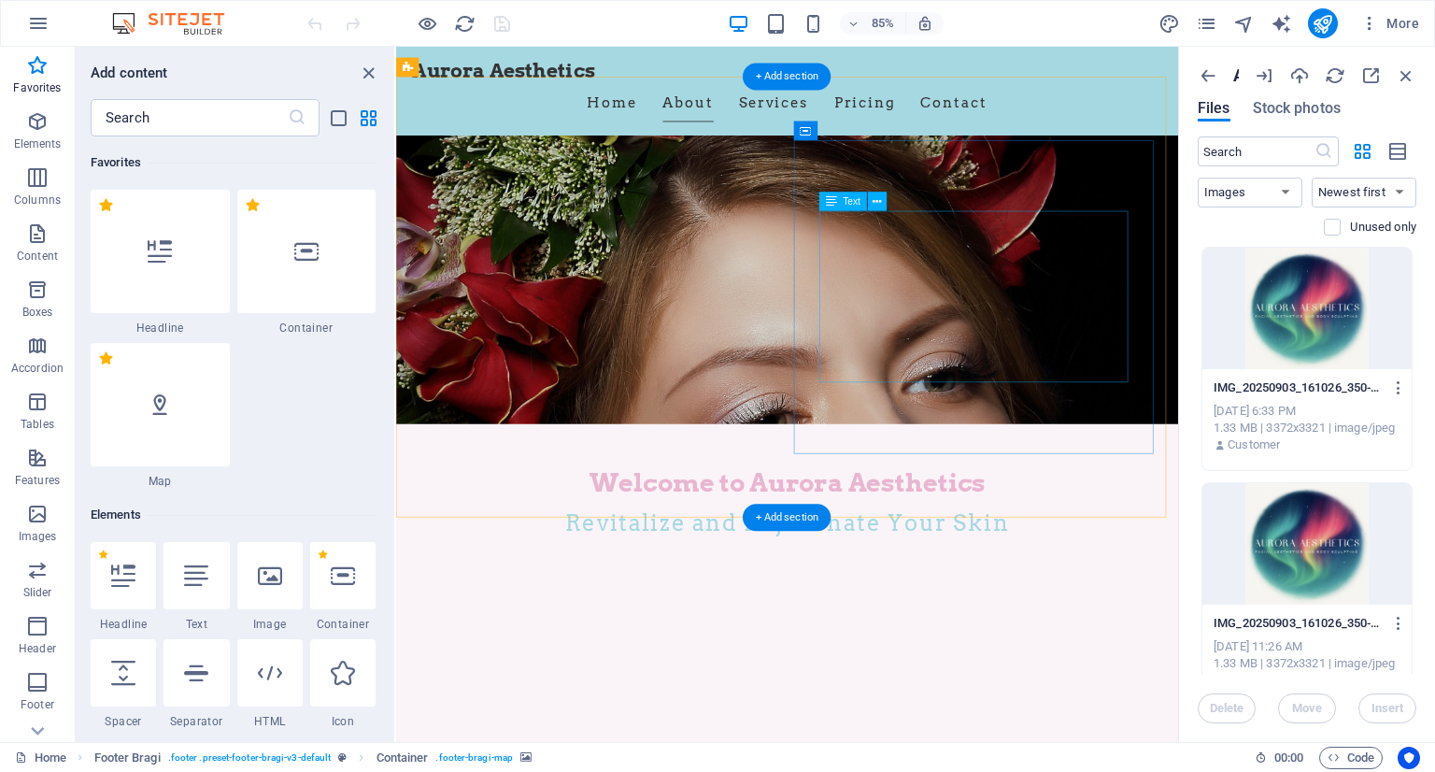
scroll to position [0, 0]
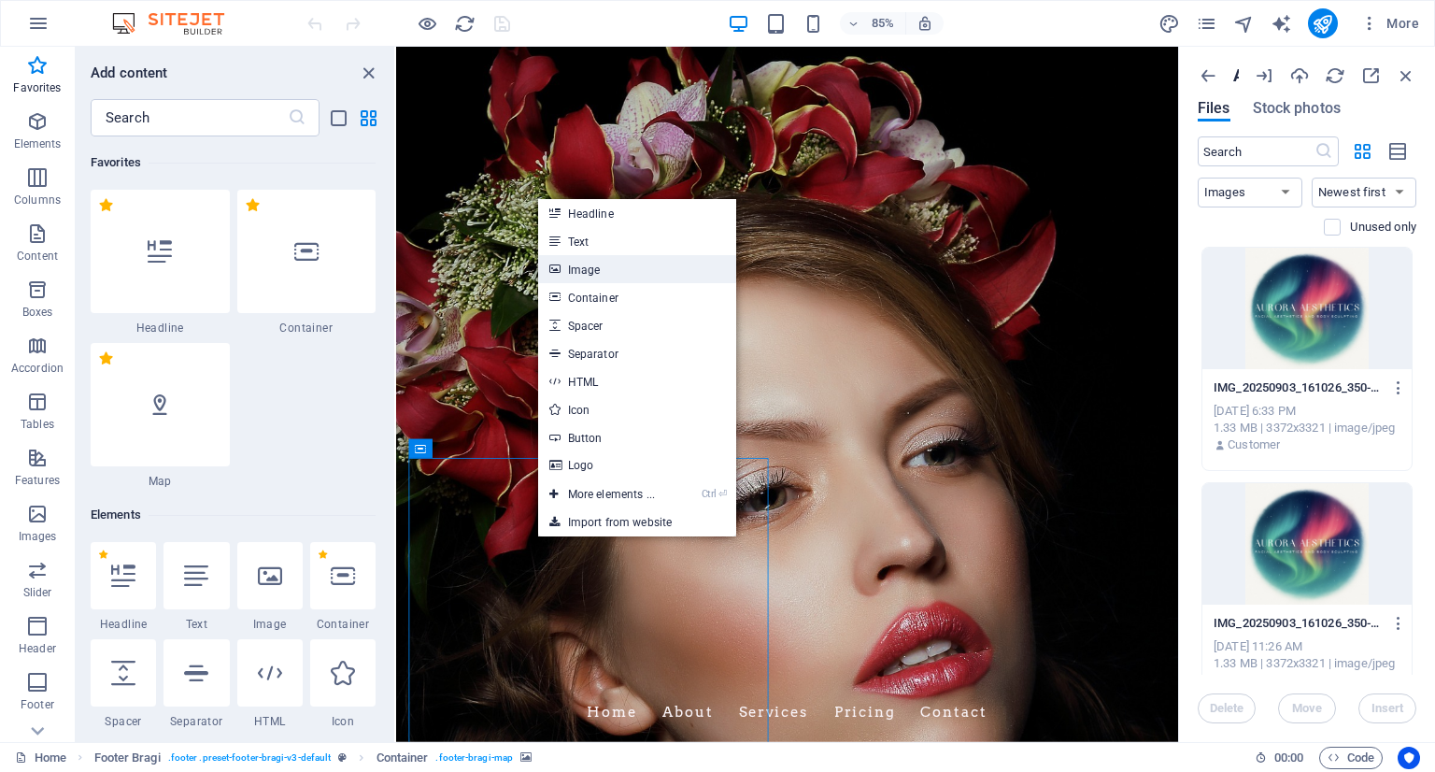
click at [639, 273] on link "Image" at bounding box center [637, 269] width 198 height 28
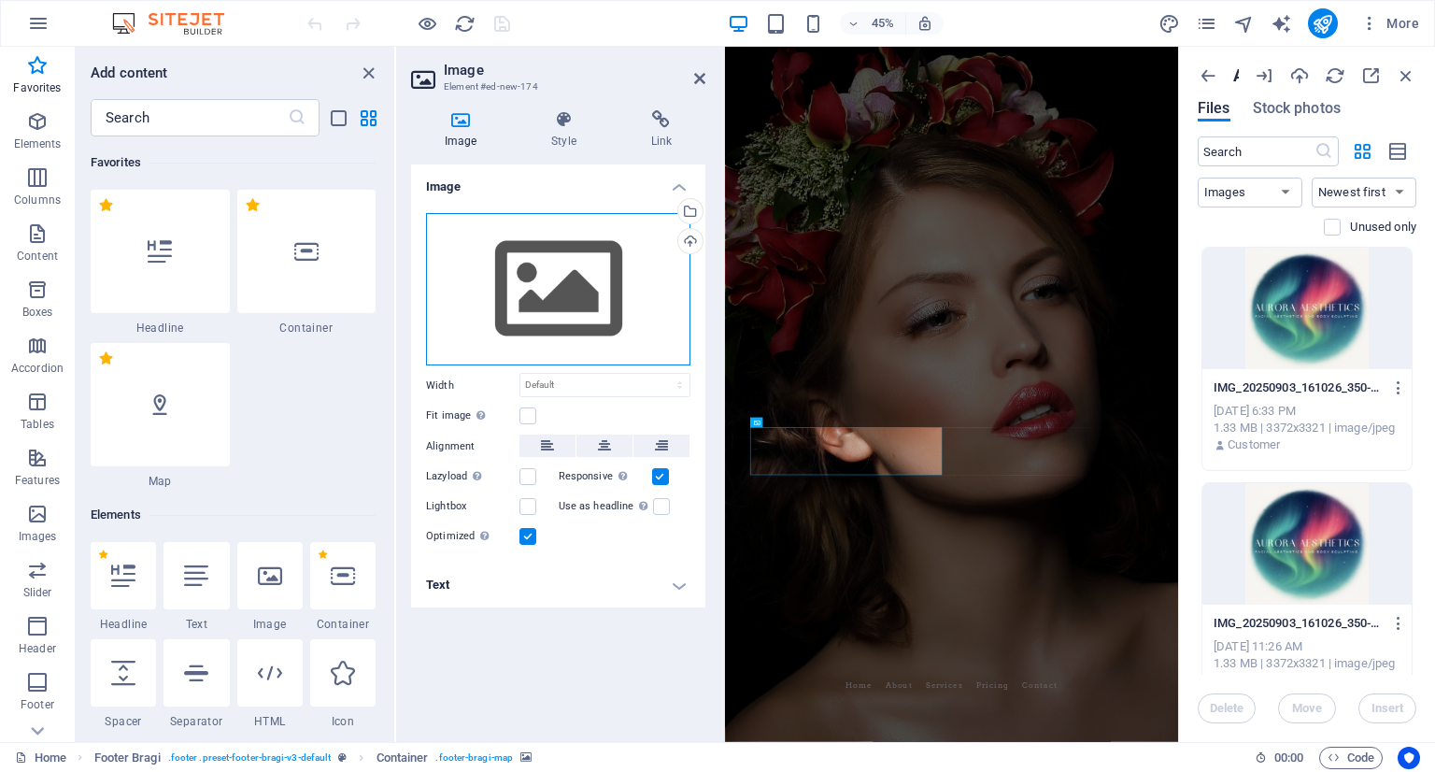
click at [624, 252] on div "Drag files here, click to choose files or select files from Files or our free s…" at bounding box center [558, 289] width 264 height 153
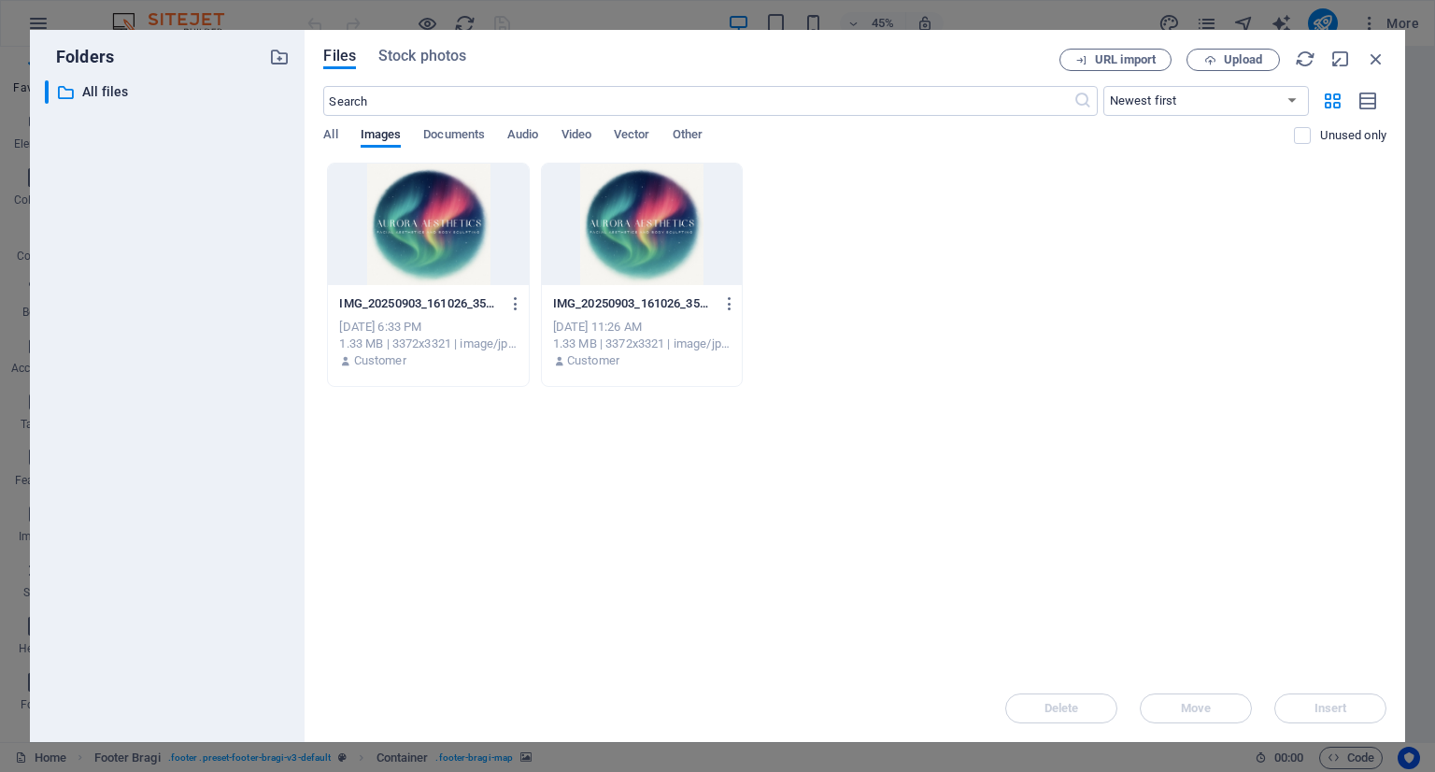
click at [597, 235] on div at bounding box center [642, 224] width 200 height 121
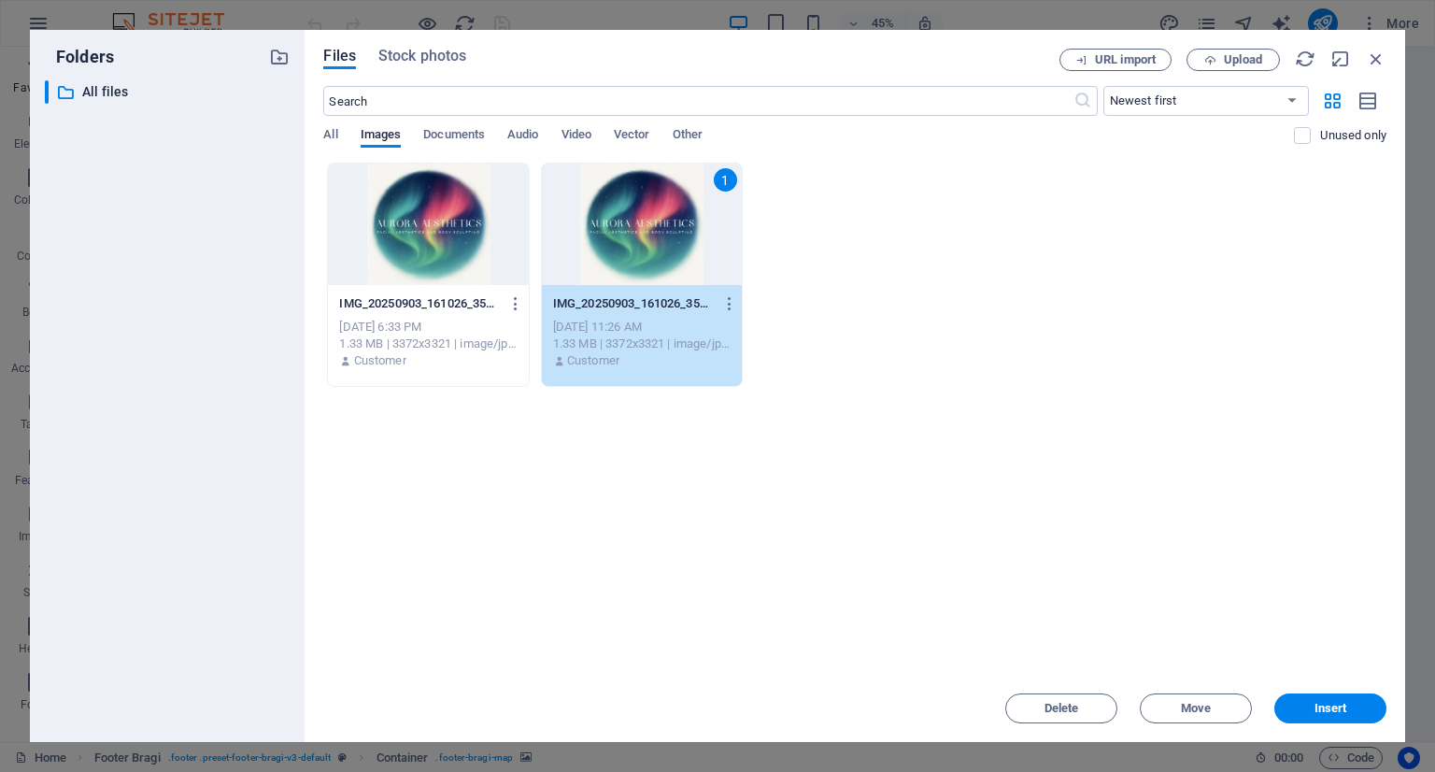
click at [597, 235] on div "1" at bounding box center [642, 224] width 200 height 121
click at [1299, 693] on button "Insert" at bounding box center [1330, 708] width 112 height 30
